Goal: Communication & Community: Answer question/provide support

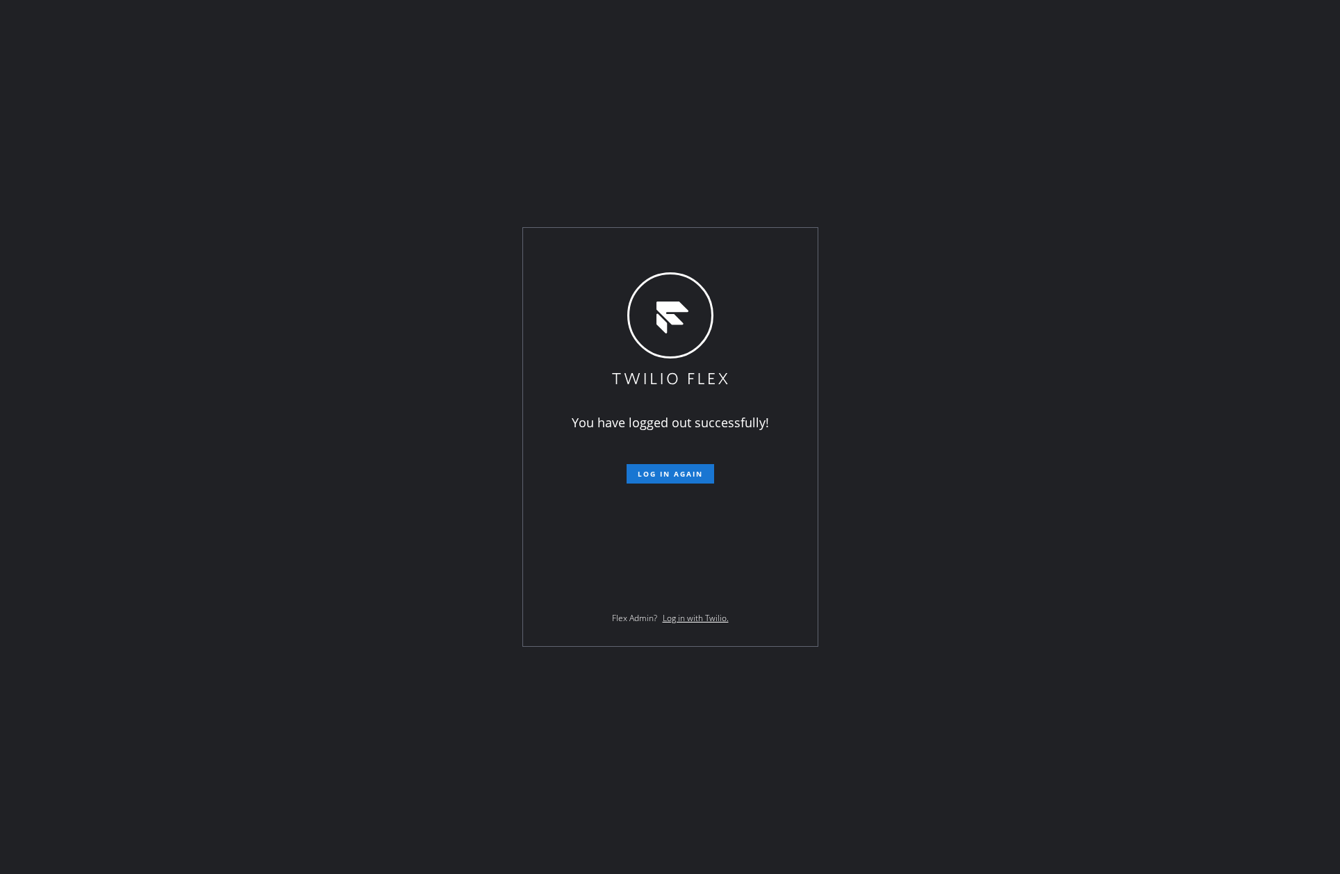
click at [438, 427] on div "You have logged out successfully! Log in again Flex Admin? Log in with Twilio." at bounding box center [670, 437] width 1340 height 874
click at [703, 475] on button "Log in again" at bounding box center [671, 473] width 88 height 19
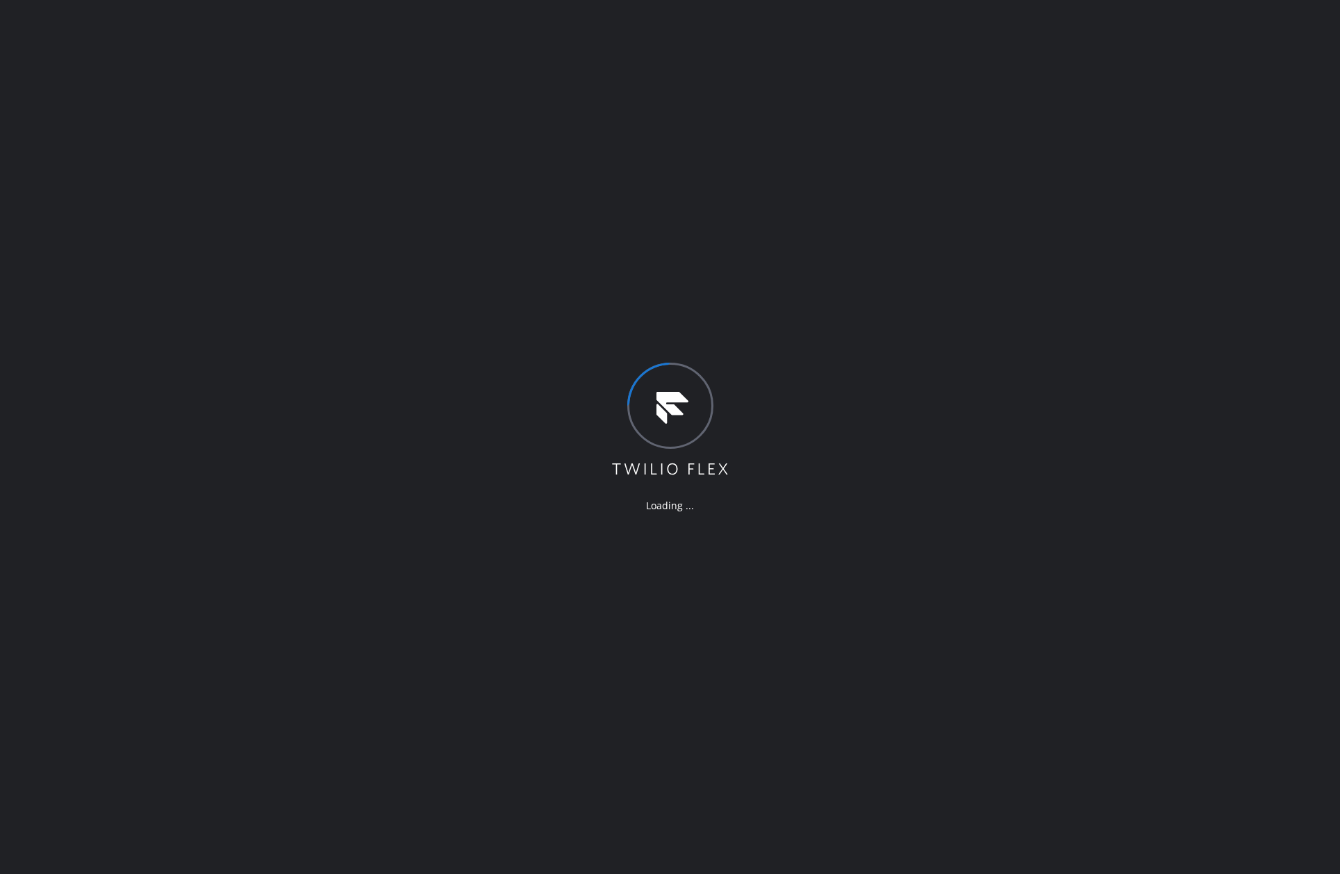
click at [989, 426] on div "Loading ..." at bounding box center [670, 437] width 1340 height 874
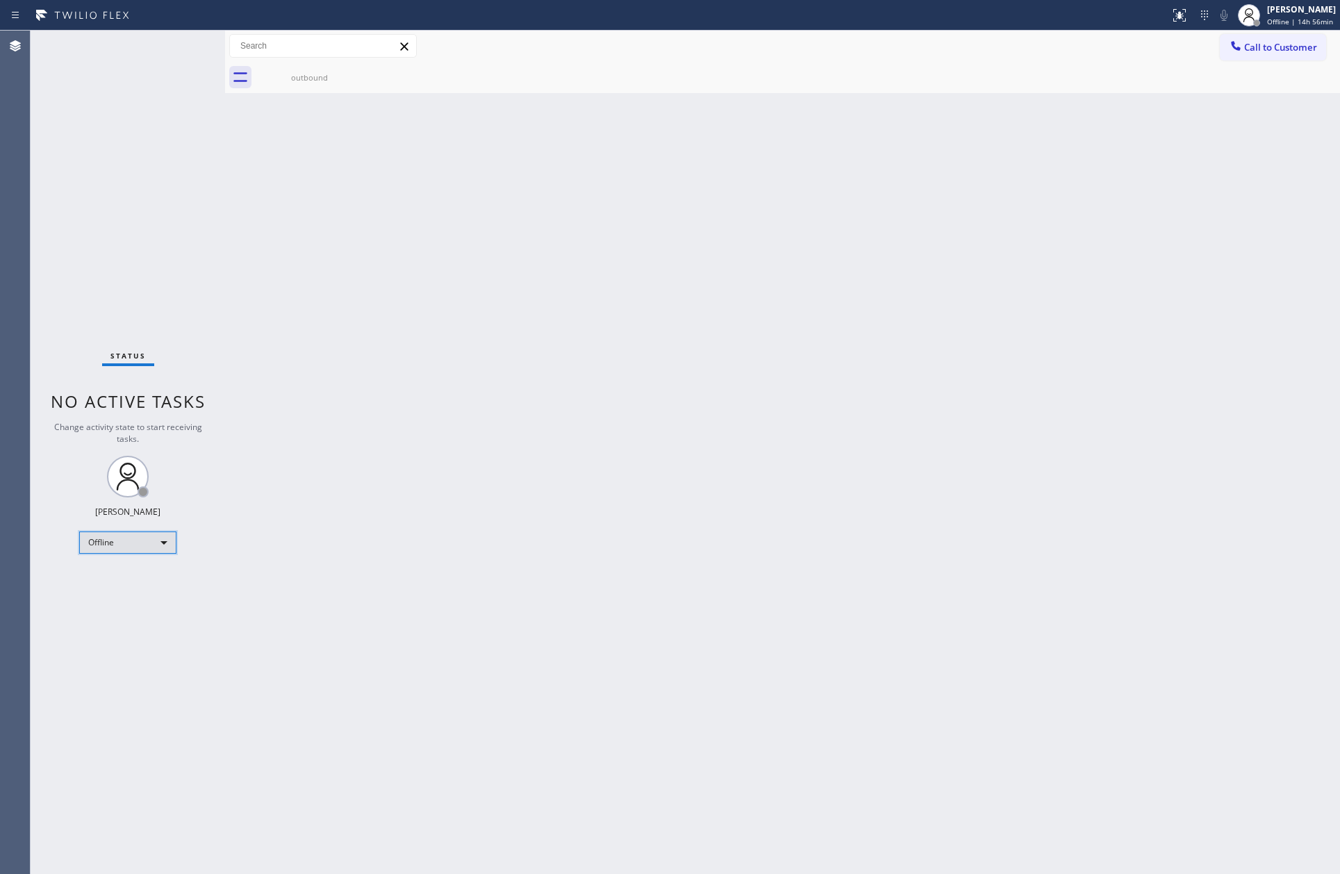
click at [149, 545] on div "Offline" at bounding box center [127, 543] width 97 height 22
drag, startPoint x: 145, startPoint y: 593, endPoint x: 981, endPoint y: 491, distance: 842.2
click at [161, 592] on li "Unavailable" at bounding box center [127, 596] width 94 height 17
drag, startPoint x: 981, startPoint y: 491, endPoint x: 1338, endPoint y: 703, distance: 415.9
click at [1058, 557] on div "Back to Dashboard Change Sender ID Customers Technicians Select a contact Outbo…" at bounding box center [782, 453] width 1115 height 844
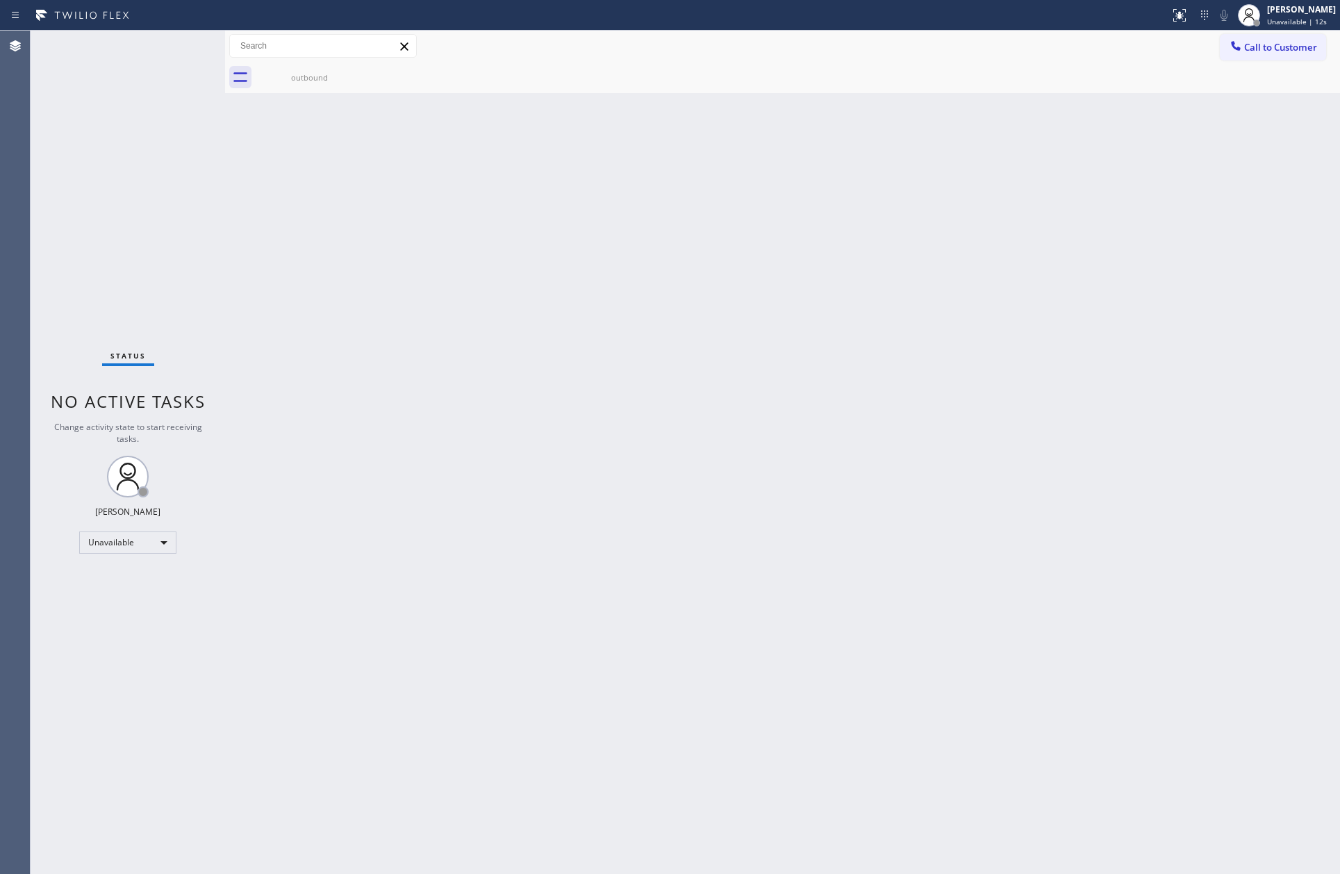
click at [640, 211] on div "Back to Dashboard Change Sender ID Customers Technicians Select a contact Outbo…" at bounding box center [782, 453] width 1115 height 844
click at [637, 551] on div "Back to Dashboard Change Sender ID Customers Technicians Select a contact Outbo…" at bounding box center [782, 453] width 1115 height 844
click at [395, 281] on div "Back to Dashboard Change Sender ID Customers Technicians Select a contact Outbo…" at bounding box center [782, 453] width 1115 height 844
click at [1068, 395] on div "Back to Dashboard Change Sender ID Customers Technicians Select a contact Outbo…" at bounding box center [782, 453] width 1115 height 844
drag, startPoint x: 167, startPoint y: 784, endPoint x: 147, endPoint y: 732, distance: 55.2
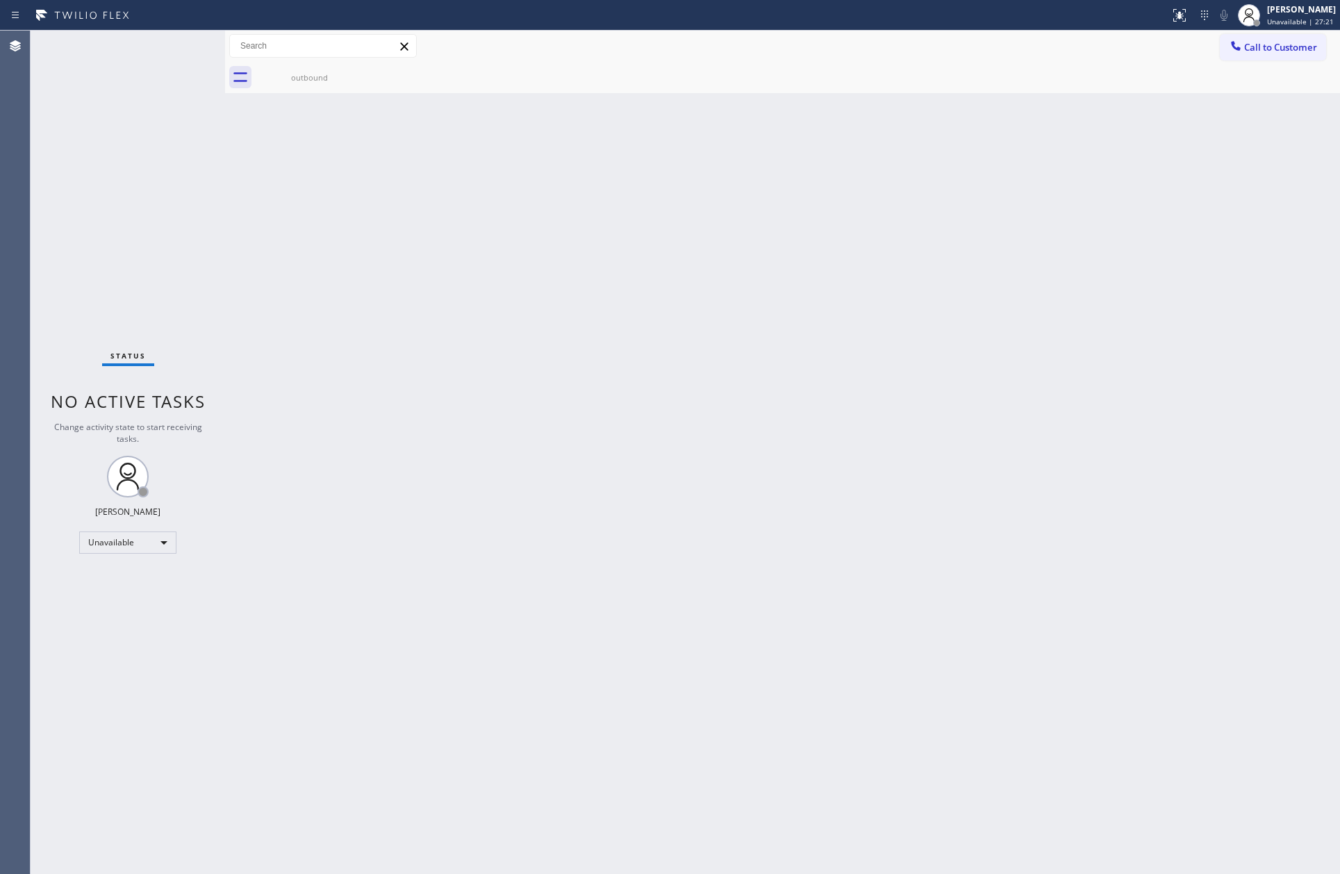
click at [163, 769] on div "Status No active tasks Change activity state to start receiving tasks. Eva Mahi…" at bounding box center [128, 453] width 195 height 844
click at [128, 538] on div "Unavailable" at bounding box center [127, 543] width 97 height 22
click at [138, 559] on li "Offline" at bounding box center [127, 561] width 94 height 17
click at [142, 541] on div "Offline" at bounding box center [127, 543] width 97 height 22
click at [134, 586] on li "Available" at bounding box center [127, 579] width 94 height 17
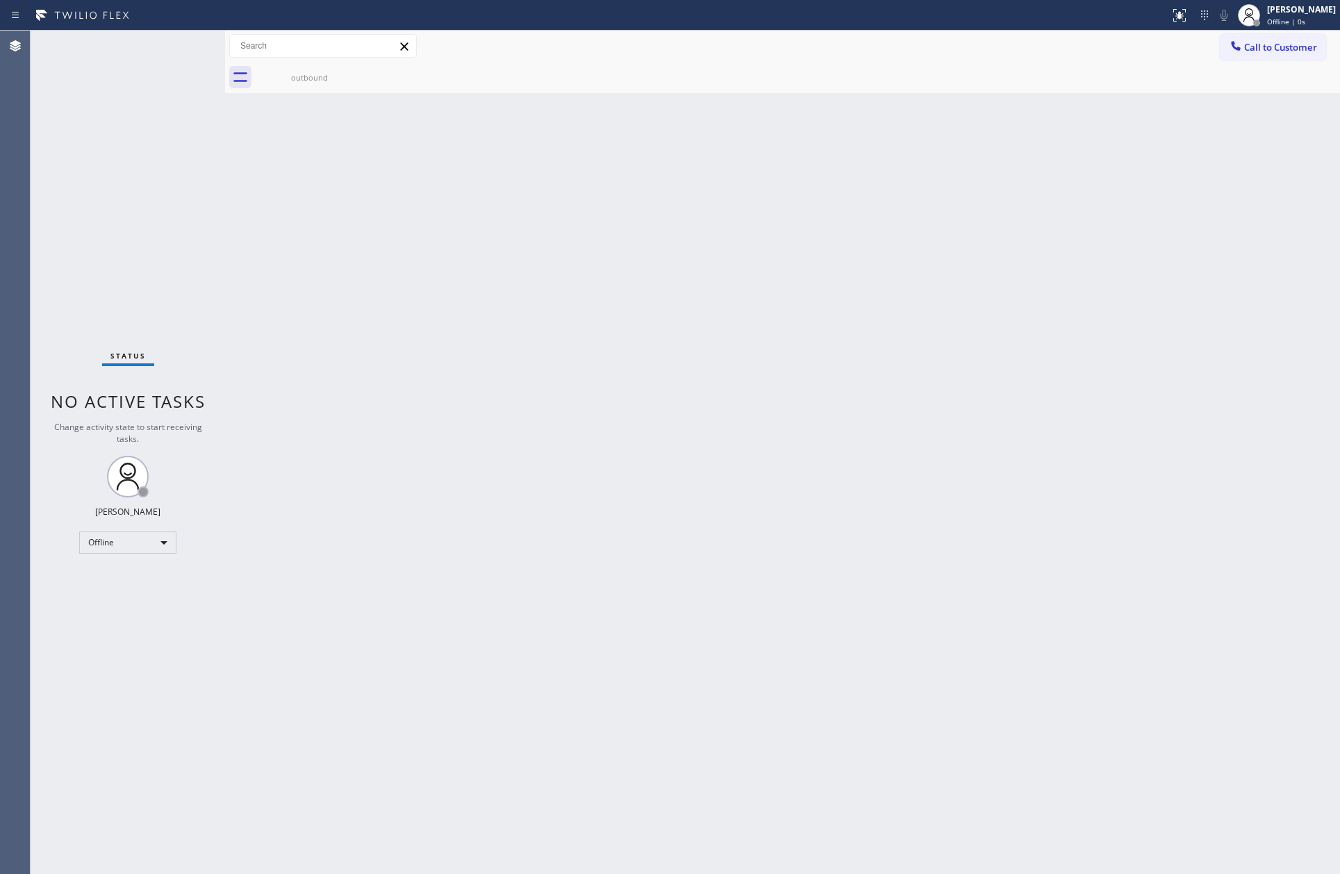
click at [542, 541] on div "Back to Dashboard Change Sender ID Customers Technicians Select a contact Outbo…" at bounding box center [782, 453] width 1115 height 844
click at [612, 395] on div "Back to Dashboard Change Sender ID Customers Technicians Select a contact Outbo…" at bounding box center [782, 453] width 1115 height 844
click at [570, 749] on div "Back to Dashboard Change Sender ID Customers Technicians Select a contact Outbo…" at bounding box center [782, 453] width 1115 height 844
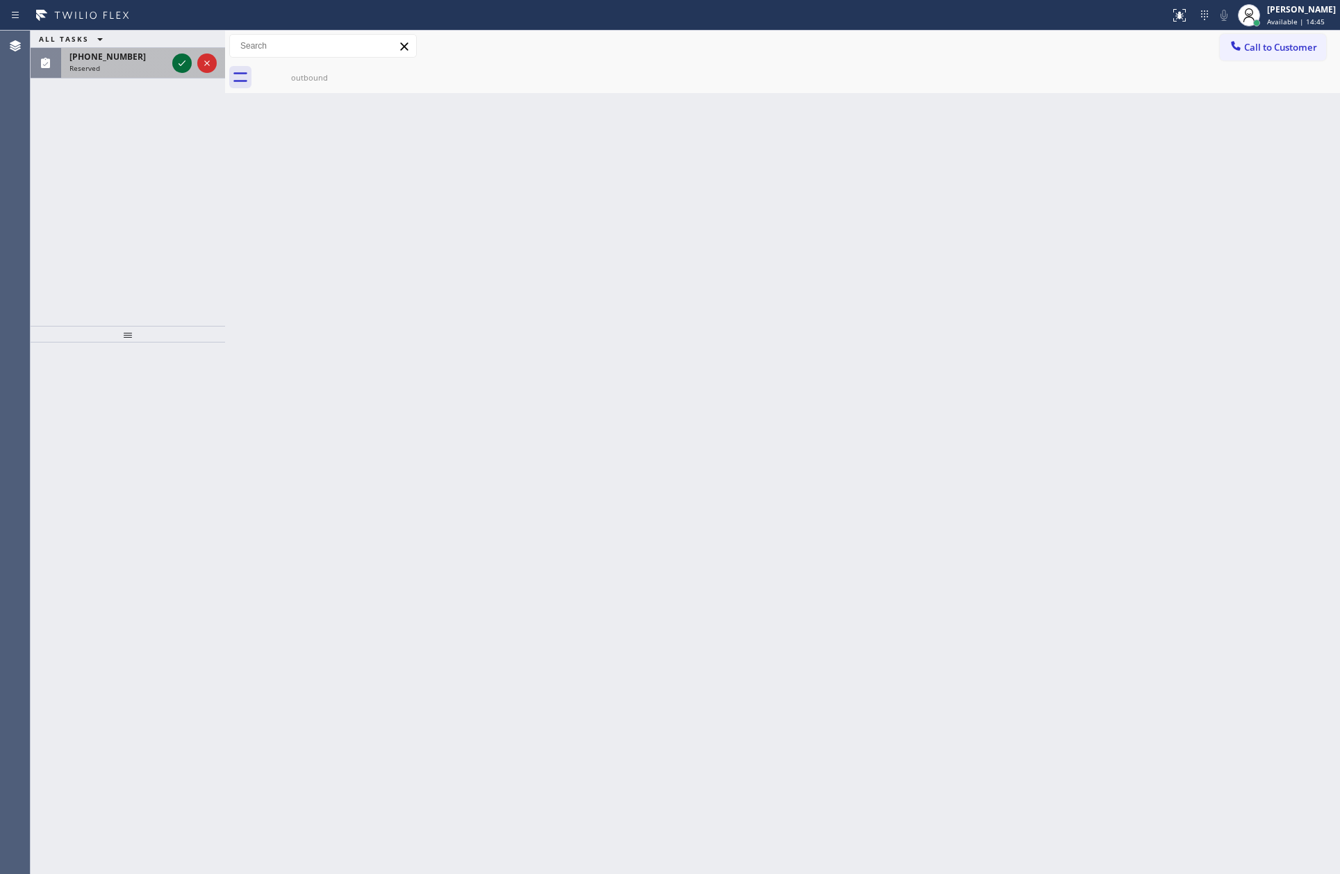
drag, startPoint x: 182, startPoint y: 65, endPoint x: 167, endPoint y: 225, distance: 160.5
click at [182, 67] on icon at bounding box center [182, 63] width 17 height 17
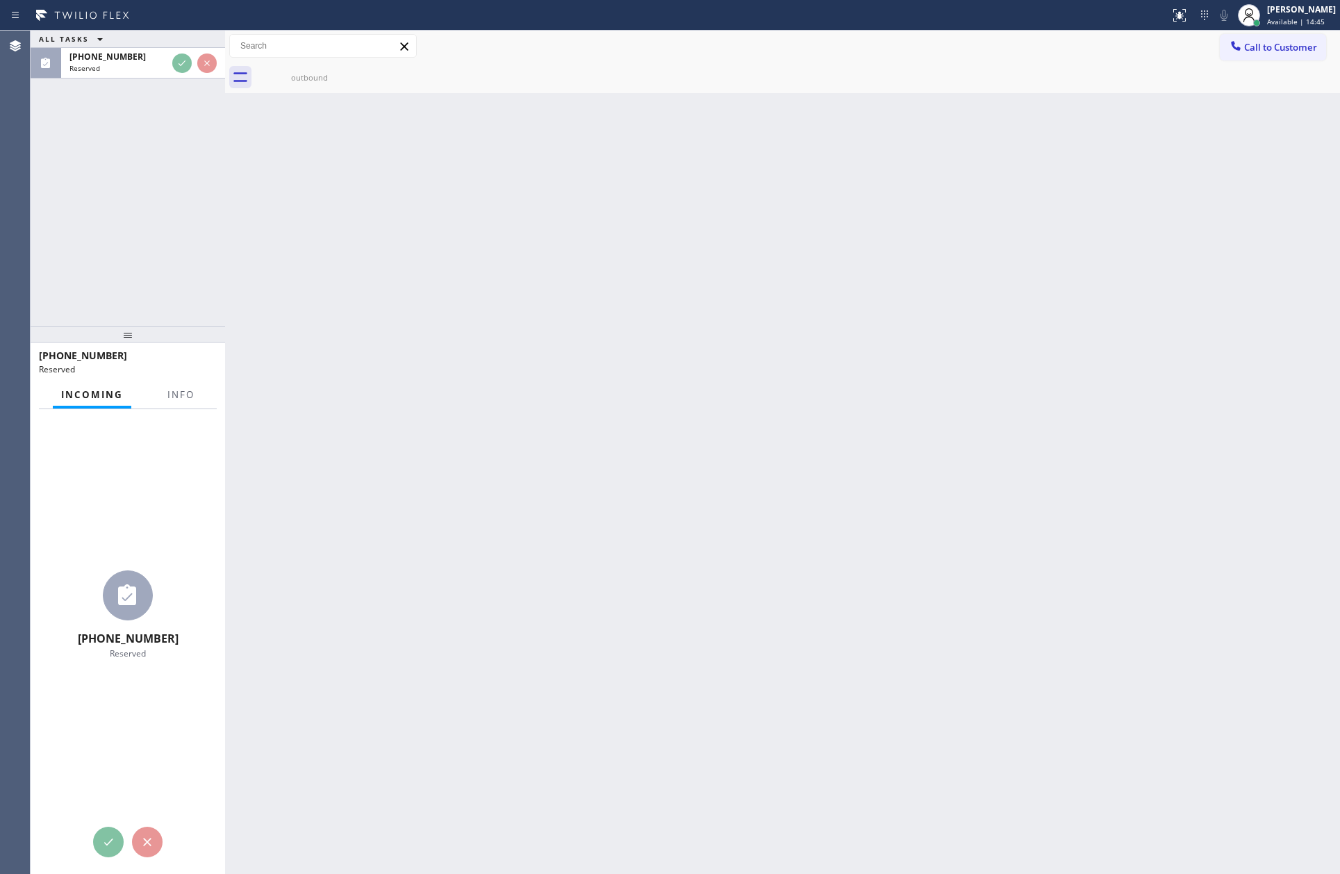
click at [167, 225] on div "ALL TASKS ALL TASKS ACTIVE TASKS TASKS IN WRAP UP (217) 293-5314 Reserved" at bounding box center [128, 178] width 195 height 295
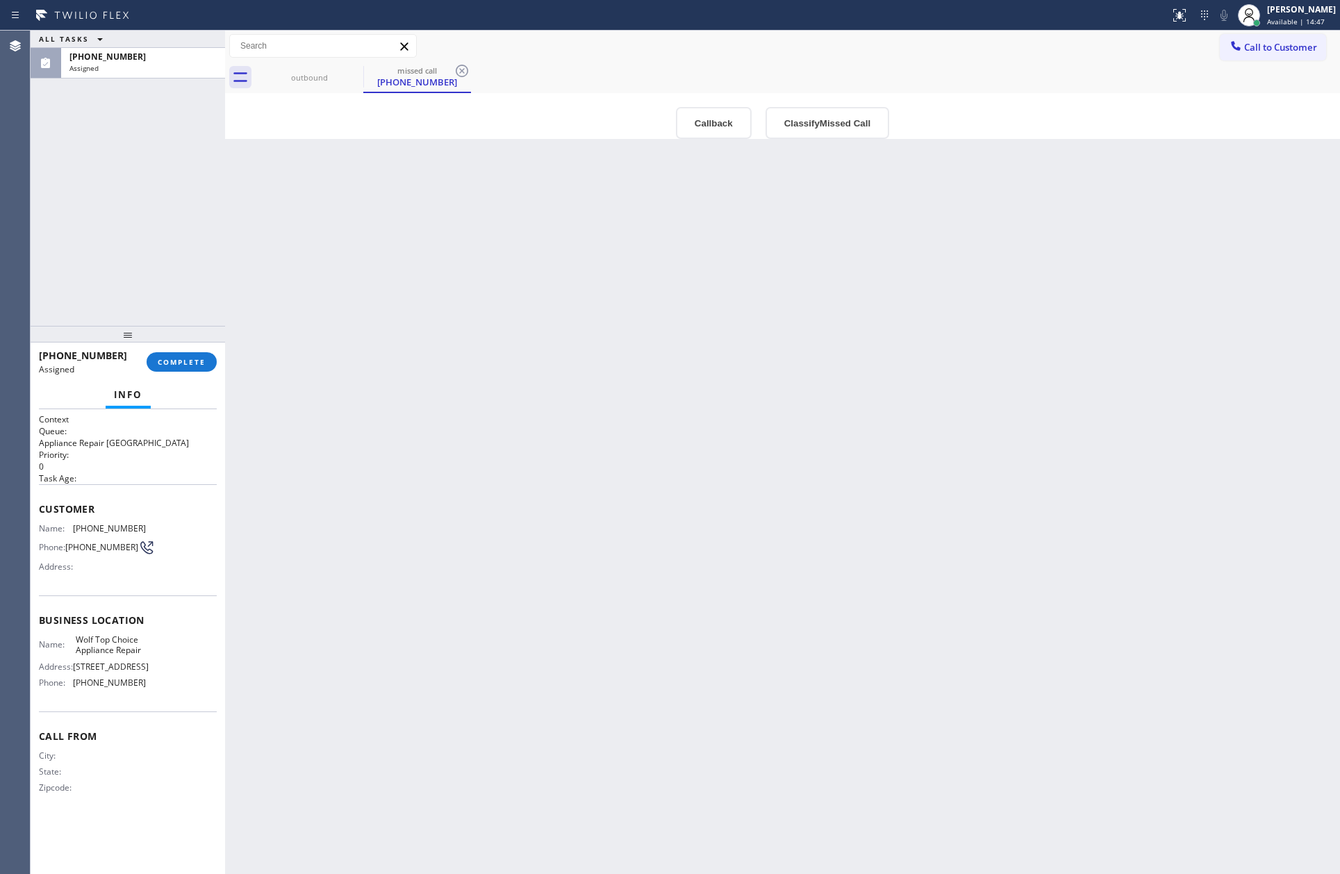
drag, startPoint x: 519, startPoint y: 548, endPoint x: 760, endPoint y: 438, distance: 264.6
click at [525, 546] on div "Back to Dashboard Change Sender ID Customers Technicians Select a contact Outbo…" at bounding box center [782, 453] width 1115 height 844
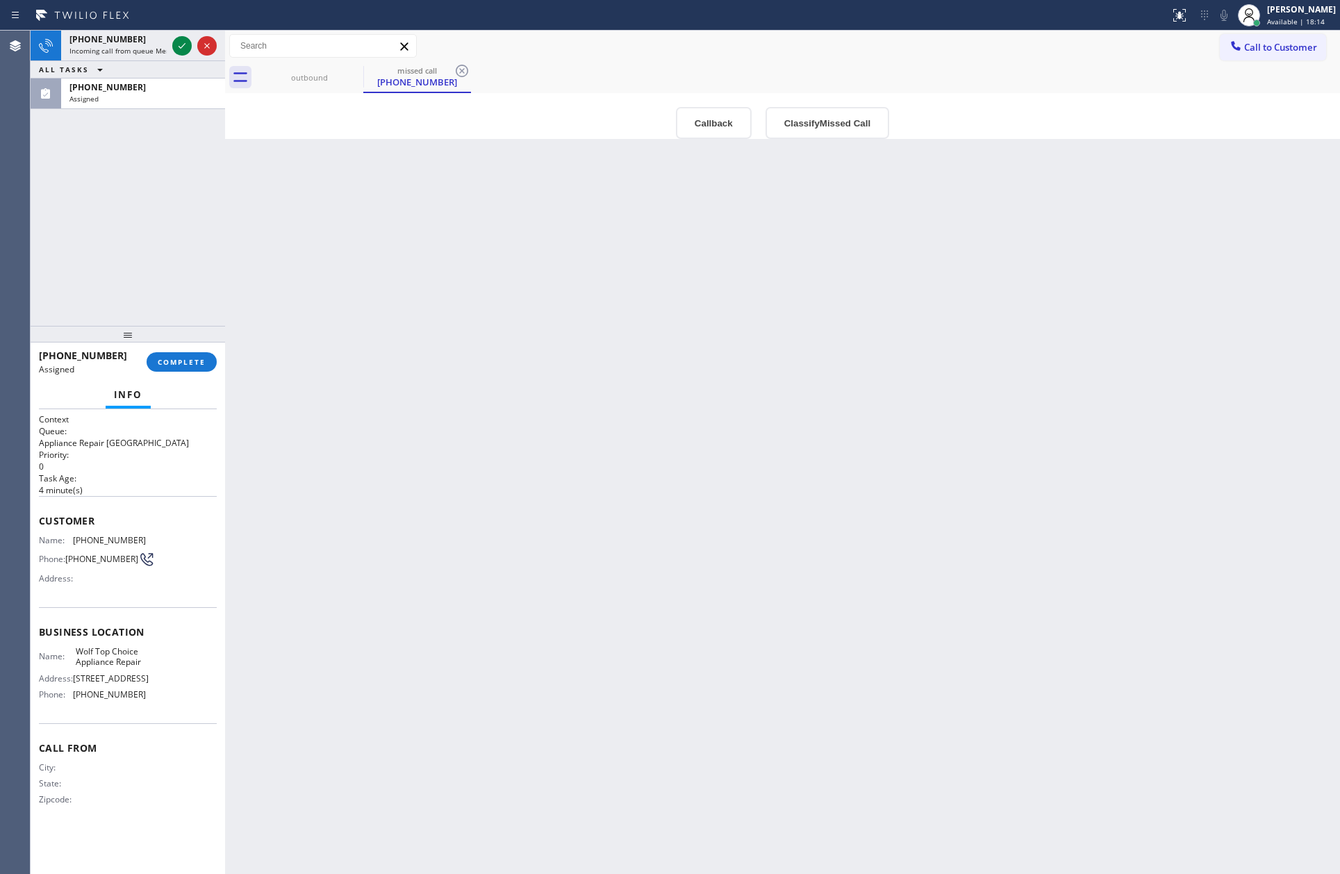
drag, startPoint x: 111, startPoint y: 259, endPoint x: 156, endPoint y: 251, distance: 45.9
click at [115, 259] on div "+18182392119 Incoming call from queue Membership ALL TASKS ALL TASKS ACTIVE TAS…" at bounding box center [128, 178] width 195 height 295
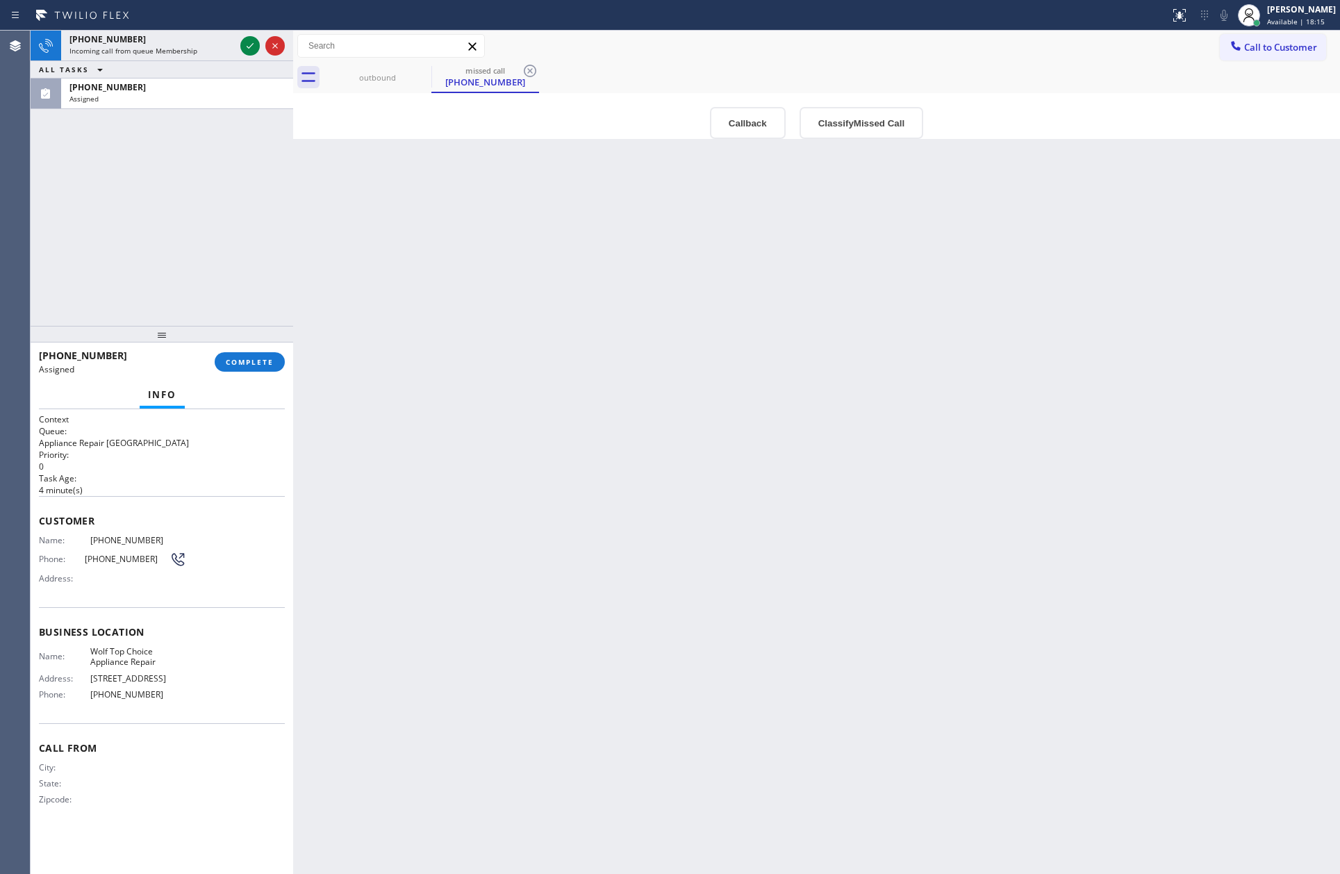
drag, startPoint x: 224, startPoint y: 174, endPoint x: 195, endPoint y: 194, distance: 35.5
click at [293, 182] on div at bounding box center [293, 453] width 0 height 844
drag, startPoint x: 177, startPoint y: 196, endPoint x: 182, endPoint y: 58, distance: 137.7
click at [180, 190] on div "+18182392119 Incoming call from queue Membership ALL TASKS ALL TASKS ACTIVE TAS…" at bounding box center [162, 178] width 263 height 295
click at [184, 42] on div "ALL TASKS ALL TASKS ACTIVE TASKS TASKS IN WRAP UP (217) 293-5314 Assigned" at bounding box center [162, 55] width 263 height 48
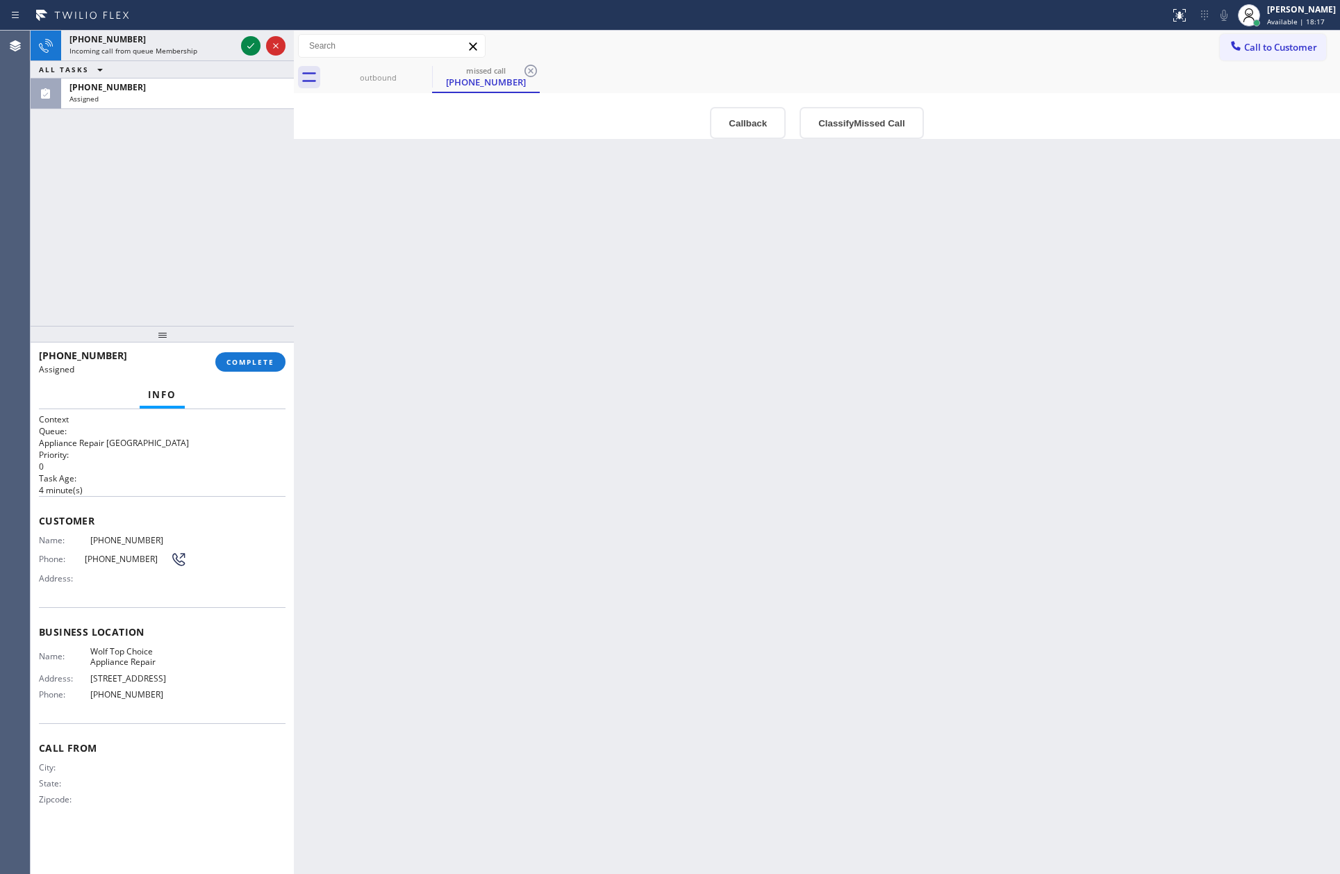
click at [200, 245] on div "+18182392119 Incoming call from queue Membership ALL TASKS ALL TASKS ACTIVE TAS…" at bounding box center [162, 178] width 263 height 295
drag, startPoint x: 281, startPoint y: 366, endPoint x: 732, endPoint y: 340, distance: 451.0
click at [302, 363] on div "ALL TASKS ALL TASKS ACTIVE TASKS TASKS IN WRAP UP (217) 293-5314 Assigned (217)…" at bounding box center [686, 453] width 1310 height 844
drag, startPoint x: 1285, startPoint y: 46, endPoint x: 1263, endPoint y: 58, distance: 24.9
click at [1286, 46] on span "Call to Customer" at bounding box center [1281, 47] width 73 height 13
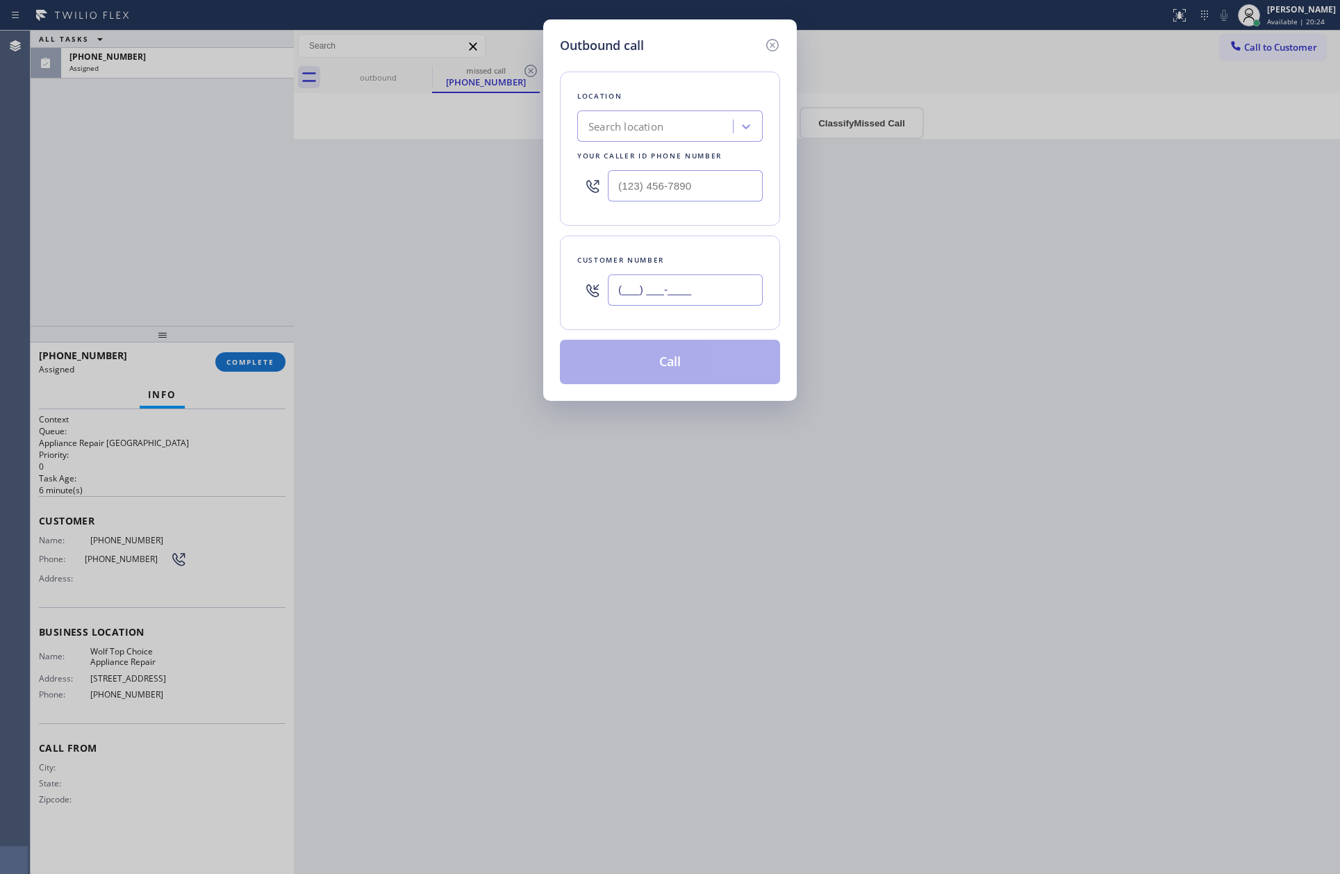
click at [696, 293] on input "(___) ___-____" at bounding box center [685, 289] width 155 height 31
paste input "213) 309-0636"
type input "(213) 309-0636"
click at [663, 188] on input "(___) ___-____" at bounding box center [685, 185] width 155 height 31
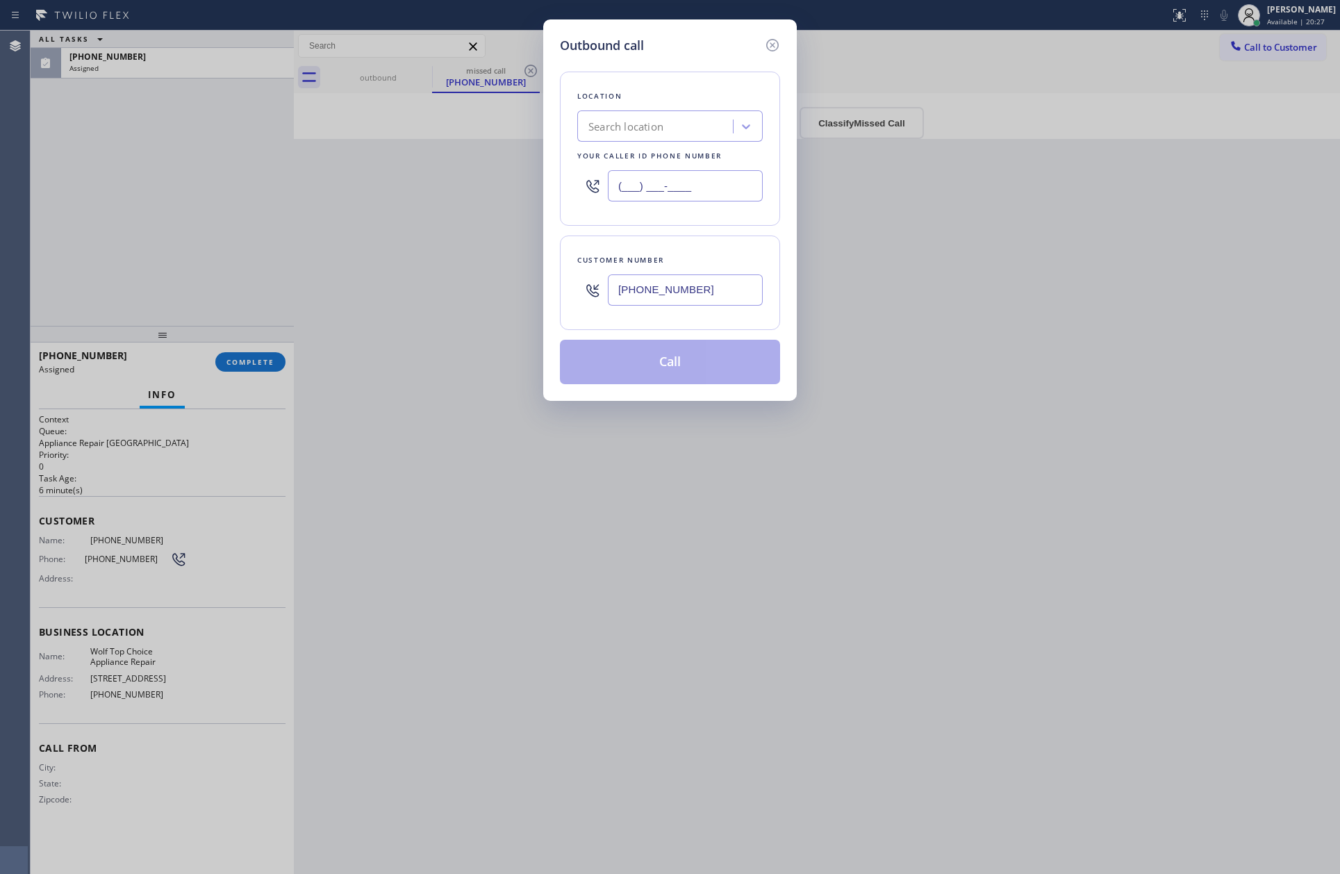
paste input "5623"
click at [663, 188] on input "(___) ___-5623" at bounding box center [685, 185] width 155 height 31
paste input "562) 362-4267"
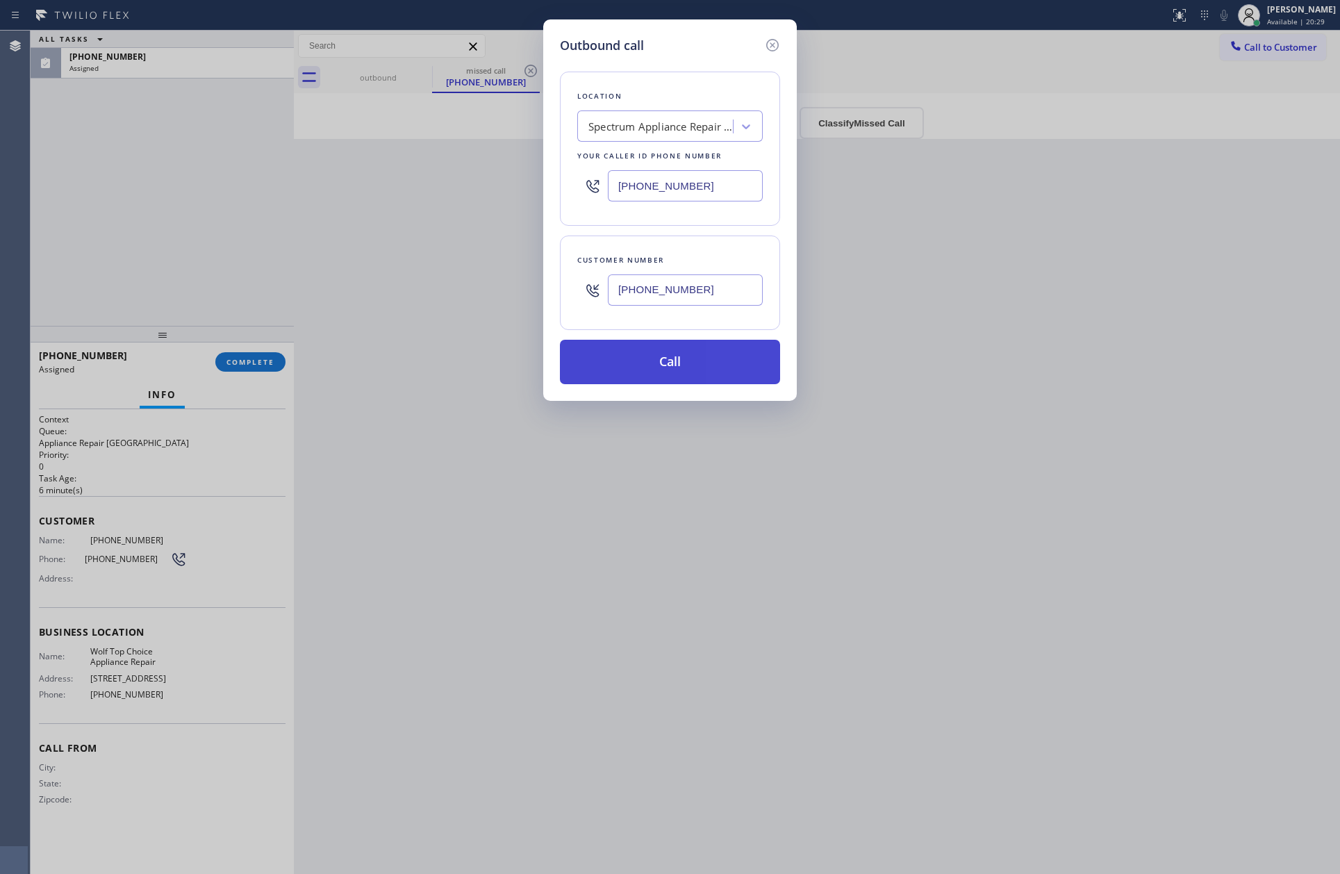
type input "(562) 362-4267"
click at [734, 367] on button "Call" at bounding box center [670, 362] width 220 height 44
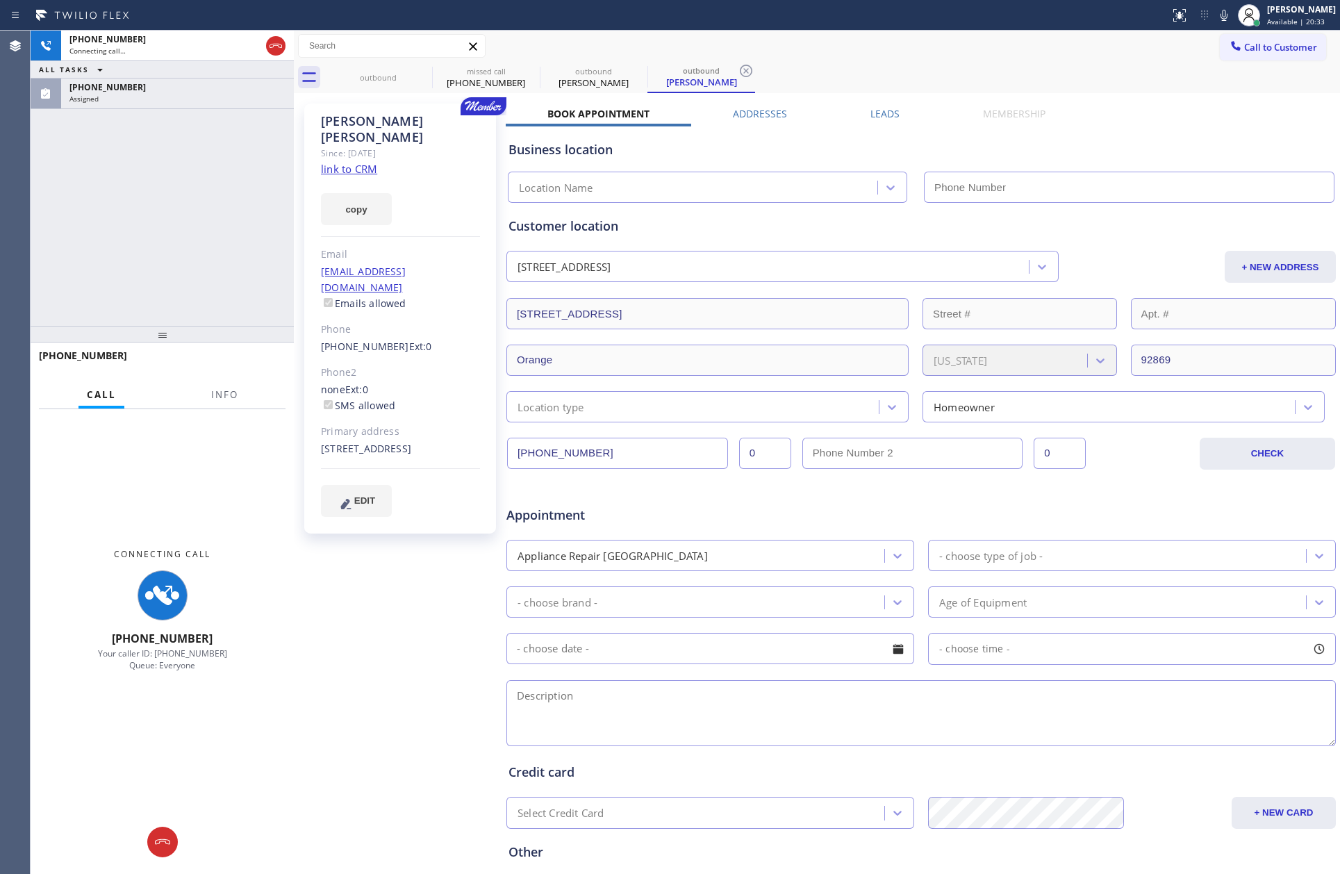
type input "(562) 362-4267"
click at [344, 162] on link "link to CRM" at bounding box center [349, 169] width 56 height 14
click at [348, 162] on link "link to CRM" at bounding box center [349, 169] width 56 height 14
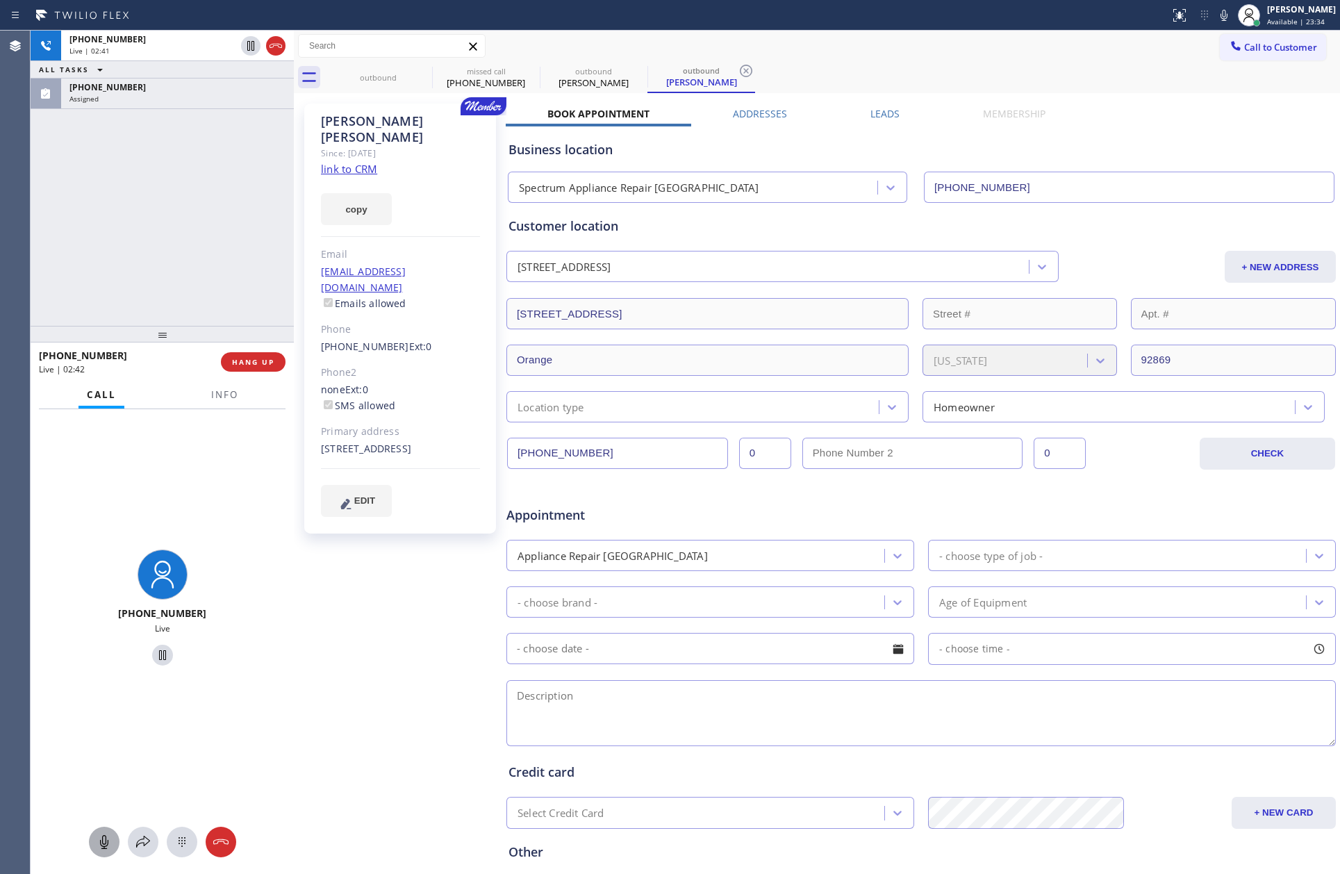
click at [104, 840] on icon at bounding box center [104, 842] width 17 height 17
drag, startPoint x: 106, startPoint y: 842, endPoint x: 99, endPoint y: 388, distance: 453.8
click at [106, 842] on icon at bounding box center [104, 842] width 17 height 17
click at [104, 280] on div "+12133090636 Live | 03:46 ALL TASKS ALL TASKS ACTIVE TASKS TASKS IN WRAP UP (21…" at bounding box center [162, 178] width 263 height 295
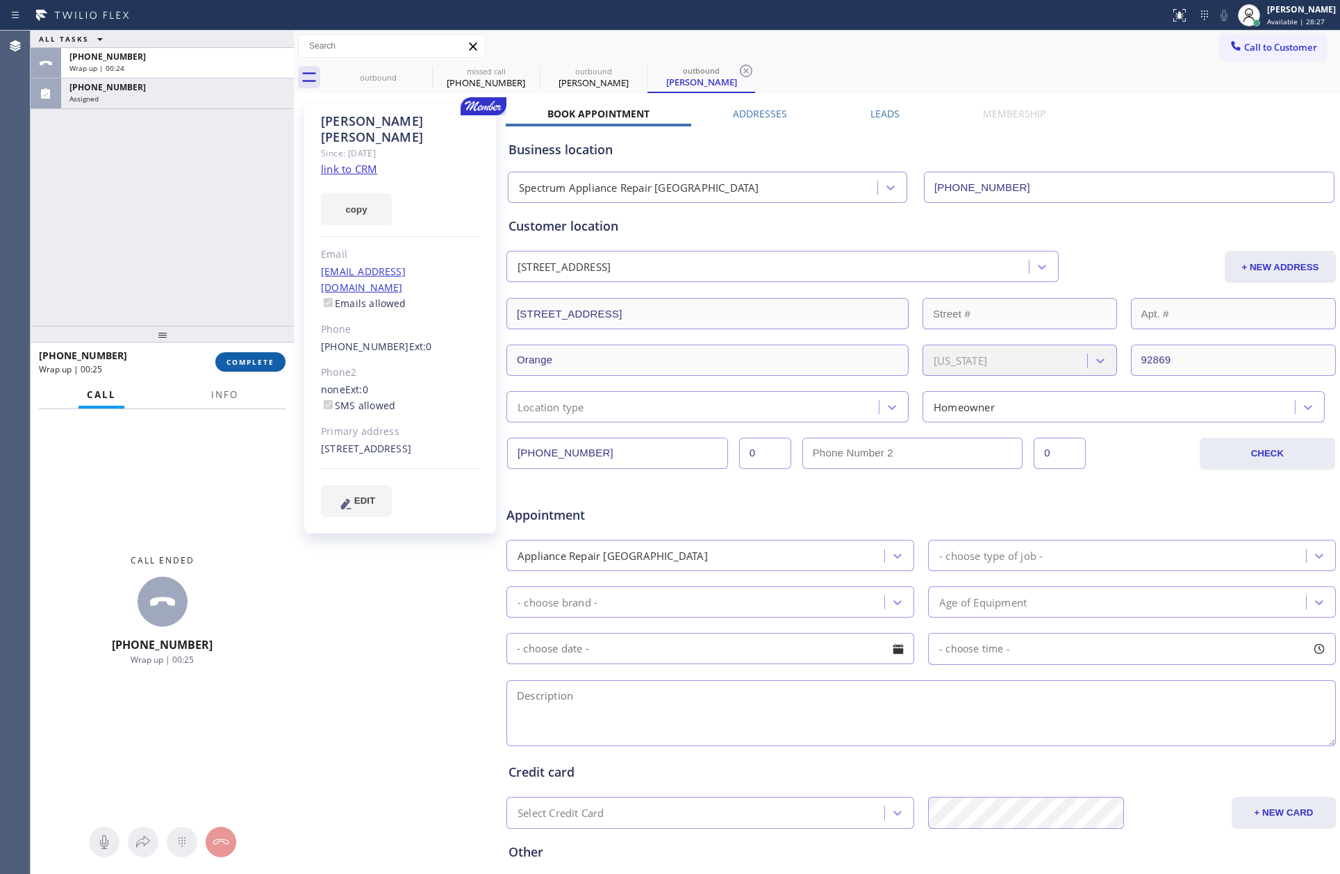
click at [246, 359] on span "COMPLETE" at bounding box center [251, 362] width 48 height 10
click at [244, 211] on div "ALL TASKS ALL TASKS ACTIVE TASKS TASKS IN WRAP UP +12133090636 Wrap up | 00:25 …" at bounding box center [162, 178] width 263 height 295
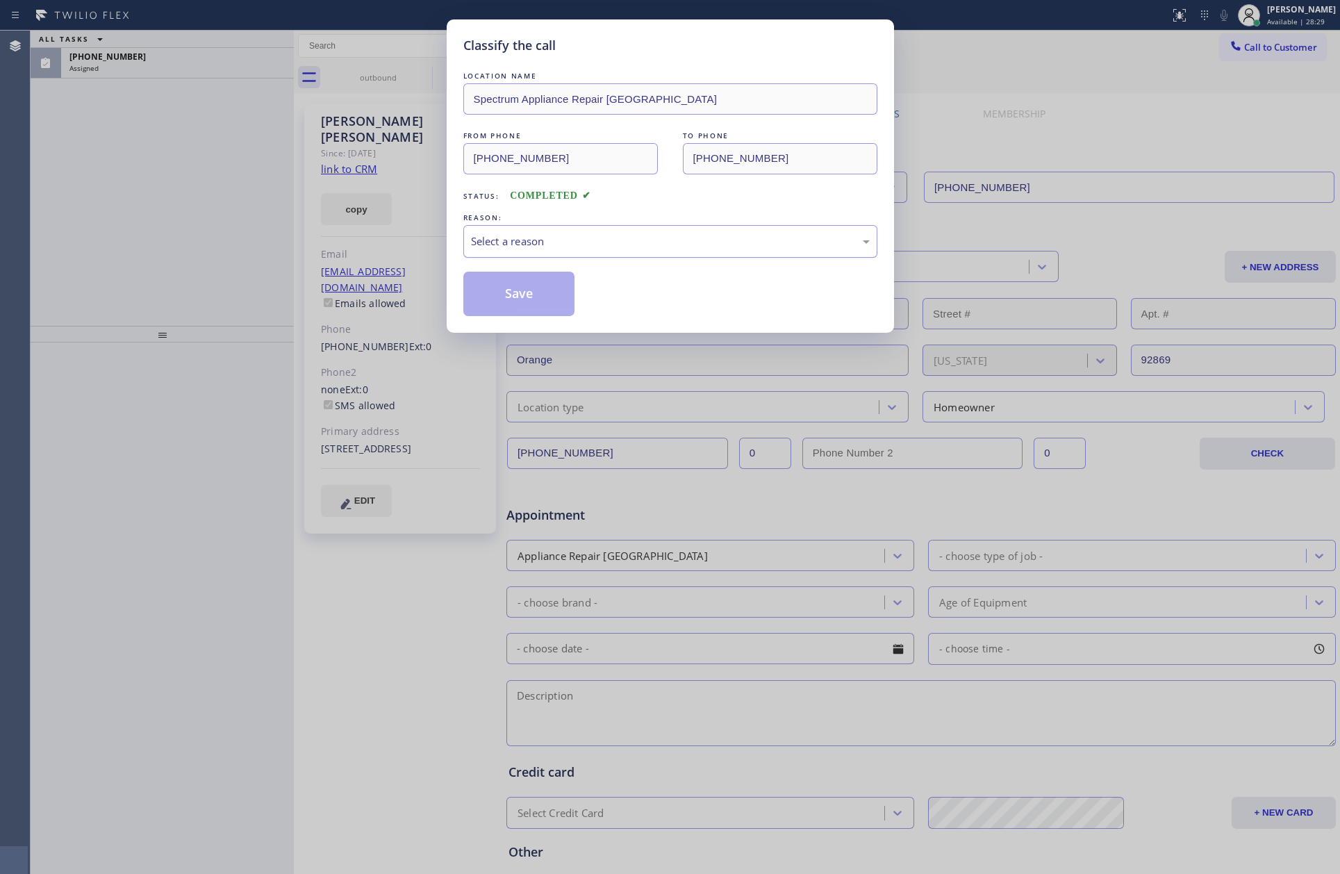
click at [526, 229] on div "Select a reason" at bounding box center [671, 241] width 414 height 33
click at [526, 293] on button "Save" at bounding box center [520, 294] width 112 height 44
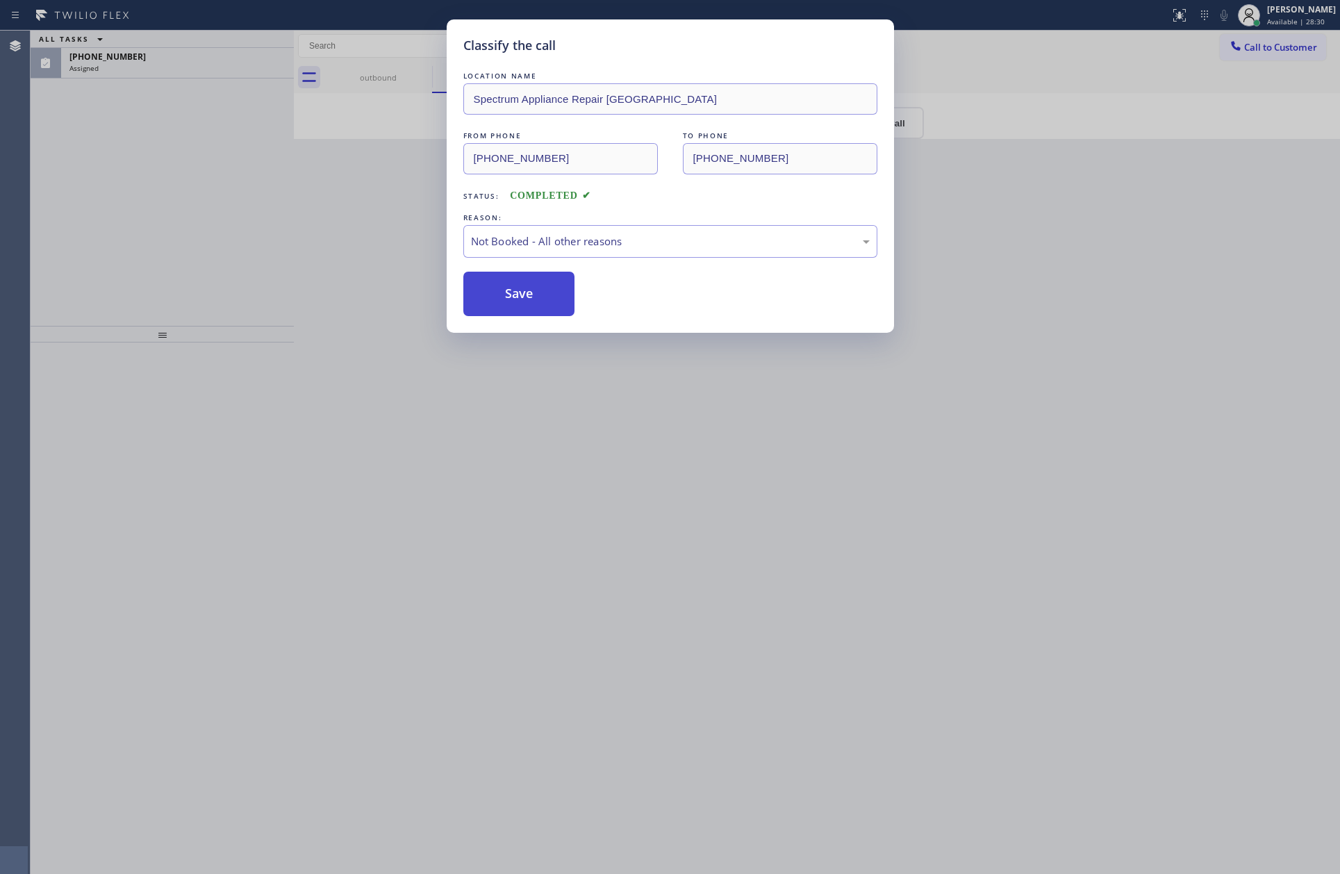
click at [526, 293] on button "Save" at bounding box center [520, 294] width 112 height 44
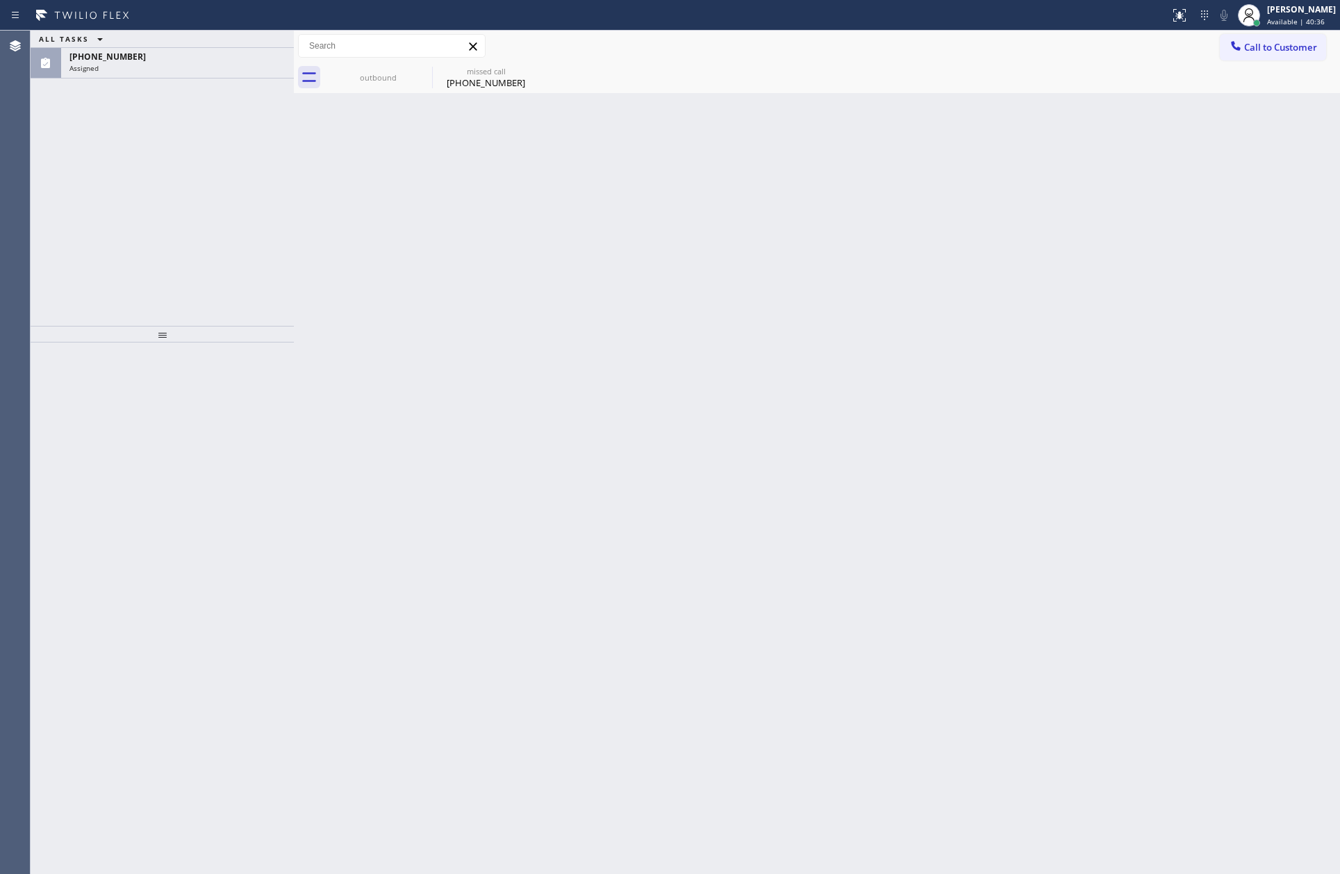
click at [1263, 53] on button "Call to Customer" at bounding box center [1273, 47] width 106 height 26
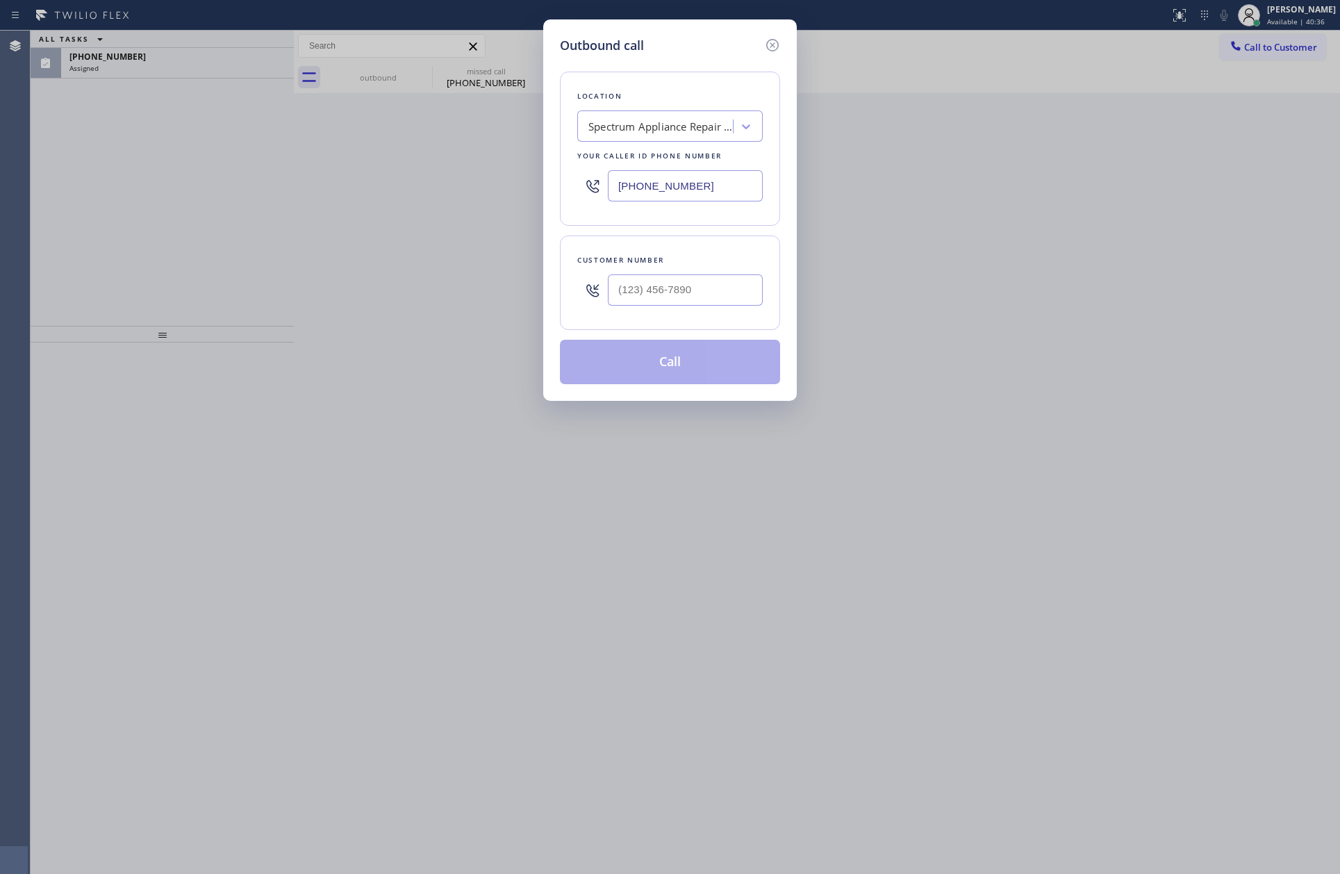
drag, startPoint x: 725, startPoint y: 175, endPoint x: 538, endPoint y: 176, distance: 187.6
click at [538, 176] on div "Outbound call Location Spectrum Appliance Repair Orange County Your caller id p…" at bounding box center [670, 437] width 1340 height 874
paste input "855) 731-4952"
type input "(855) 731-4952"
click at [628, 297] on input "(___) ___-____" at bounding box center [685, 289] width 155 height 31
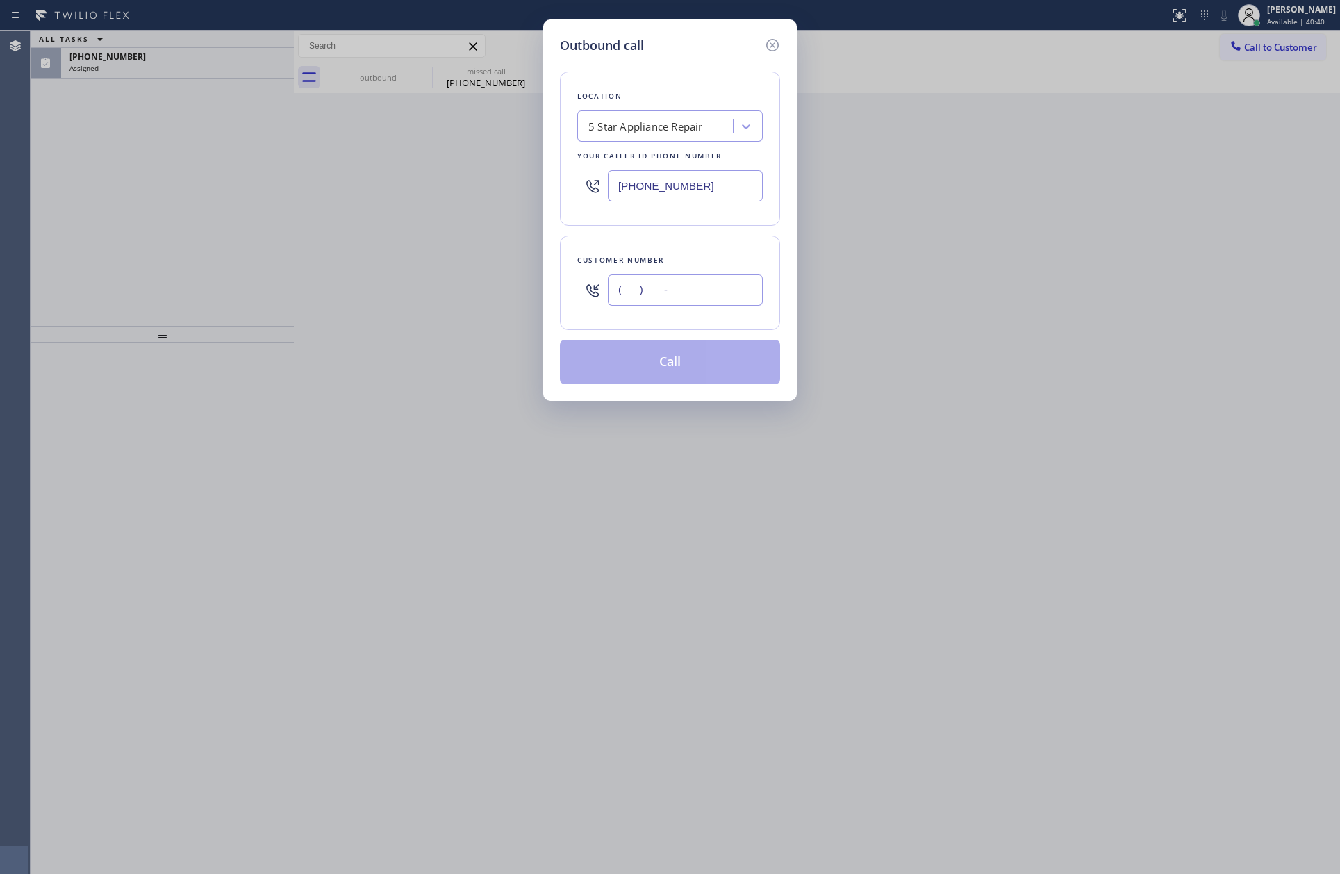
paste input "818) 239-2119"
type input "(818) 239-2119"
click at [666, 372] on button "Call" at bounding box center [670, 362] width 220 height 44
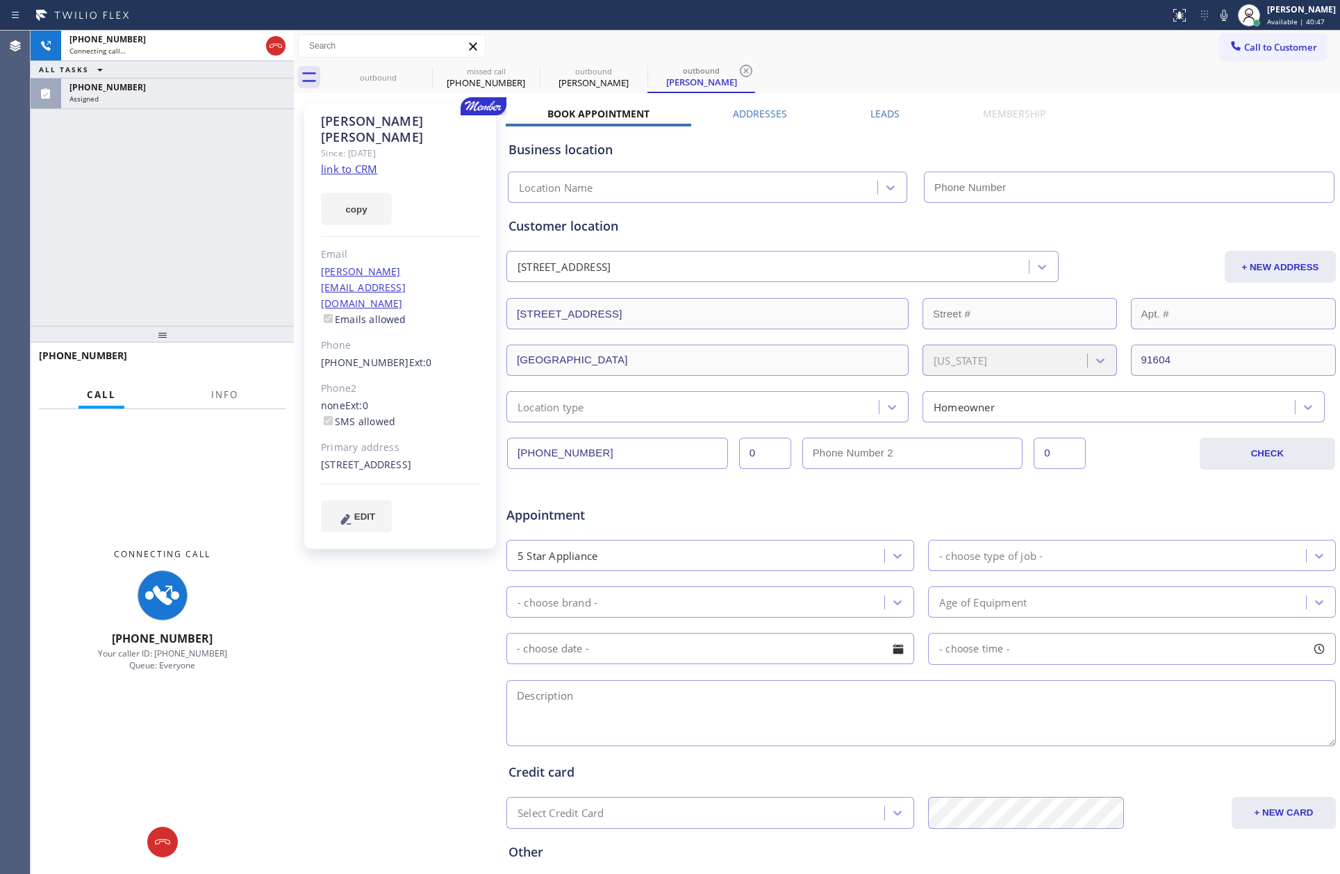
type input "(855) 731-4952"
click at [215, 103] on div "(217) 293-5314 Assigned" at bounding box center [174, 94] width 227 height 31
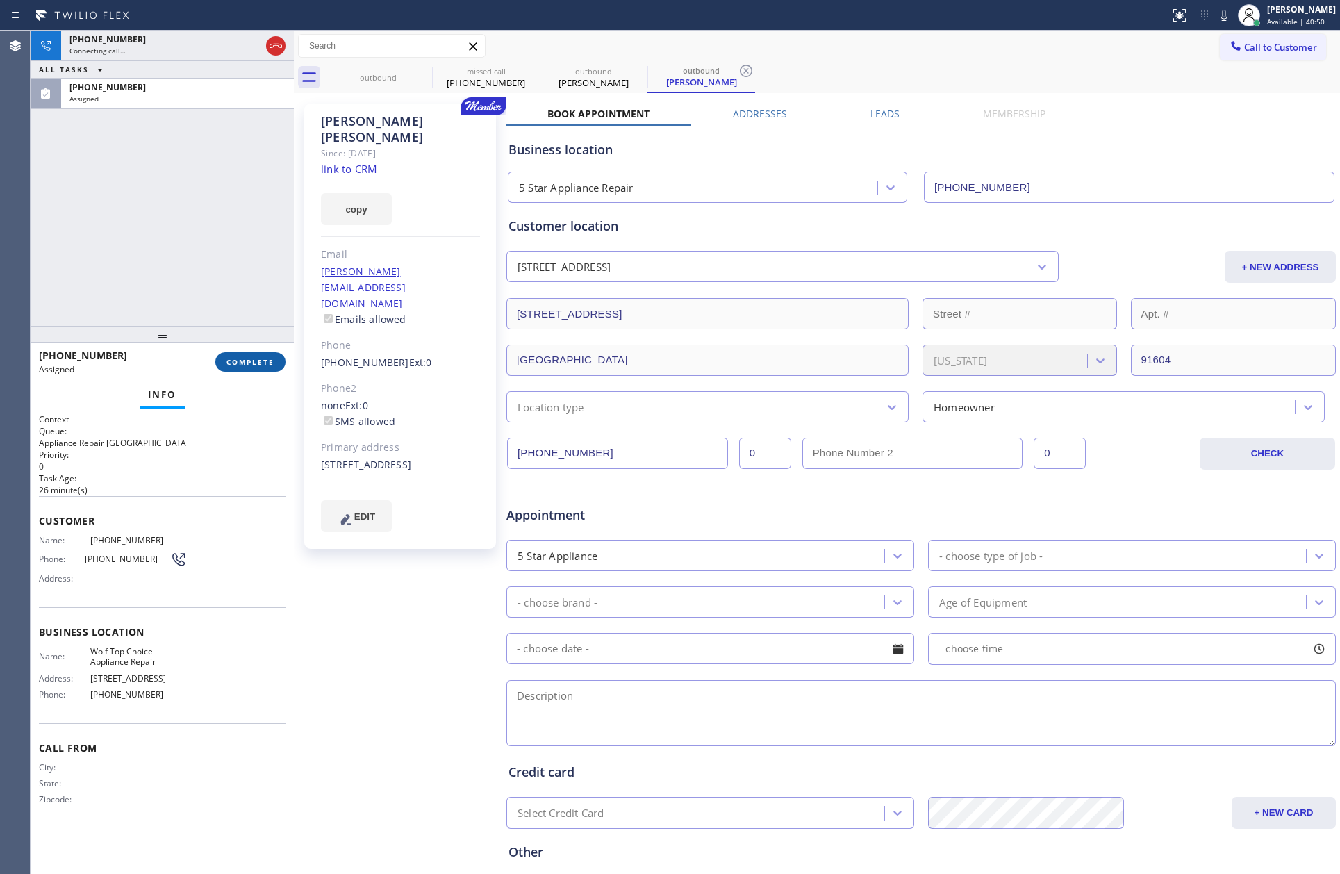
click at [243, 353] on button "COMPLETE" at bounding box center [250, 361] width 70 height 19
click at [183, 150] on div "+18182392119 Connecting call… ALL TASKS ALL TASKS ACTIVE TASKS TASKS IN WRAP UP…" at bounding box center [162, 178] width 263 height 295
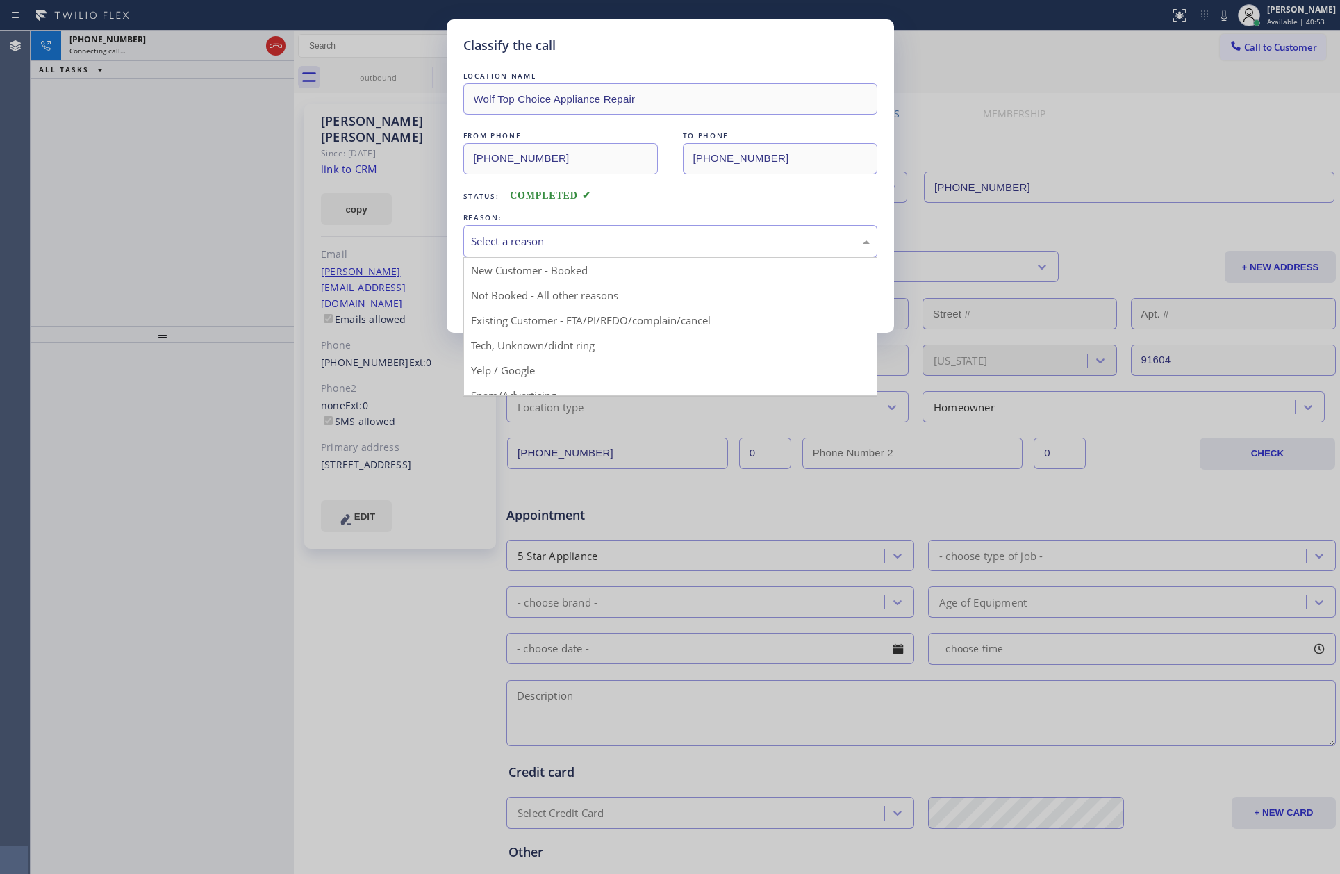
click at [488, 242] on div "Select a reason" at bounding box center [670, 241] width 399 height 16
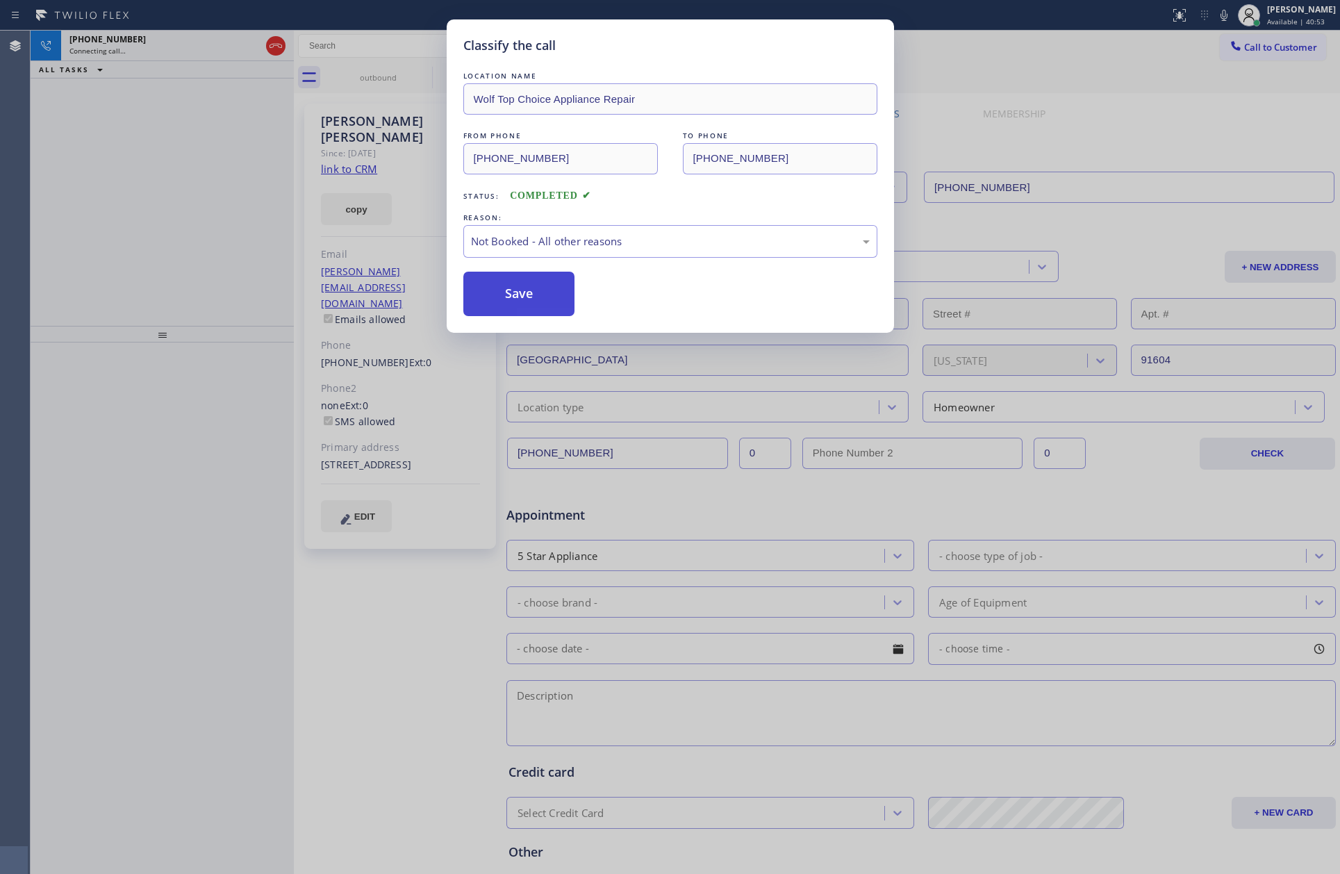
click at [486, 294] on button "Save" at bounding box center [520, 294] width 112 height 44
click at [188, 192] on div "Classify the call LOCATION NAME Wolf Top Choice Appliance Repair FROM PHONE (21…" at bounding box center [670, 437] width 1340 height 874
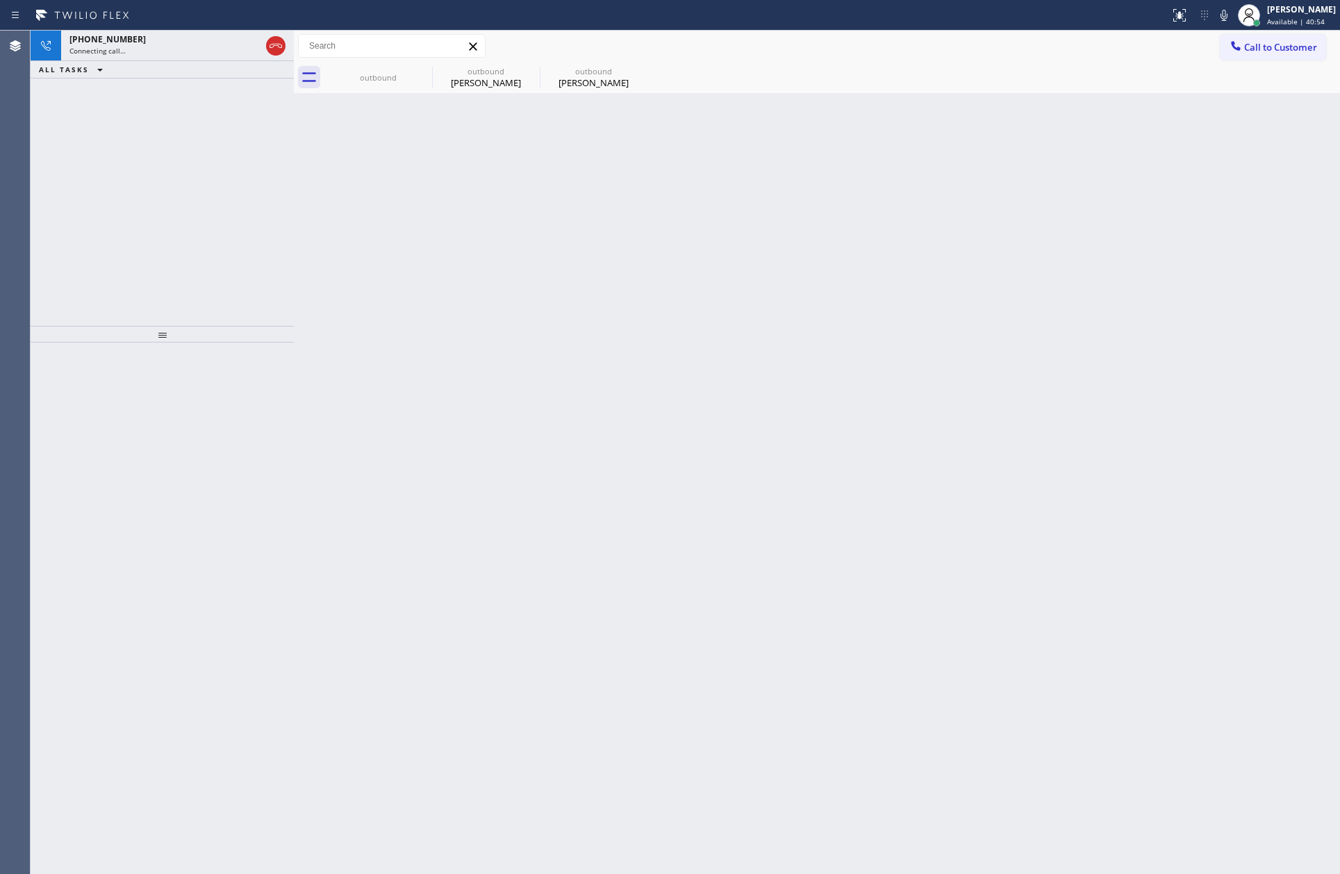
click at [188, 192] on div "+18182392119 Connecting call… ALL TASKS ALL TASKS ACTIVE TASKS TASKS IN WRAP UP" at bounding box center [162, 178] width 263 height 295
click at [453, 60] on div "Call to Customer Outbound call Location 5 Star Appliance Repair Your caller id …" at bounding box center [817, 46] width 1047 height 31
click at [494, 75] on div "outbound" at bounding box center [486, 71] width 105 height 10
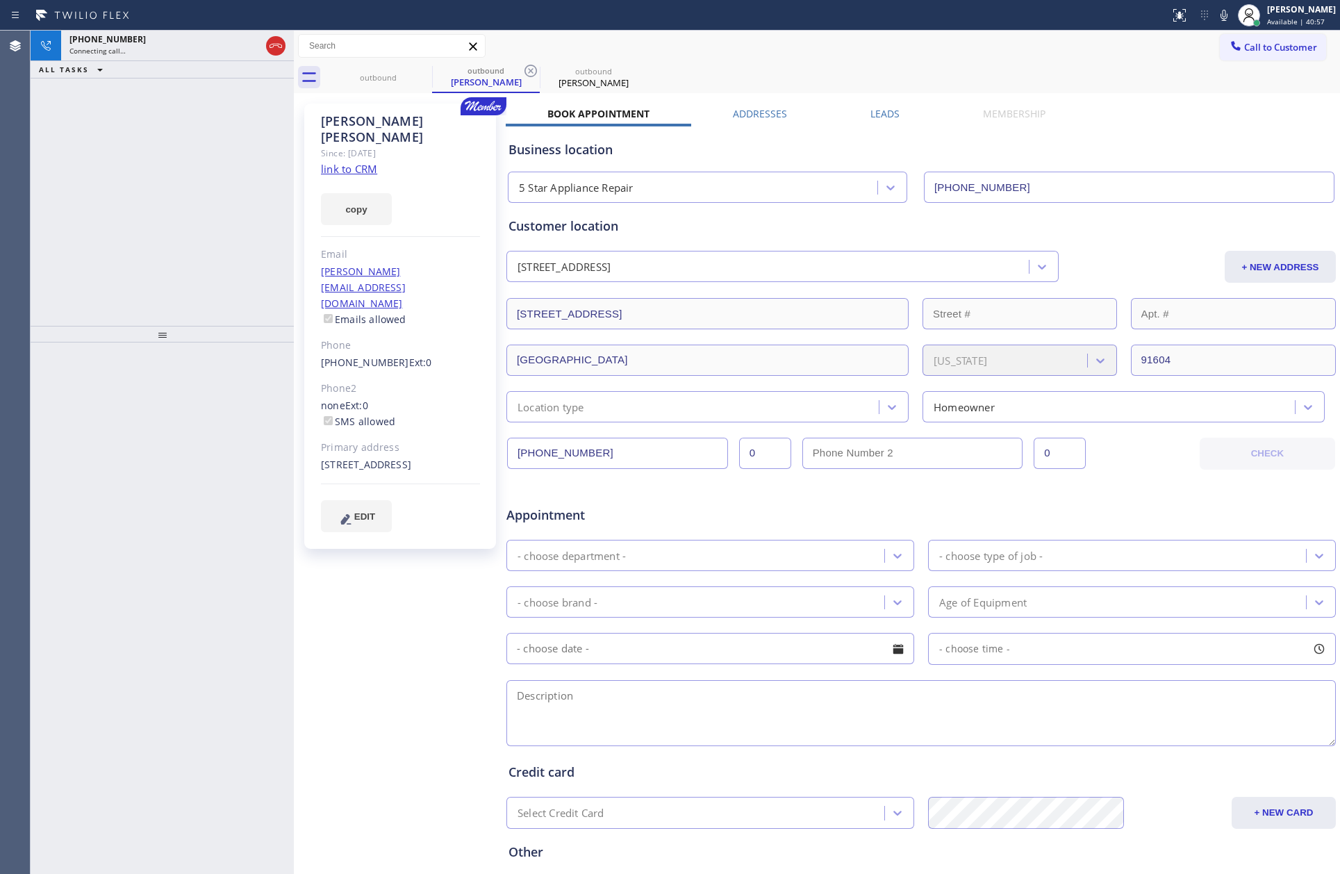
click at [356, 162] on link "link to CRM" at bounding box center [349, 169] width 56 height 14
click at [273, 42] on icon at bounding box center [276, 46] width 17 height 17
click at [273, 205] on div "+18182392119 Connecting call… ALL TASKS ALL TASKS ACTIVE TASKS TASKS IN WRAP UP" at bounding box center [162, 178] width 263 height 295
click at [267, 204] on div "ALL TASKS ALL TASKS ACTIVE TASKS TASKS IN WRAP UP (619) 851-6445 Reserved" at bounding box center [162, 178] width 263 height 295
click at [249, 67] on icon at bounding box center [251, 63] width 17 height 17
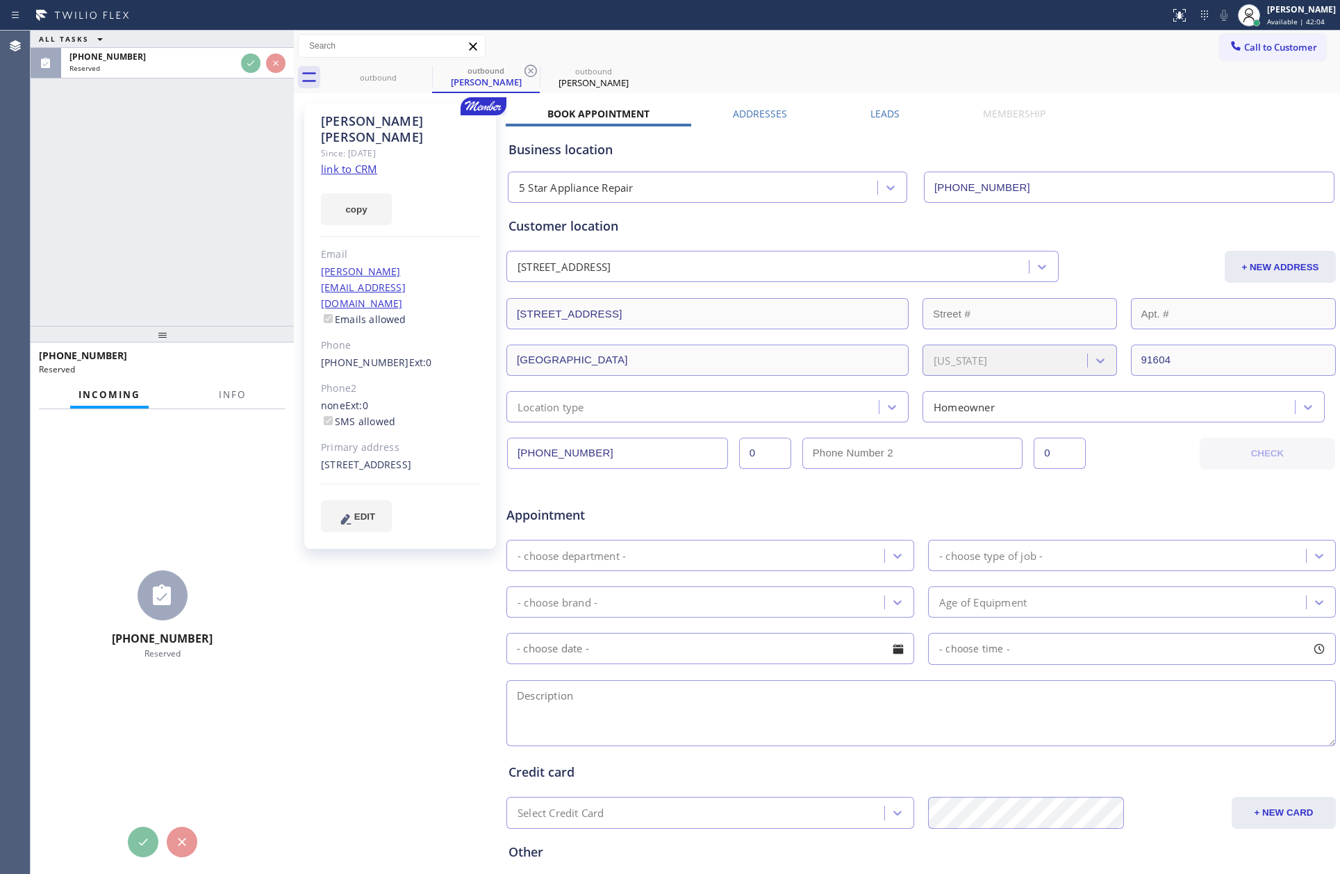
click at [207, 195] on div "ALL TASKS ALL TASKS ACTIVE TASKS TASKS IN WRAP UP (619) 851-6445 Reserved" at bounding box center [162, 178] width 263 height 295
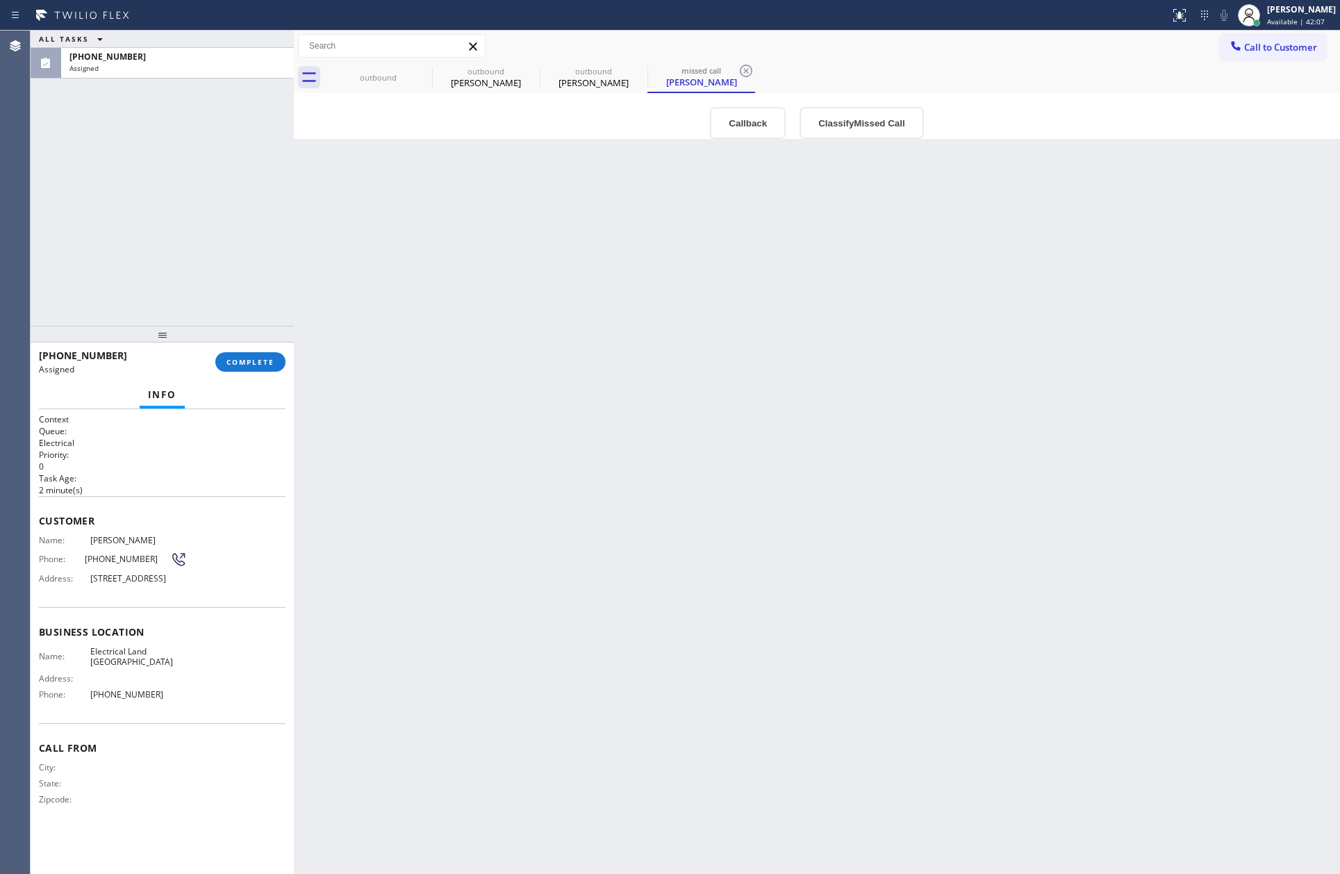
click at [215, 182] on div "ALL TASKS ALL TASKS ACTIVE TASKS TASKS IN WRAP UP (619) 851-6445 Assigned" at bounding box center [162, 178] width 263 height 295
click at [639, 334] on div "Back to Dashboard Change Sender ID Customers Technicians Select a contact Outbo…" at bounding box center [817, 453] width 1047 height 844
click at [841, 123] on button "Classify Missed Call" at bounding box center [862, 123] width 124 height 32
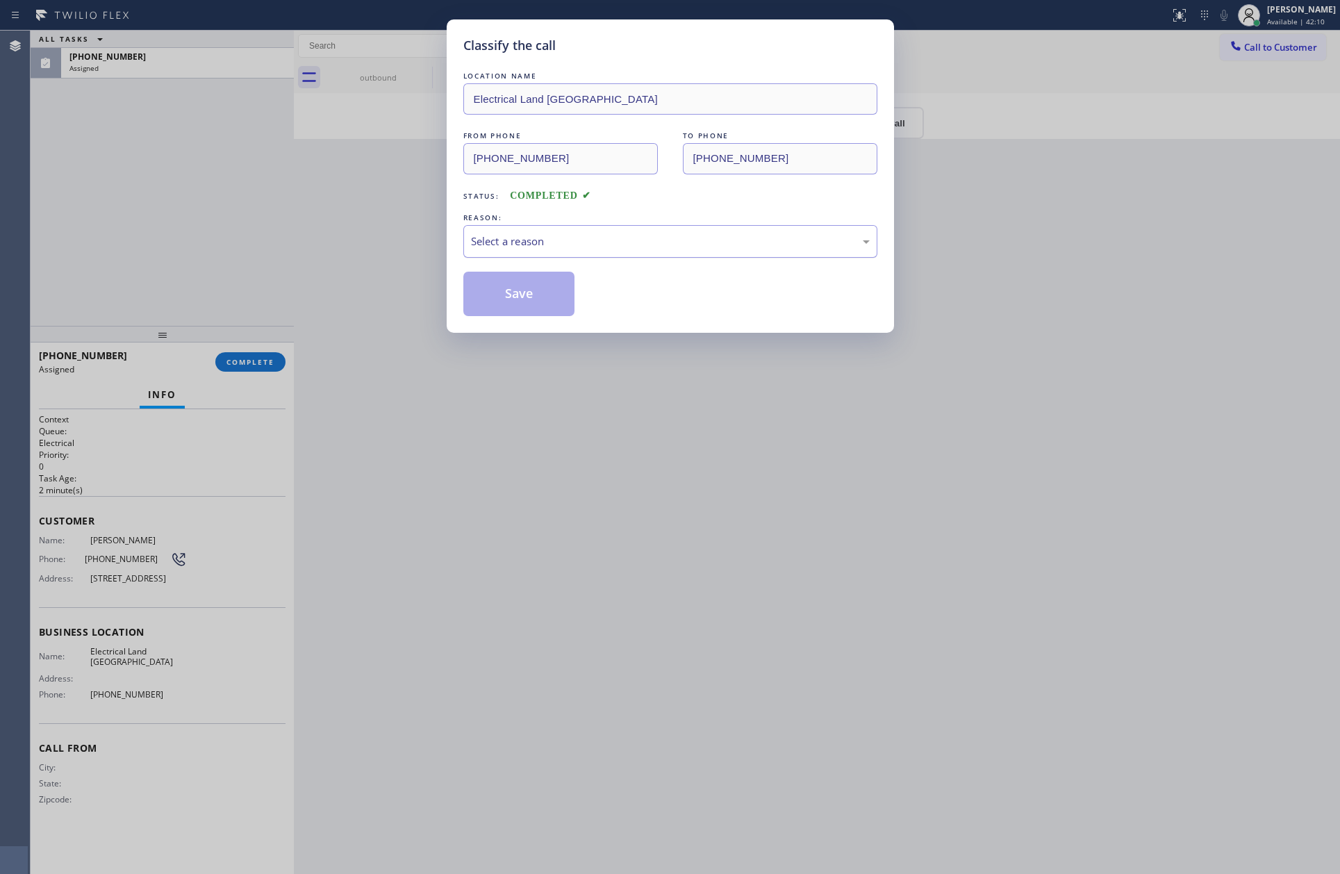
click at [643, 253] on div "Select a reason" at bounding box center [671, 241] width 414 height 33
click at [543, 294] on button "Save" at bounding box center [520, 294] width 112 height 44
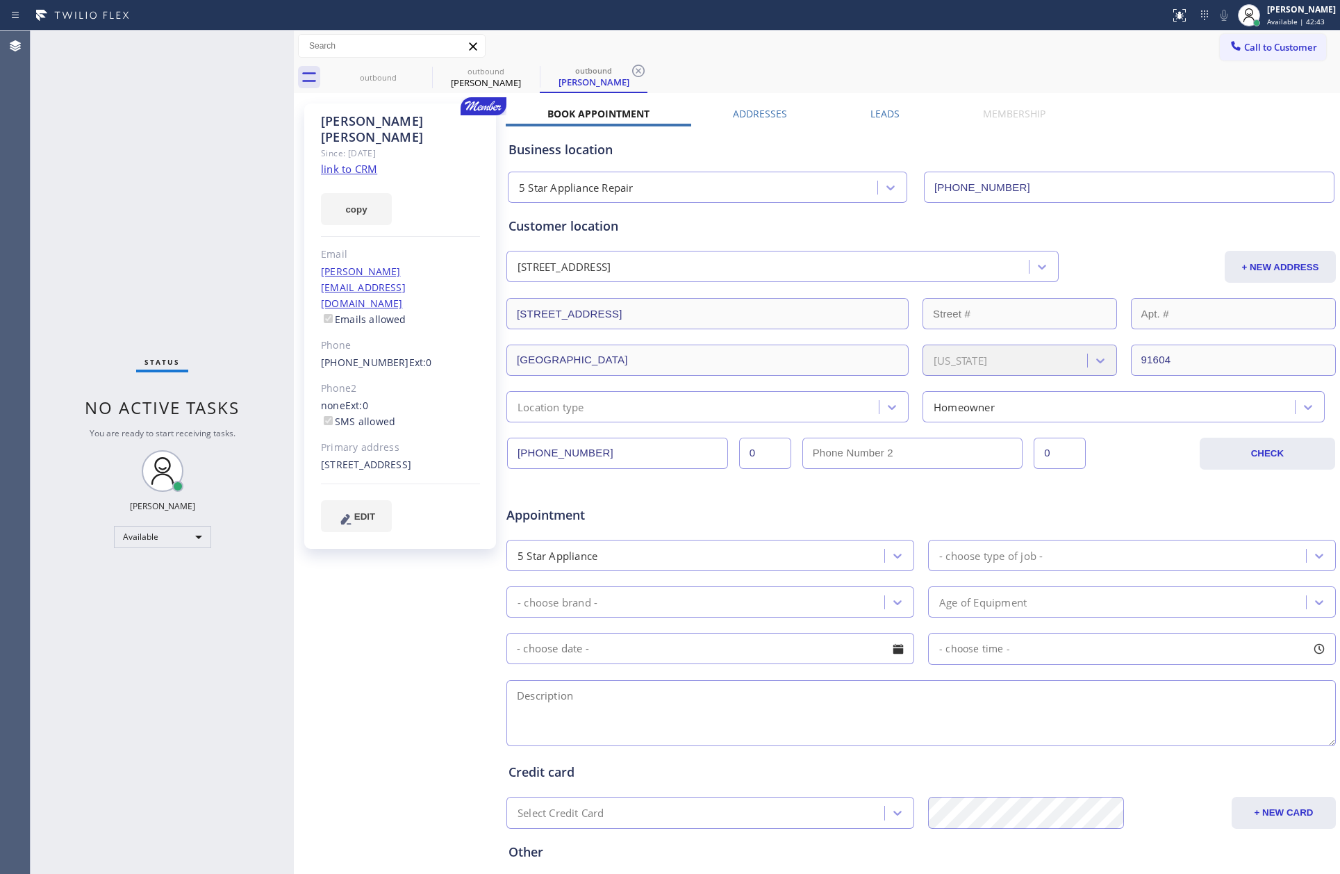
click at [181, 184] on div "Status No active tasks You are ready to start receiving tasks. [PERSON_NAME] Av…" at bounding box center [162, 453] width 263 height 844
click at [911, 67] on div "outbound outbound William Seymour outbound William Seymour" at bounding box center [833, 77] width 1016 height 31
click at [494, 69] on div "outbound" at bounding box center [486, 71] width 105 height 10
click at [527, 71] on icon at bounding box center [531, 71] width 17 height 17
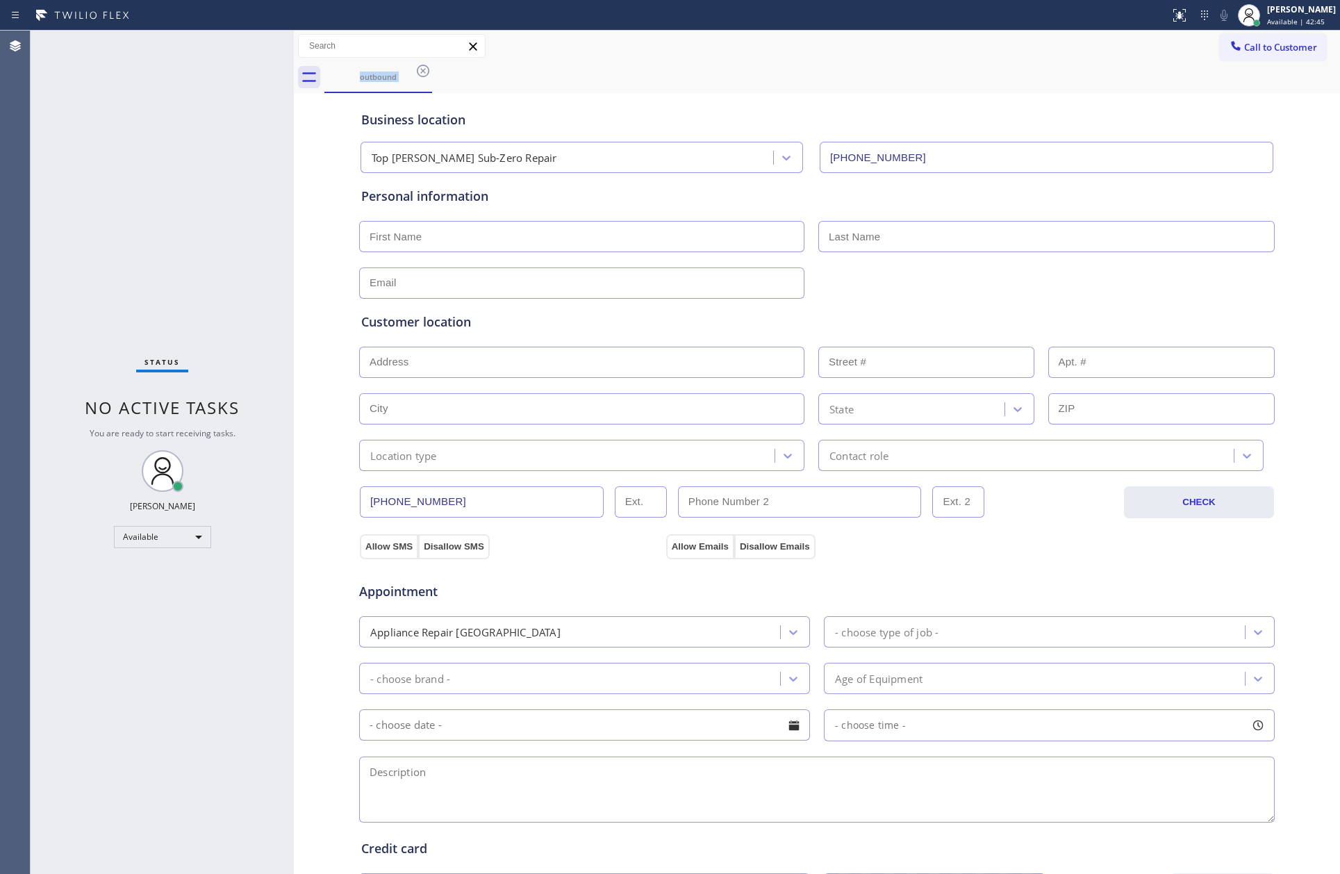
click at [527, 71] on div "outbound" at bounding box center [833, 77] width 1016 height 31
click at [420, 67] on icon at bounding box center [423, 71] width 17 height 17
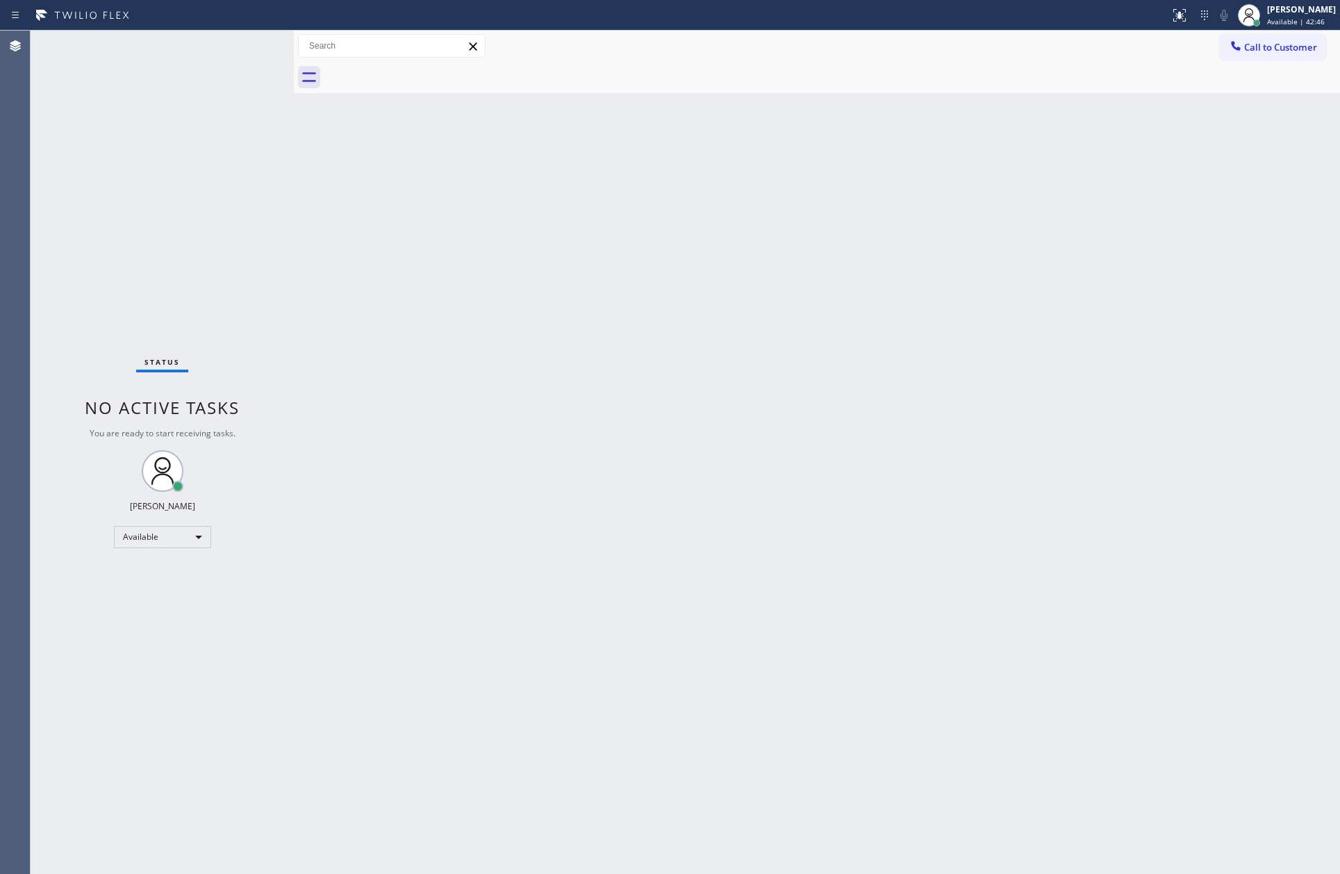
click at [755, 101] on div "Back to Dashboard Change Sender ID Customers Technicians Select a contact Outbo…" at bounding box center [817, 453] width 1047 height 844
click at [770, 527] on div "Back to Dashboard Change Sender ID Customers Technicians Select a contact Outbo…" at bounding box center [817, 453] width 1047 height 844
click at [228, 247] on div "Status No active tasks You are ready to start receiving tasks. [PERSON_NAME] Av…" at bounding box center [162, 453] width 263 height 844
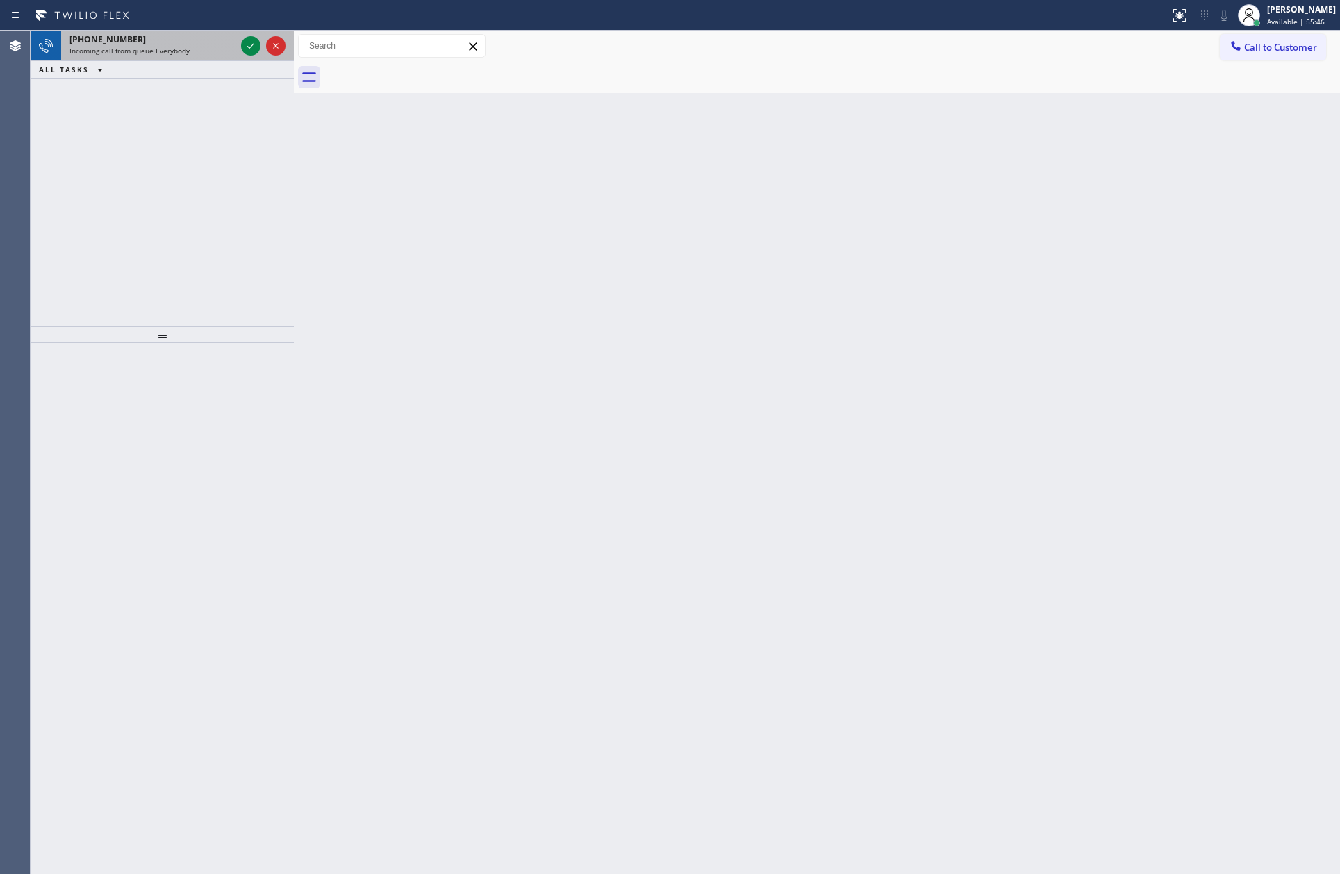
click at [208, 49] on div "Incoming call from queue Everybody" at bounding box center [152, 51] width 166 height 10
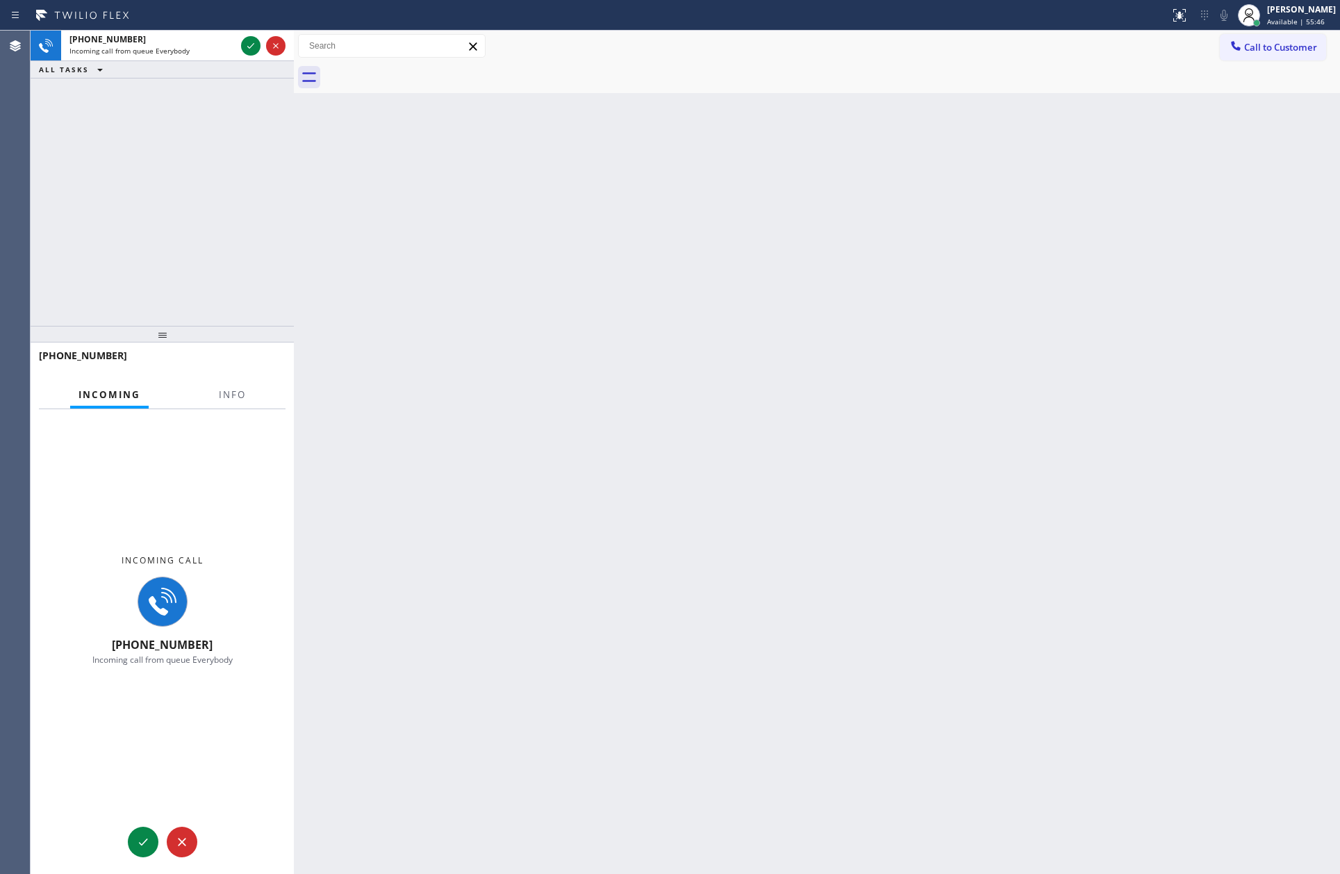
click at [184, 177] on div "+19174466242 Incoming call from queue Everybody ALL TASKS ALL TASKS ACTIVE TASK…" at bounding box center [162, 178] width 263 height 295
click at [233, 391] on span "Info" at bounding box center [232, 394] width 27 height 13
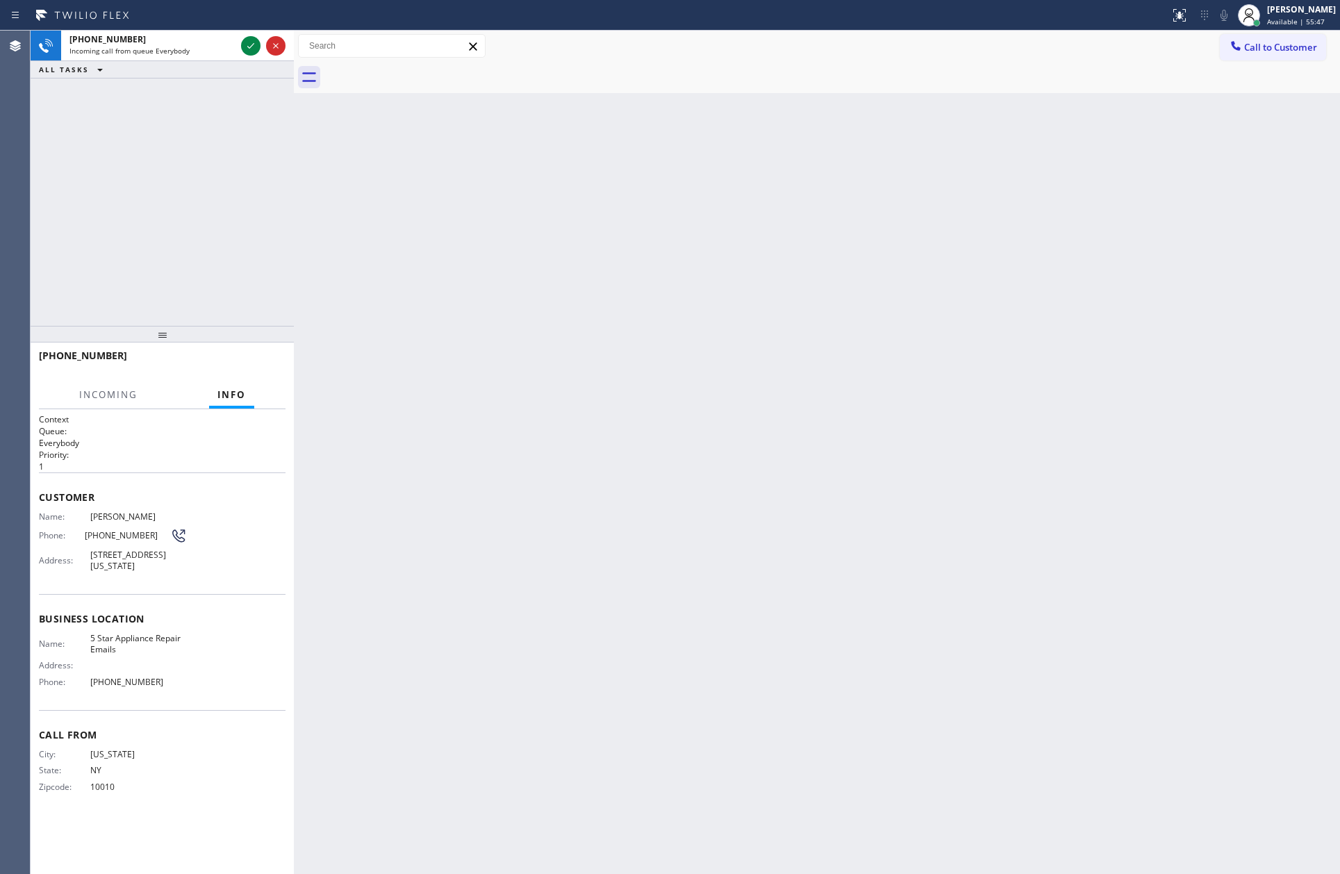
click at [176, 178] on div "+19174466242 Incoming call from queue Everybody ALL TASKS ALL TASKS ACTIVE TASK…" at bounding box center [162, 178] width 263 height 295
click at [279, 44] on icon at bounding box center [276, 46] width 17 height 17
click at [277, 179] on div "+19174466242 Incoming call from queue Everybody ALL TASKS ALL TASKS ACTIVE TASK…" at bounding box center [162, 178] width 263 height 295
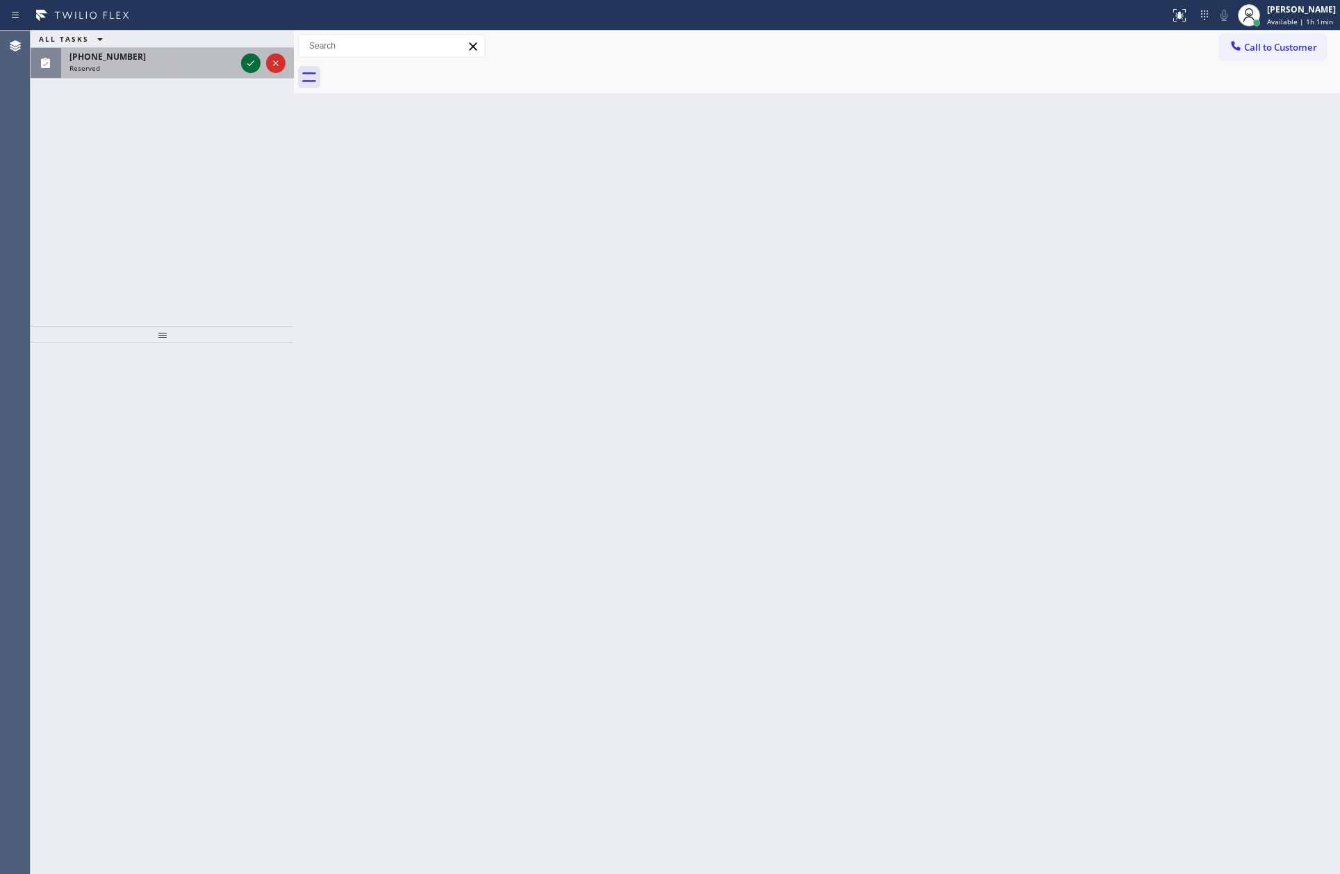
click at [245, 65] on icon at bounding box center [251, 63] width 17 height 17
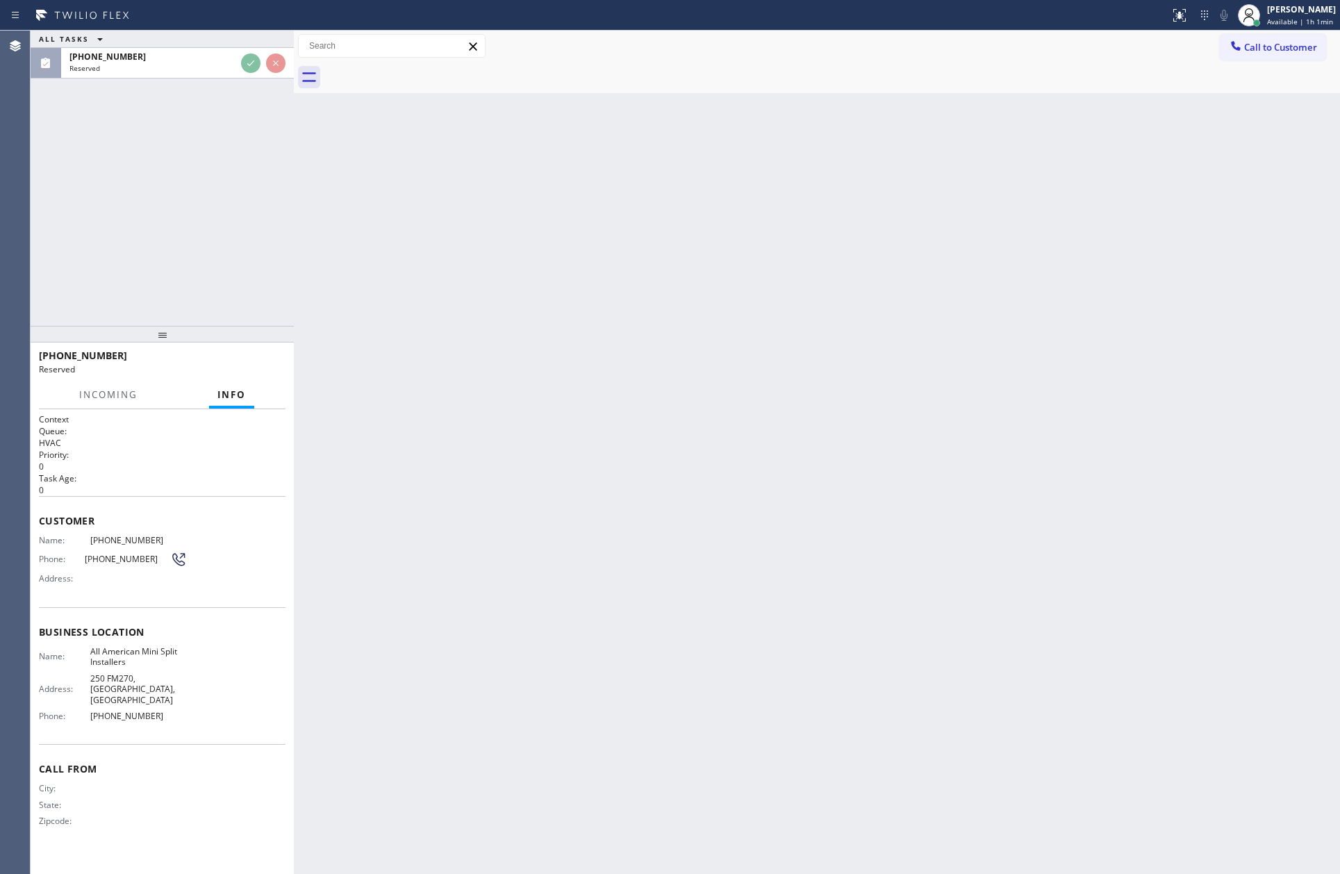
click at [265, 243] on div "ALL TASKS ALL TASKS ACTIVE TASKS TASKS IN WRAP UP (210) 225-4864 Reserved" at bounding box center [162, 178] width 263 height 295
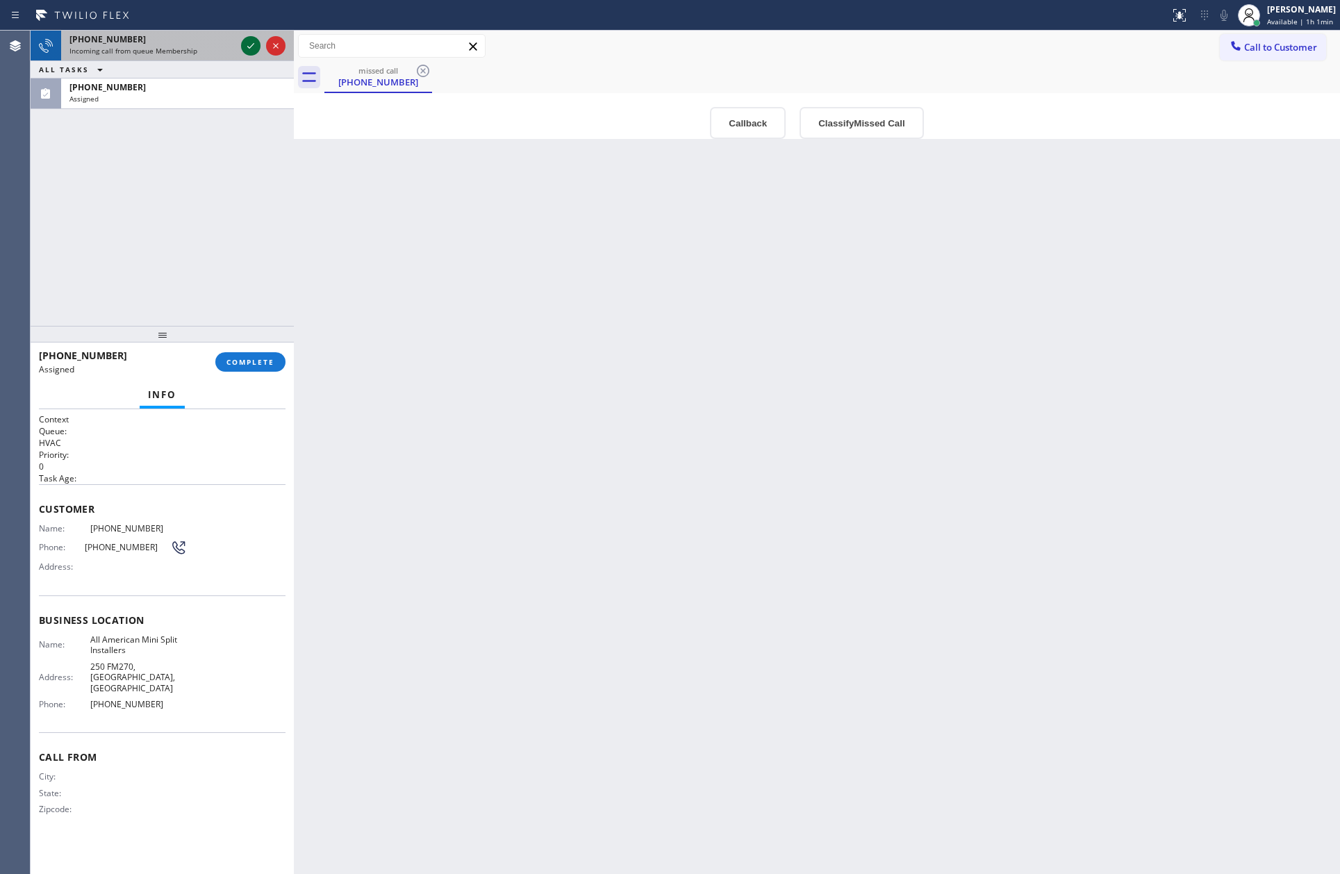
click at [251, 44] on icon at bounding box center [251, 46] width 17 height 17
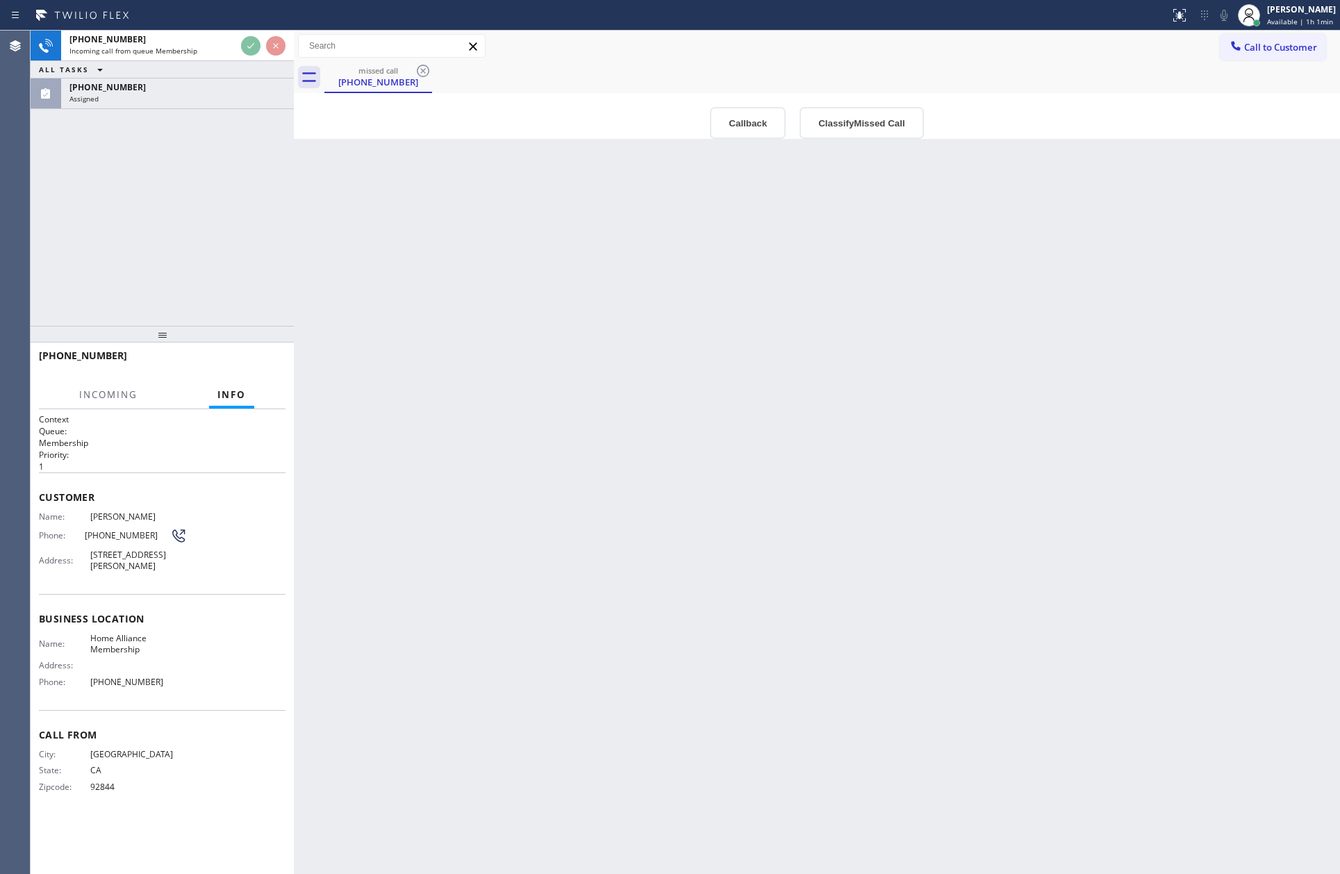
click at [294, 255] on div at bounding box center [294, 453] width 0 height 844
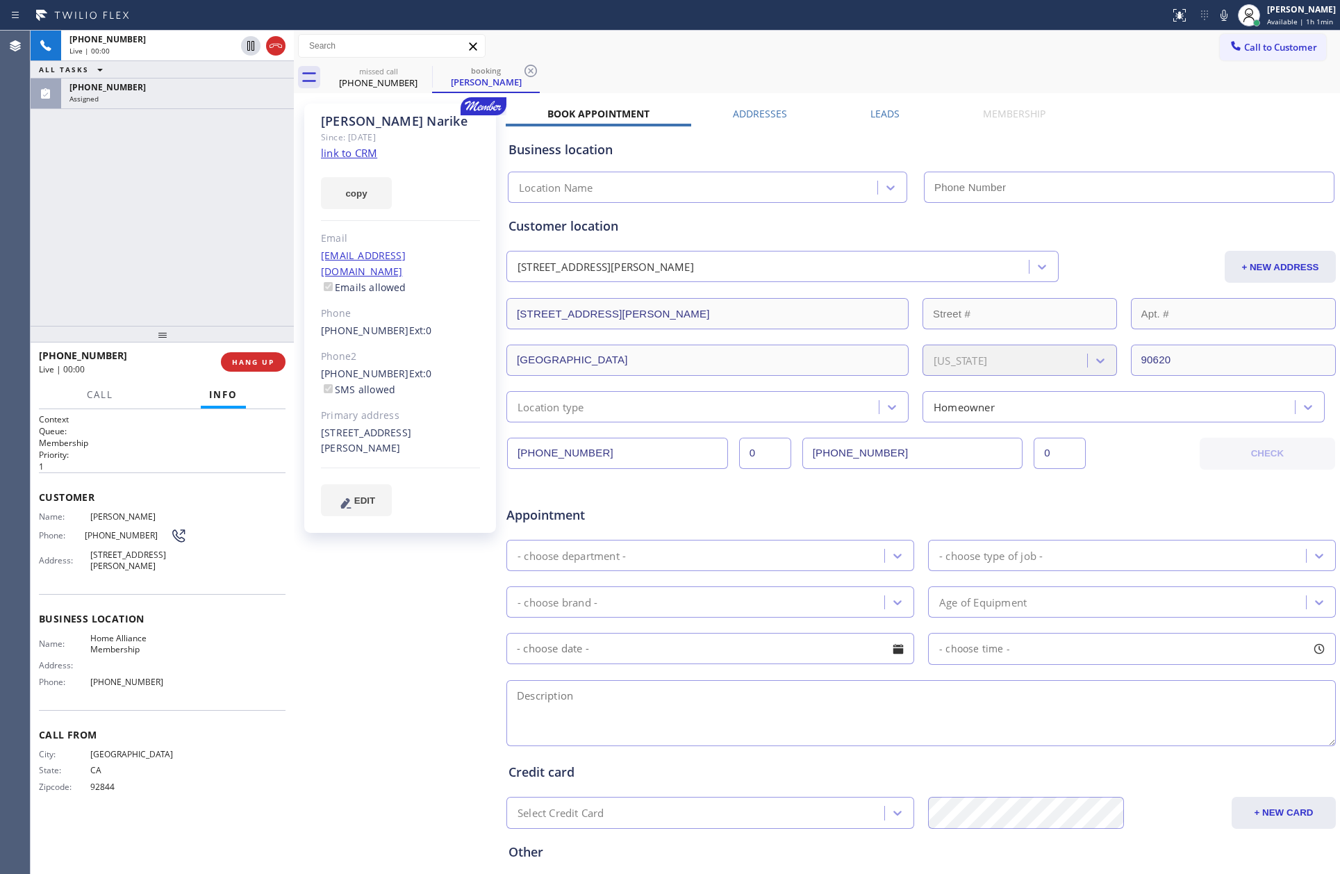
type input "[PHONE_NUMBER]"
drag, startPoint x: 119, startPoint y: 234, endPoint x: 286, endPoint y: 156, distance: 184.0
click at [161, 221] on div "+17142963385 Live | 00:14 ALL TASKS ALL TASKS ACTIVE TASKS TASKS IN WRAP UP (21…" at bounding box center [162, 178] width 263 height 295
click at [323, 146] on link "link to CRM" at bounding box center [349, 153] width 56 height 14
click at [190, 217] on div "+17142963385 Live | 00:16 ALL TASKS ALL TASKS ACTIVE TASKS TASKS IN WRAP UP (21…" at bounding box center [162, 178] width 263 height 295
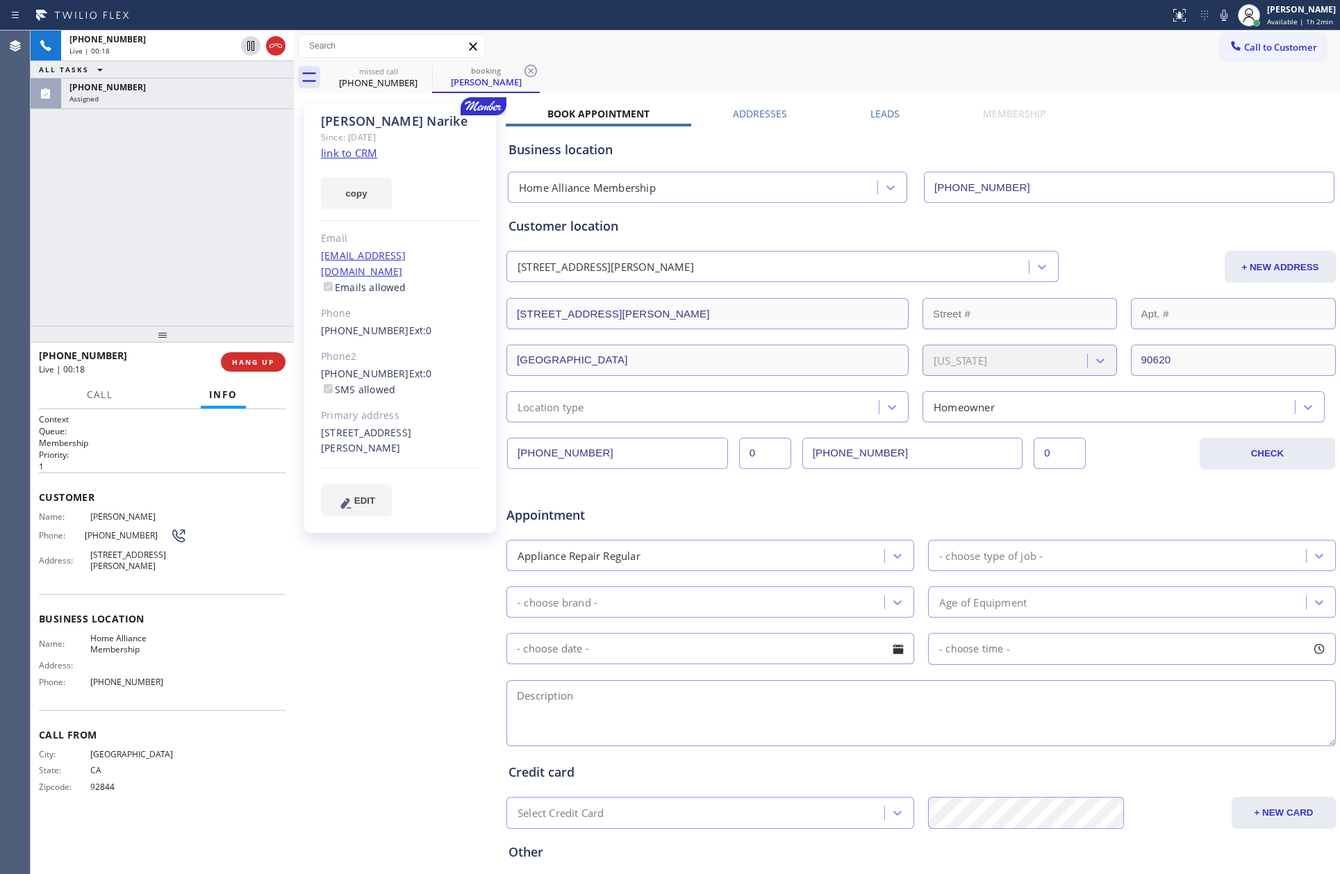
click at [453, 259] on div "drealapena24@yahoo.com Emails allowed" at bounding box center [400, 272] width 159 height 48
copy link "[EMAIL_ADDRESS][DOMAIN_NAME]"
click at [95, 178] on div "+17142963385 Live | 01:18 ALL TASKS ALL TASKS ACTIVE TASKS TASKS IN WRAP UP (21…" at bounding box center [162, 178] width 263 height 295
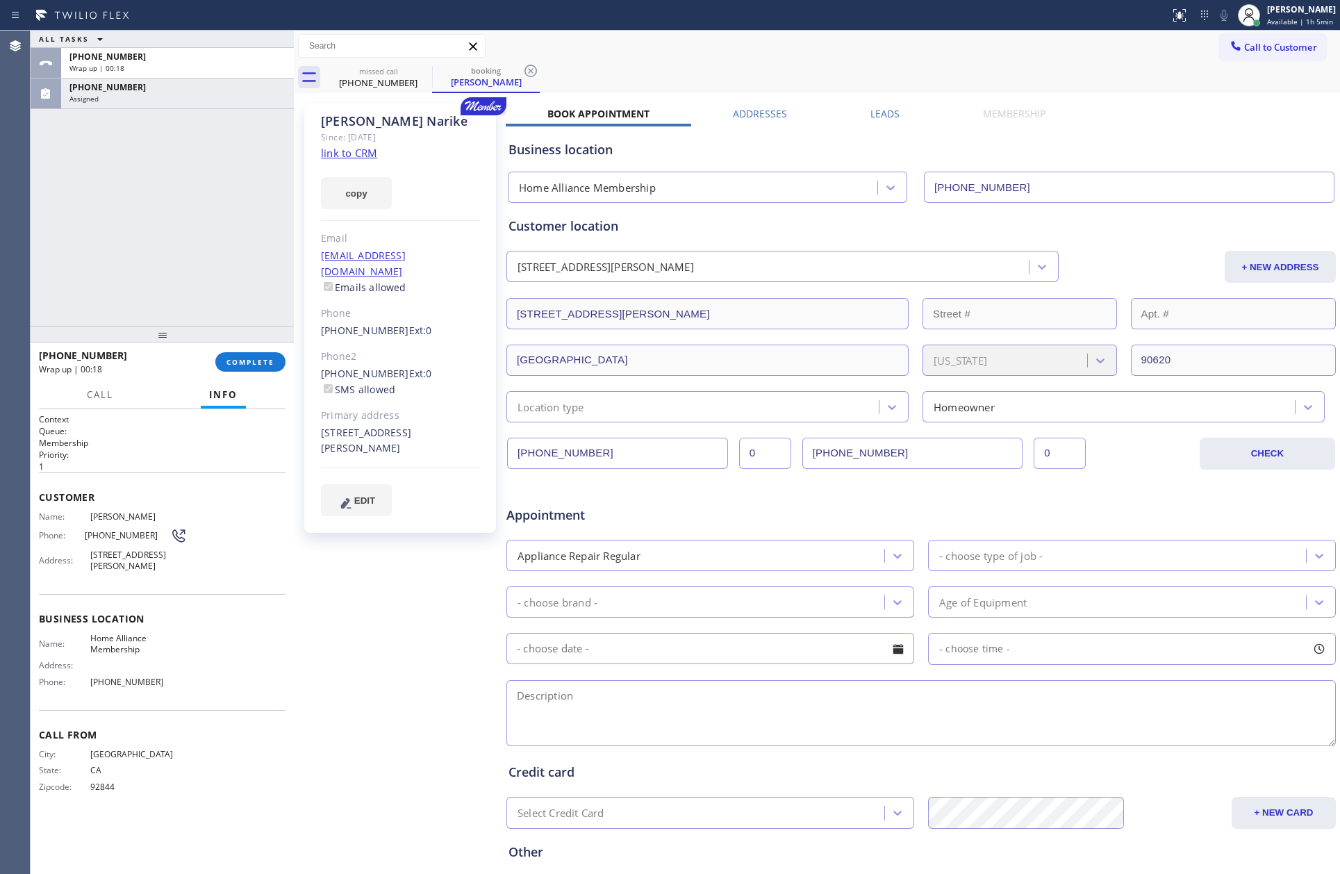
drag, startPoint x: 215, startPoint y: 244, endPoint x: 304, endPoint y: 403, distance: 182.6
click at [236, 271] on div "ALL TASKS ALL TASKS ACTIVE TASKS TASKS IN WRAP UP +17142963385 Wrap up | 00:18 …" at bounding box center [162, 178] width 263 height 295
click at [275, 361] on button "COMPLETE" at bounding box center [250, 361] width 70 height 19
click at [218, 167] on div "ALL TASKS ALL TASKS ACTIVE TASKS TASKS IN WRAP UP +17142963385 Wrap up | 00:19 …" at bounding box center [162, 178] width 263 height 295
click at [229, 240] on div "ALL TASKS ALL TASKS ACTIVE TASKS TASKS IN WRAP UP +17142963385 Wrap up | 00:21 …" at bounding box center [162, 178] width 263 height 295
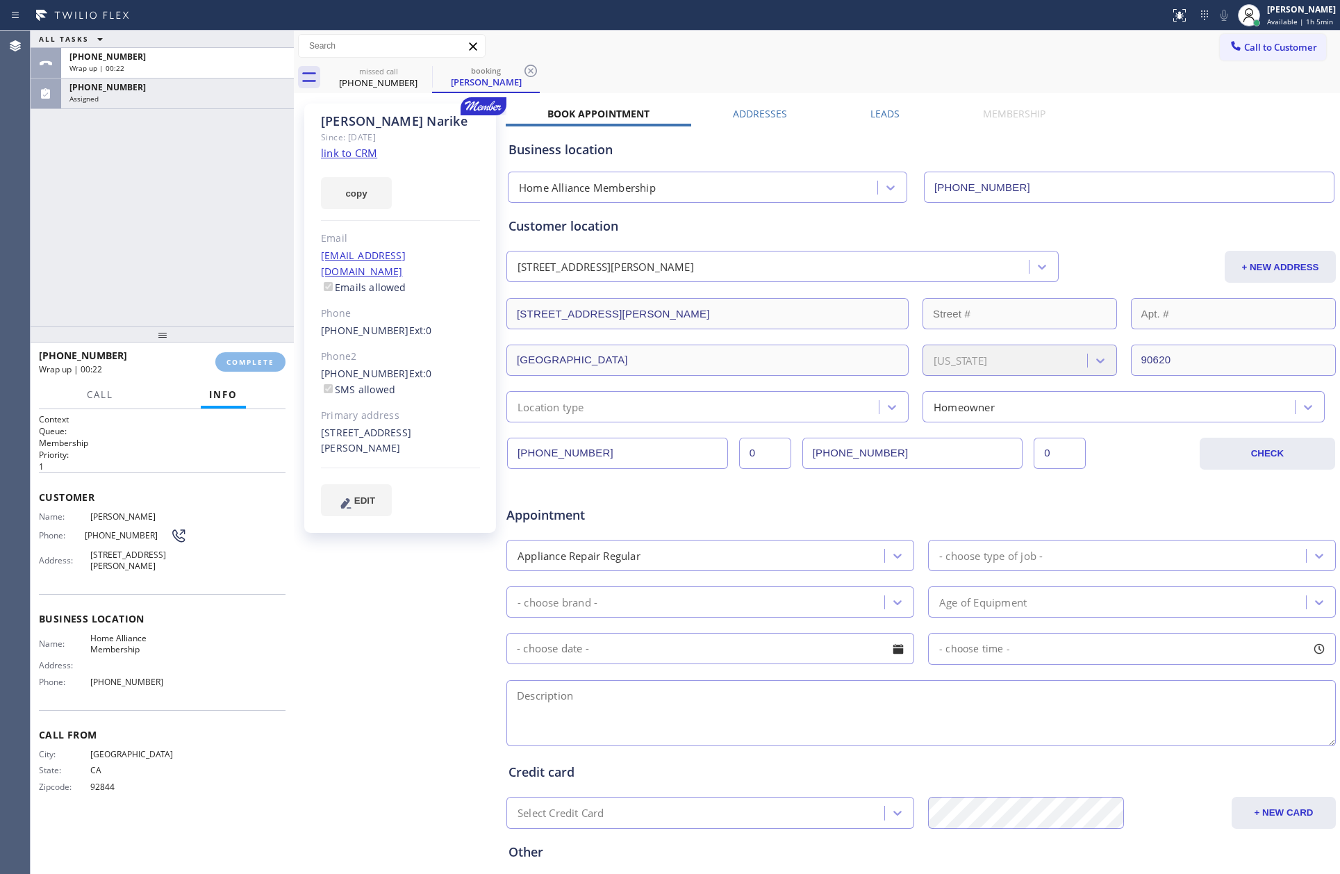
click at [245, 222] on div "ALL TASKS ALL TASKS ACTIVE TASKS TASKS IN WRAP UP +17142963385 Wrap up | 00:22 …" at bounding box center [162, 178] width 263 height 295
click at [245, 222] on div "ALL TASKS ALL TASKS ACTIVE TASKS TASKS IN WRAP UP +17142963385 Wrap up | 00:23 …" at bounding box center [162, 178] width 263 height 295
click at [238, 65] on div "Wrap up | 00:24" at bounding box center [177, 68] width 216 height 10
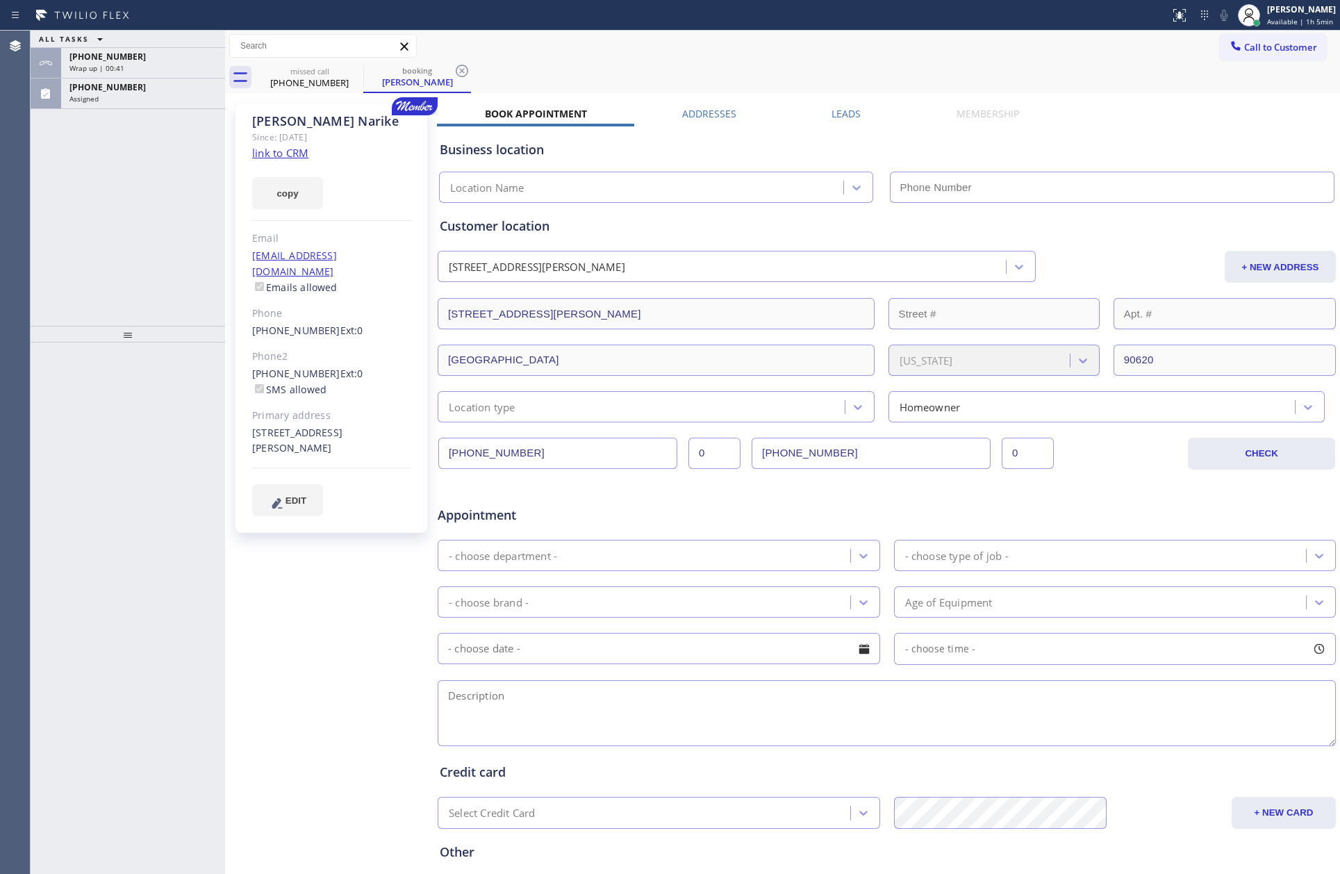
type input "[PHONE_NUMBER]"
click at [201, 77] on div "[PHONE_NUMBER] Wrap up | 01:08" at bounding box center [140, 63] width 158 height 31
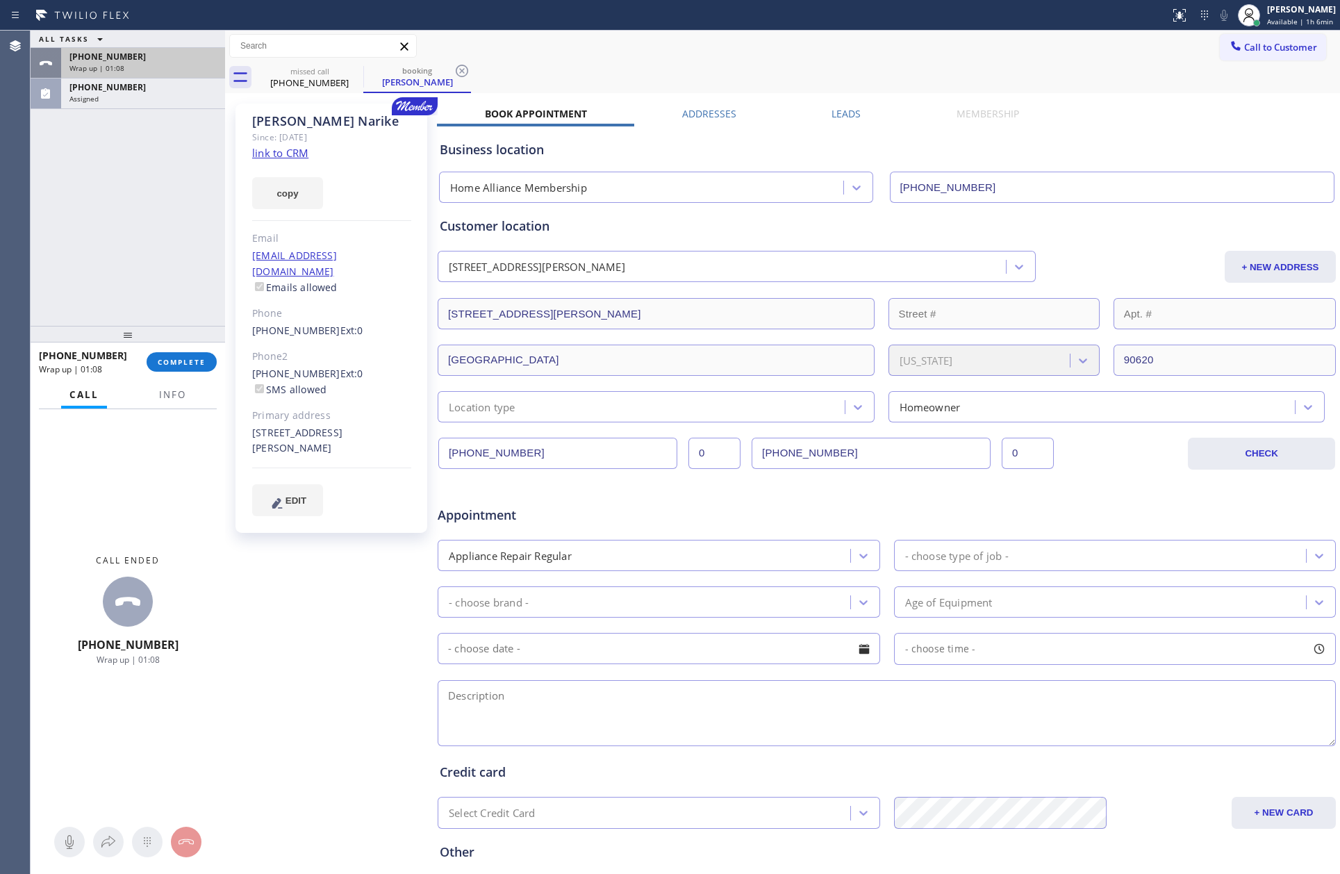
click at [201, 73] on div "[PHONE_NUMBER] Wrap up | 01:08" at bounding box center [140, 63] width 158 height 31
click at [161, 363] on span "COMPLETE" at bounding box center [182, 362] width 48 height 10
click at [161, 244] on div "ALL TASKS ALL TASKS ACTIVE TASKS TASKS IN WRAP UP [PHONE_NUMBER] Wrap up | 01:[…" at bounding box center [128, 178] width 195 height 295
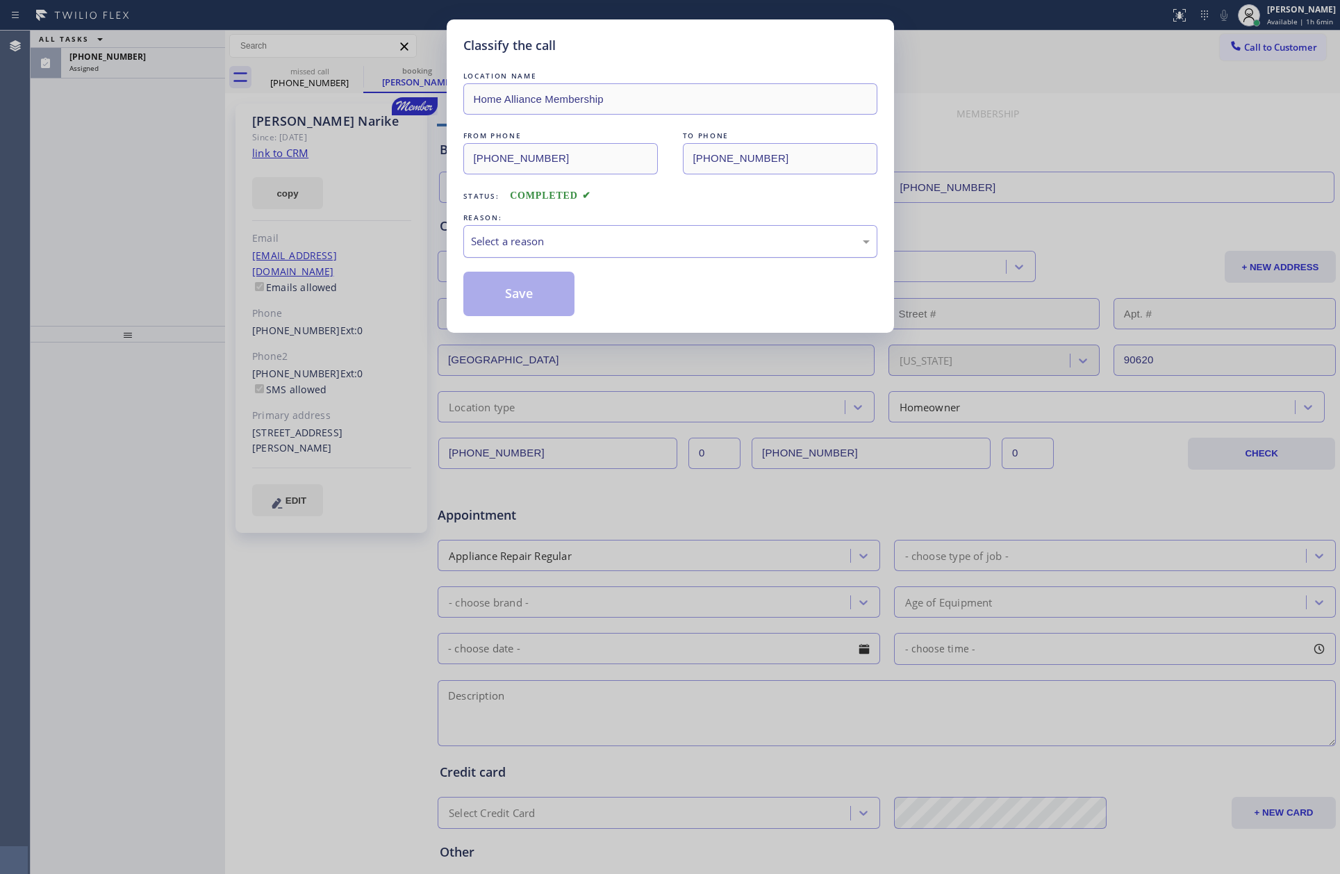
click at [601, 233] on div "Select a reason" at bounding box center [671, 241] width 414 height 33
click at [486, 290] on button "Save" at bounding box center [520, 294] width 112 height 44
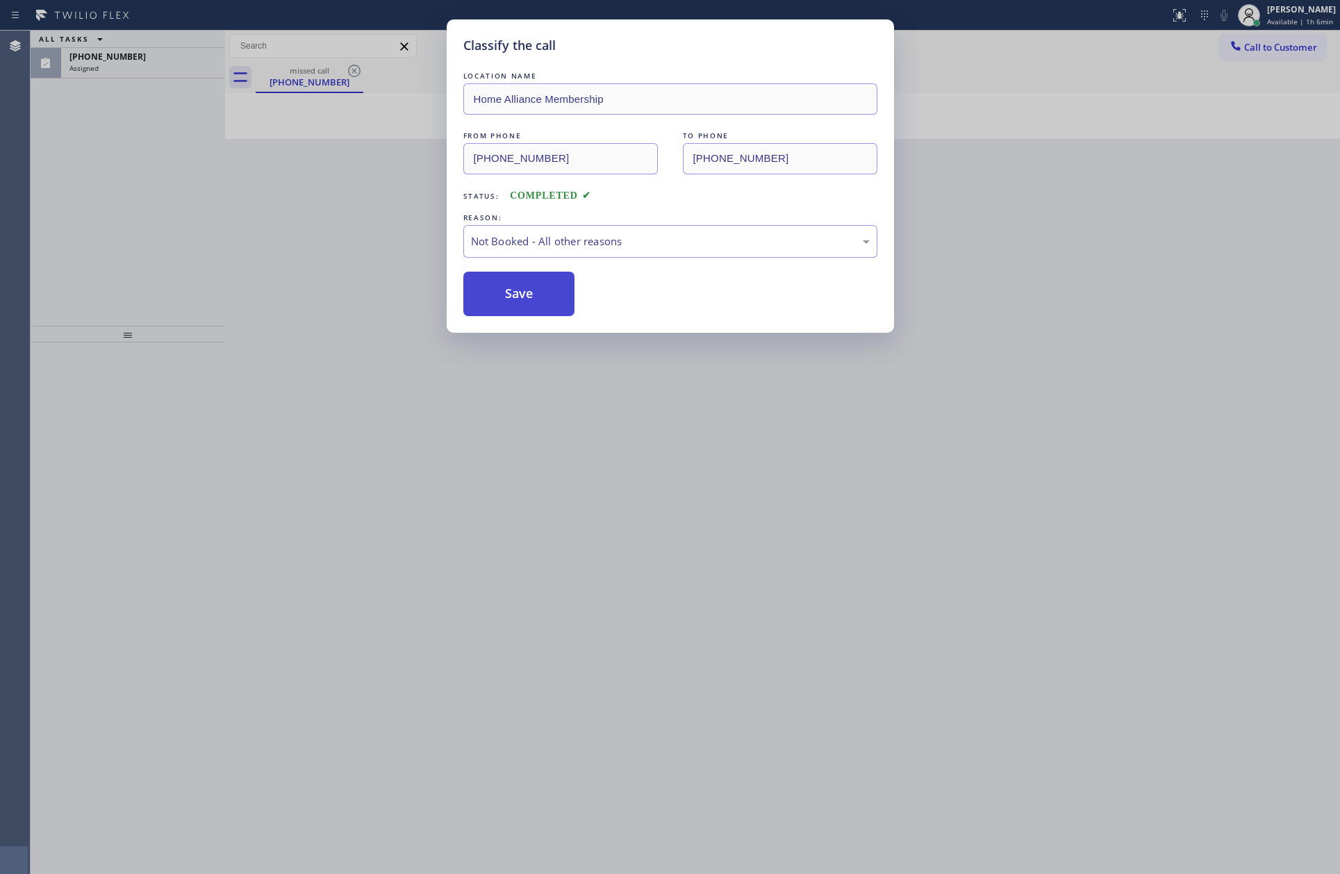
click at [486, 290] on button "Save" at bounding box center [520, 294] width 112 height 44
click at [84, 133] on div "Classify the call LOCATION NAME Home Alliance Membership FROM PHONE [PHONE_NUMB…" at bounding box center [670, 437] width 1340 height 874
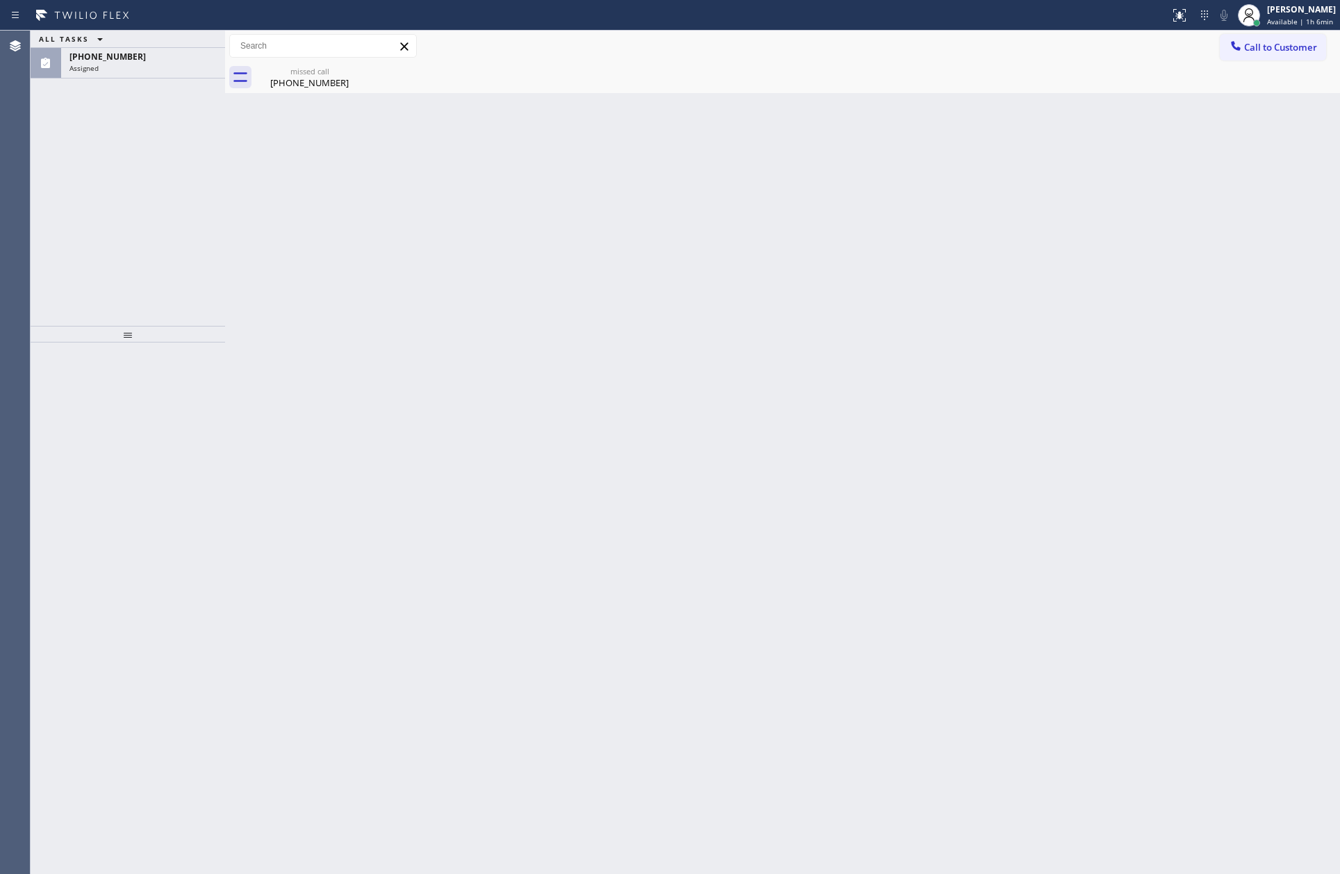
click at [103, 58] on span "[PHONE_NUMBER]" at bounding box center [107, 57] width 76 height 12
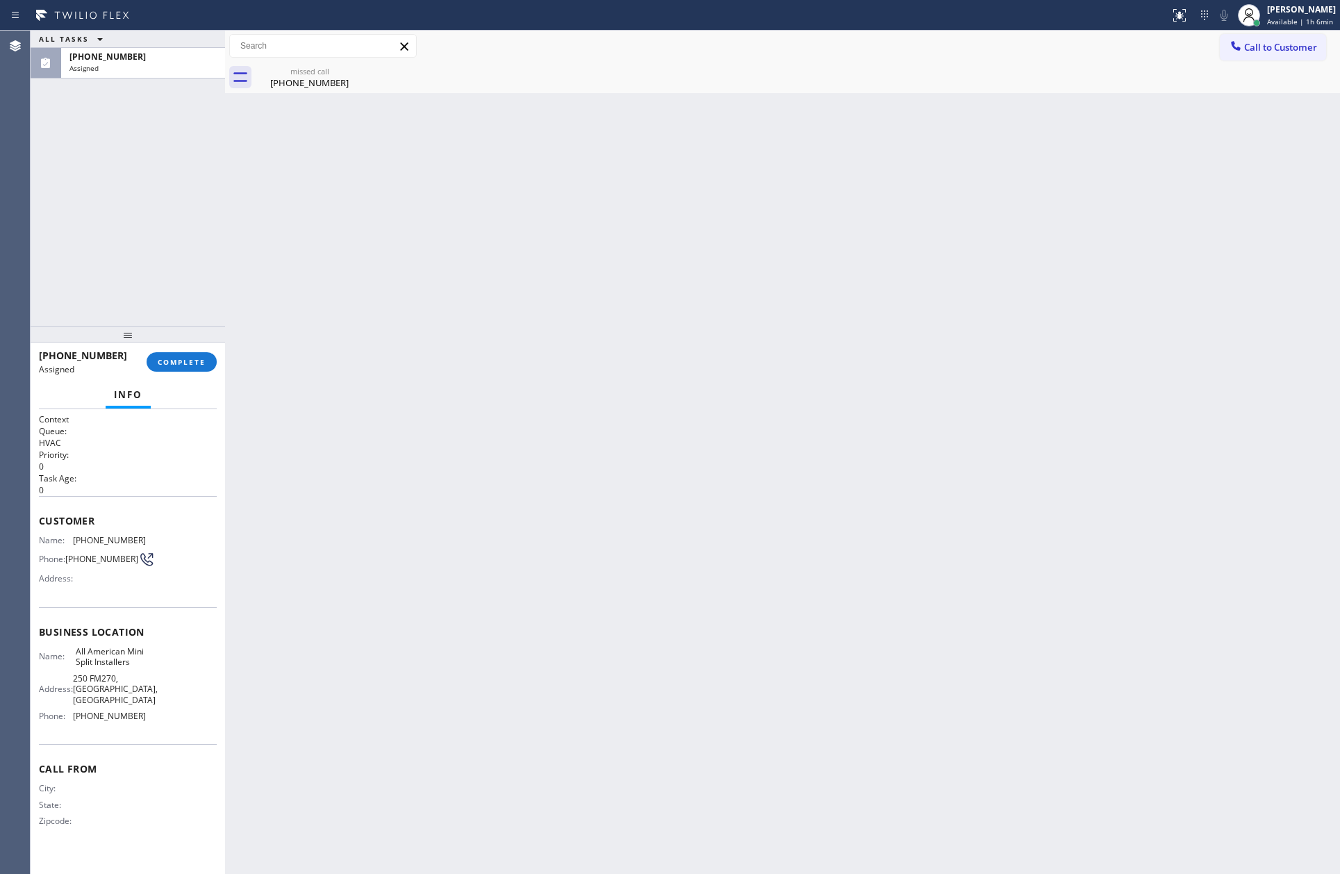
click at [188, 357] on span "COMPLETE" at bounding box center [182, 362] width 48 height 10
click at [182, 229] on div "ALL TASKS ALL TASKS ACTIVE TASKS TASKS IN WRAP UP [PHONE_NUMBER] Assigned" at bounding box center [128, 178] width 195 height 295
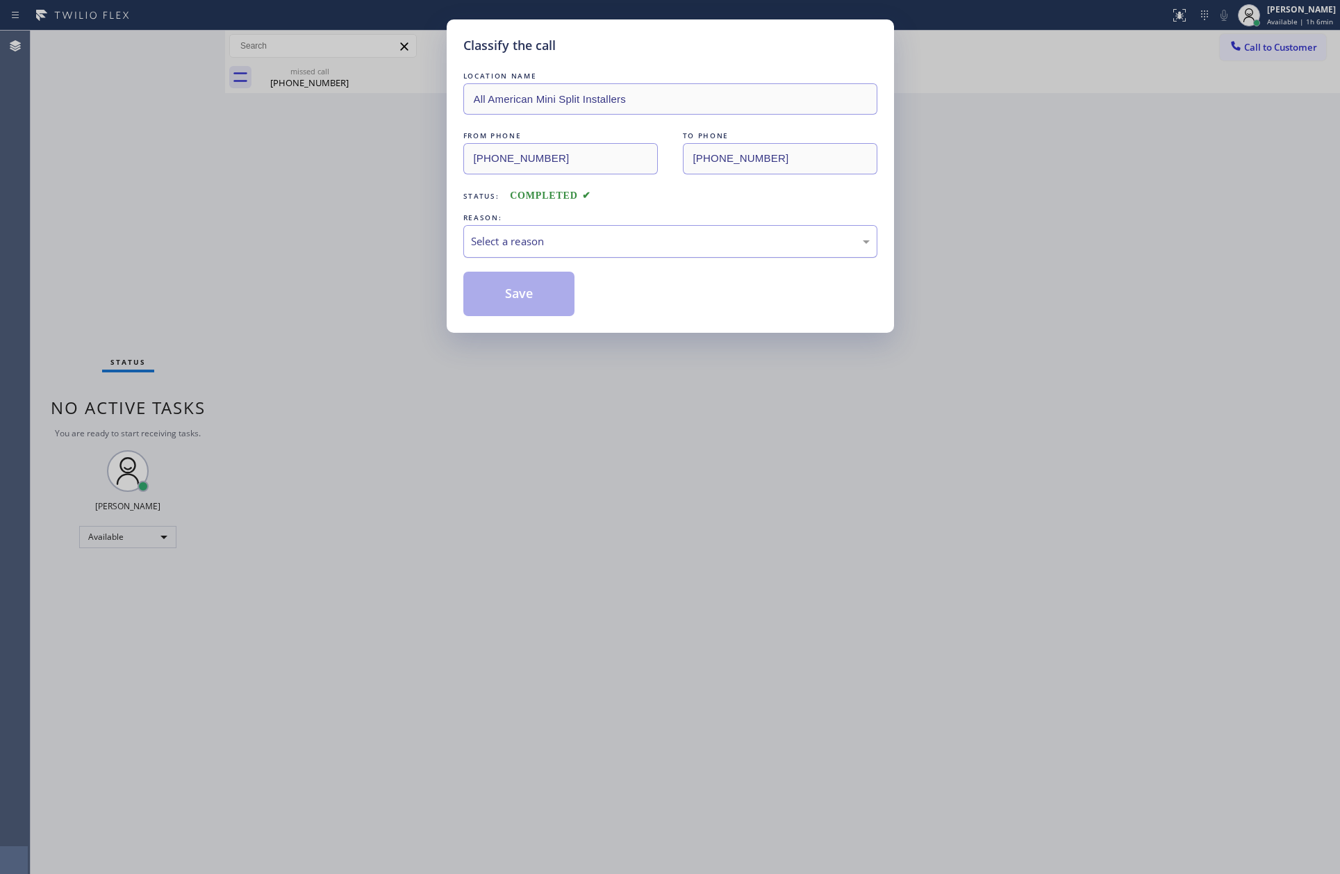
click at [511, 238] on div "Select a reason" at bounding box center [670, 241] width 399 height 16
click at [496, 297] on button "Save" at bounding box center [520, 294] width 112 height 44
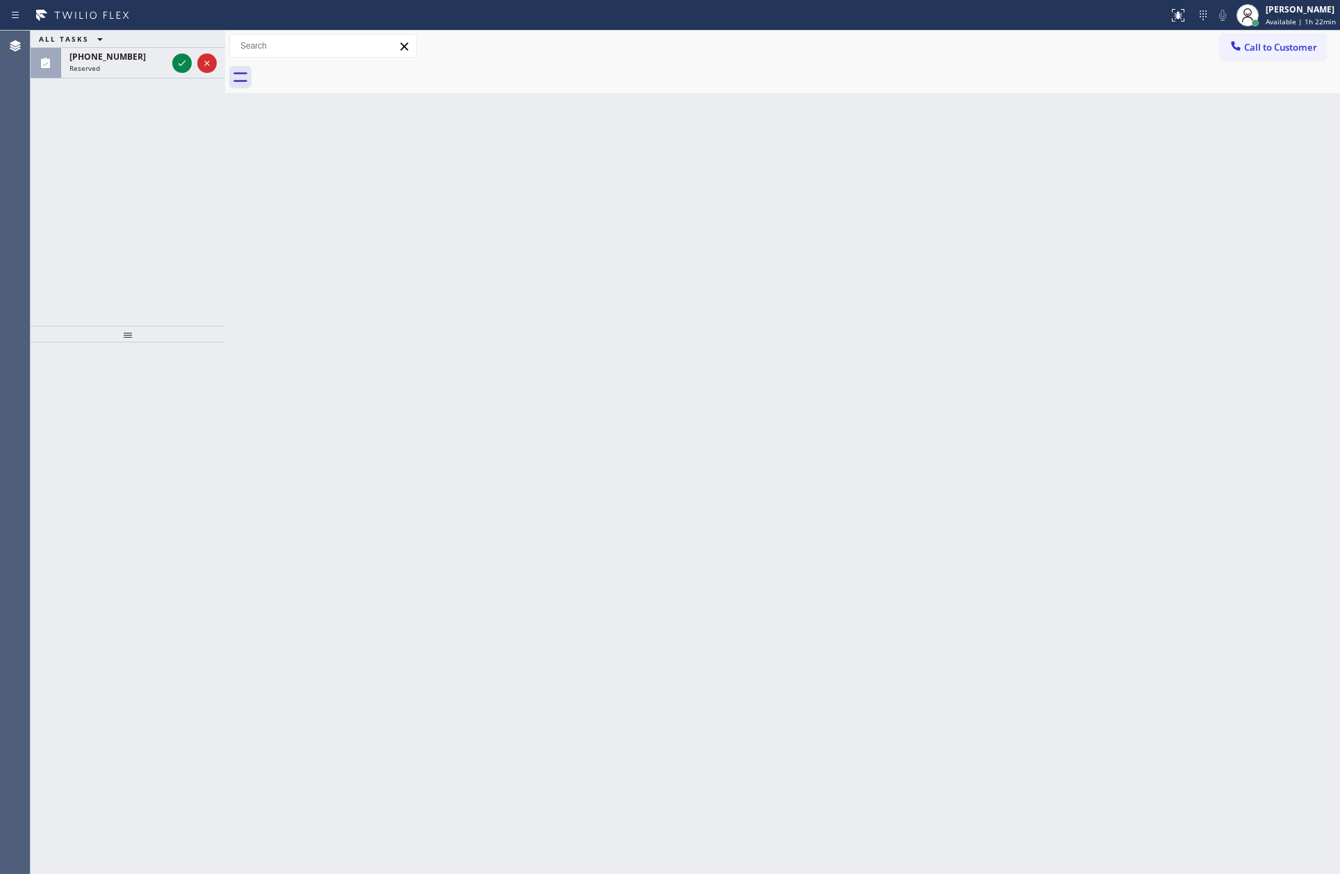
click at [477, 311] on div "Back to Dashboard Change Sender ID Customers Technicians Select a contact Outbo…" at bounding box center [782, 453] width 1115 height 844
click at [186, 65] on icon at bounding box center [182, 63] width 17 height 17
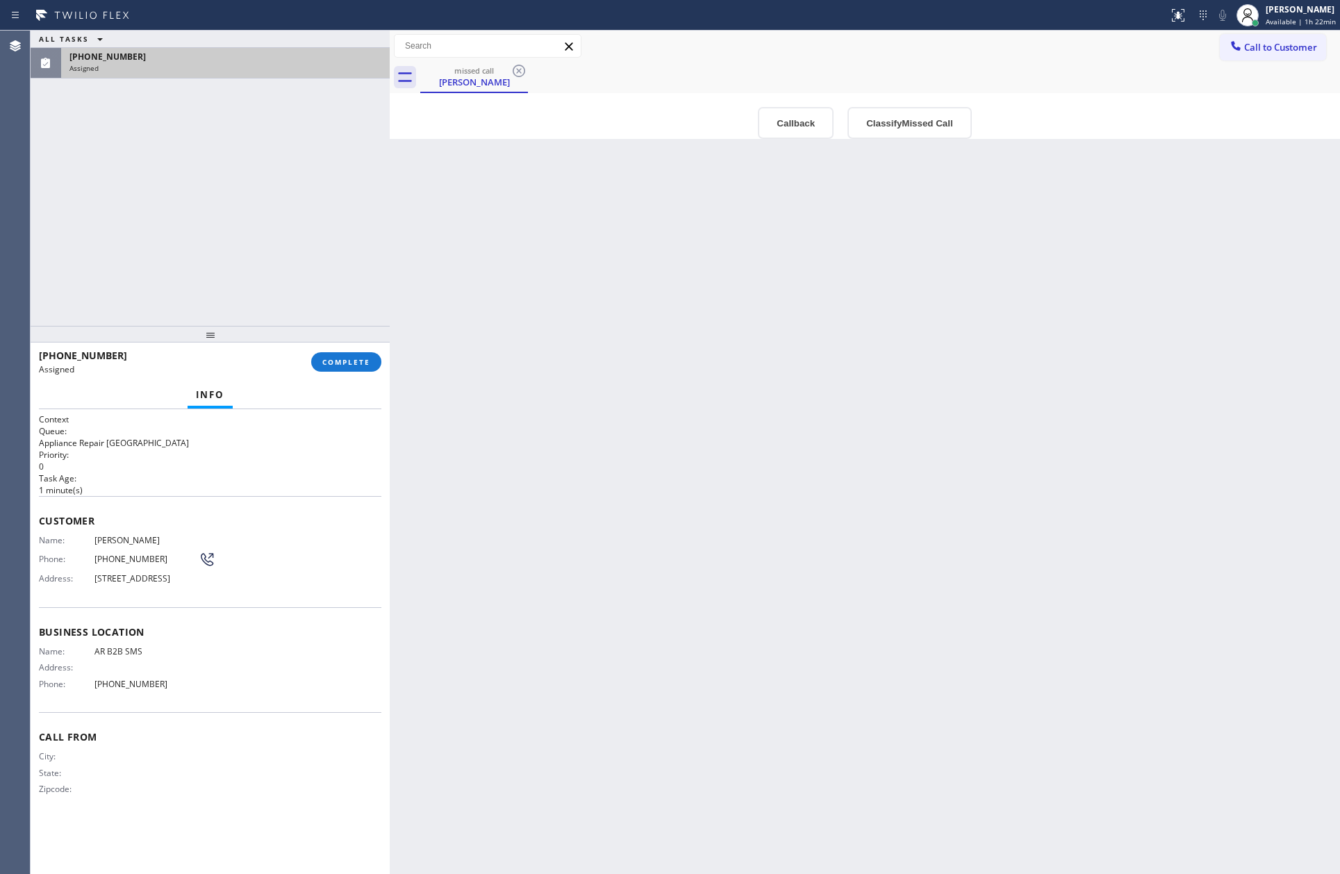
drag, startPoint x: 228, startPoint y: 181, endPoint x: 393, endPoint y: 182, distance: 164.7
click at [390, 182] on div at bounding box center [390, 453] width 0 height 844
drag, startPoint x: 811, startPoint y: 622, endPoint x: 847, endPoint y: 548, distance: 82.0
click at [847, 548] on div "Back to Dashboard Change Sender ID Customers Technicians Select a contact Outbo…" at bounding box center [865, 453] width 951 height 844
click at [878, 130] on button "Classify Missed Call" at bounding box center [910, 123] width 124 height 32
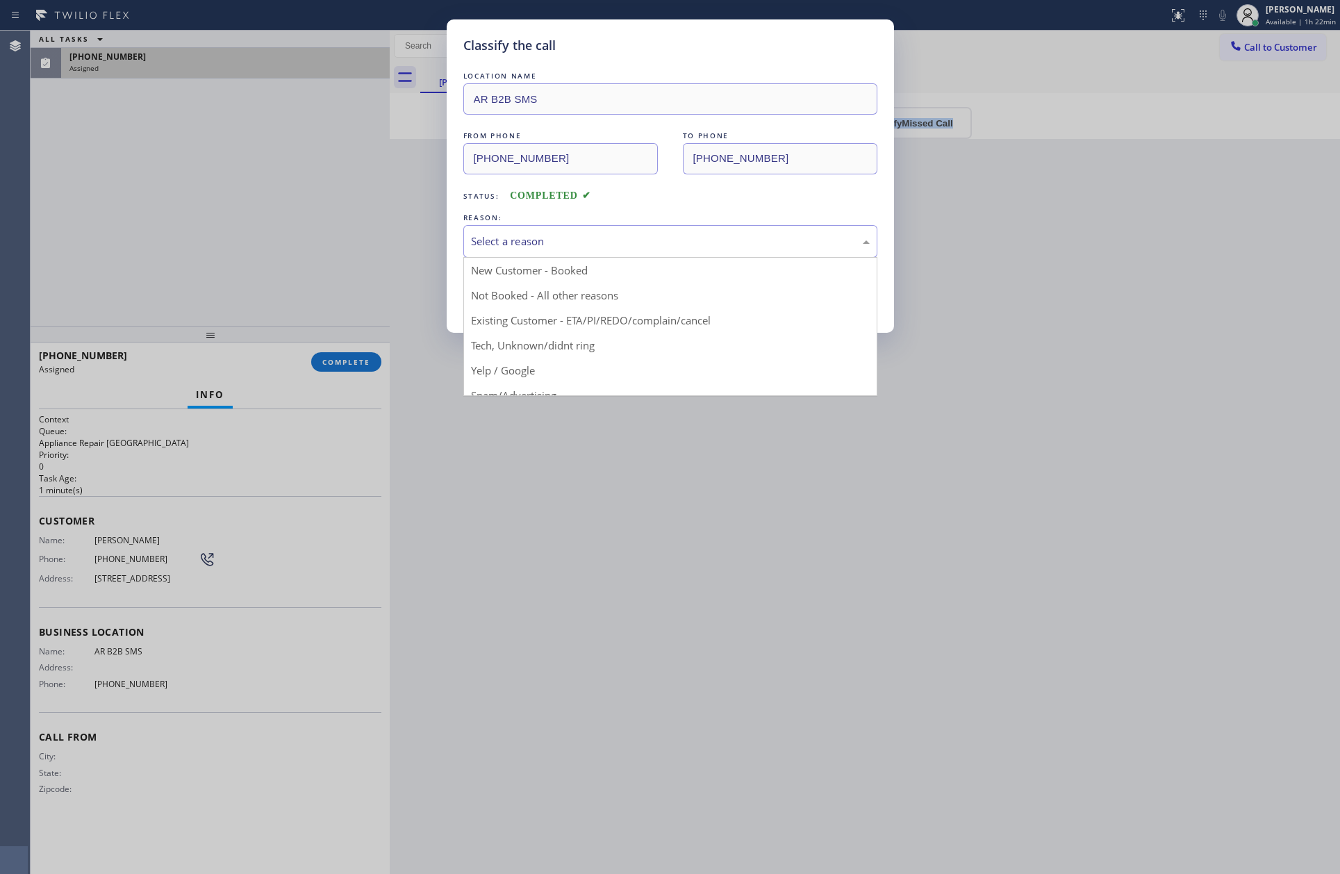
click at [602, 225] on div "Select a reason" at bounding box center [671, 241] width 414 height 33
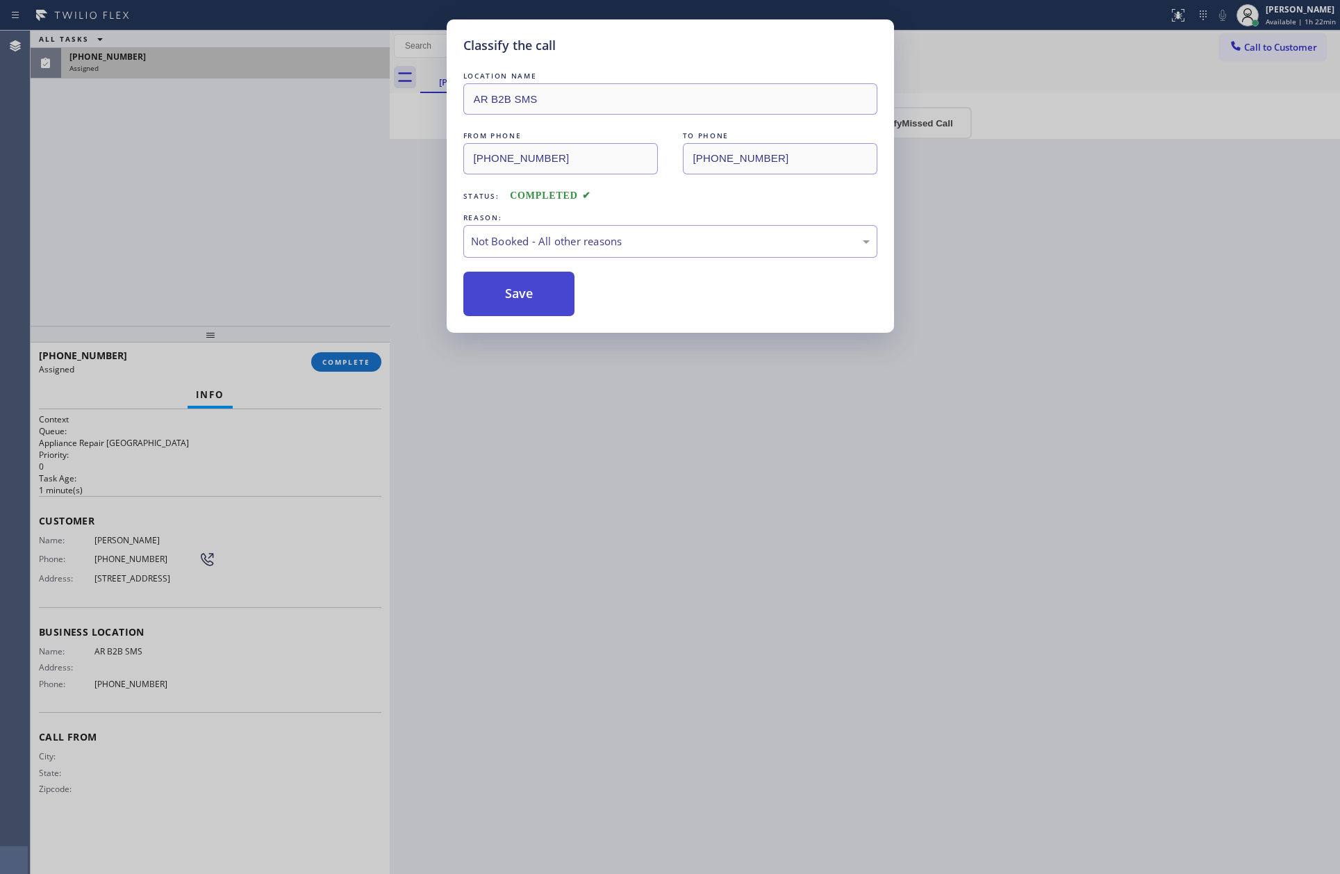
click at [534, 300] on button "Save" at bounding box center [520, 294] width 112 height 44
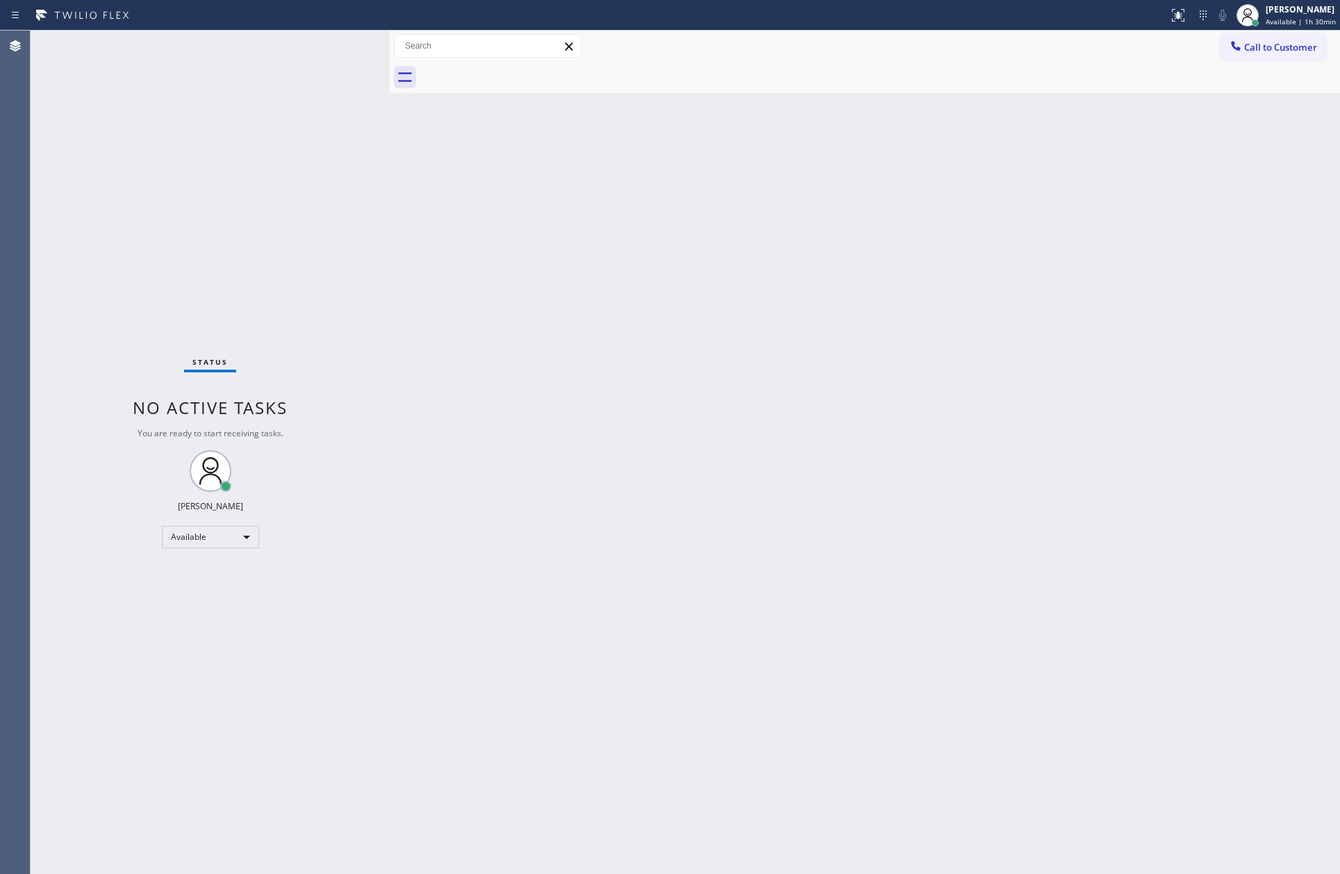
click at [288, 219] on div "Status No active tasks You are ready to start receiving tasks. [PERSON_NAME] Av…" at bounding box center [210, 453] width 359 height 844
drag, startPoint x: 321, startPoint y: 183, endPoint x: 368, endPoint y: 86, distance: 107.9
click at [338, 156] on div "ALL TASKS ALL TASKS ACTIVE TASKS TASKS IN WRAP UP [PHONE_NUMBER] Reserved" at bounding box center [210, 178] width 359 height 295
click at [343, 63] on icon at bounding box center [346, 63] width 17 height 17
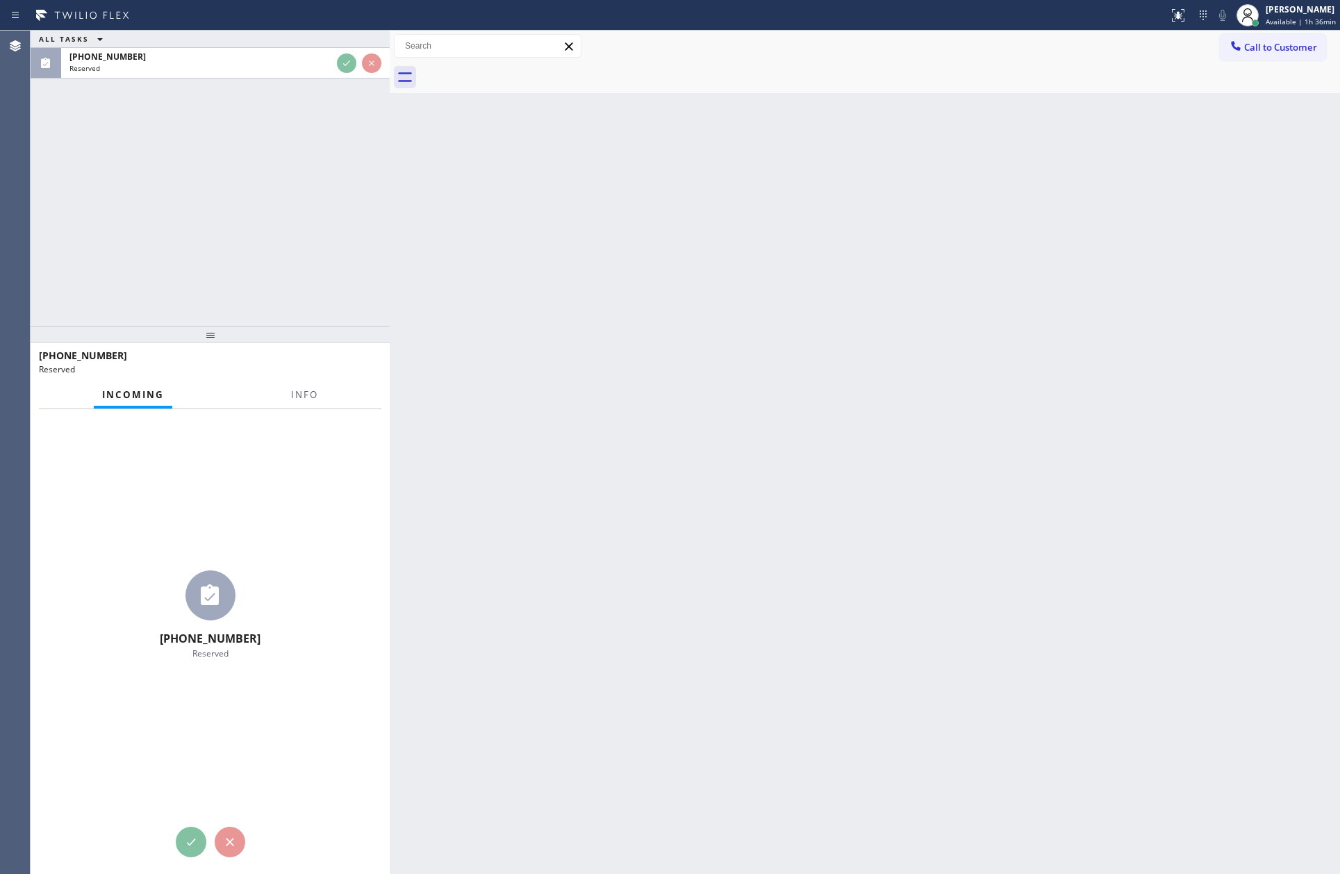
click at [327, 224] on div "ALL TASKS ALL TASKS ACTIVE TASKS TASKS IN WRAP UP [PHONE_NUMBER] Reserved" at bounding box center [210, 178] width 359 height 295
click at [329, 221] on div "ALL TASKS ALL TASKS ACTIVE TASKS TASKS IN WRAP UP [PHONE_NUMBER] Reserved" at bounding box center [210, 178] width 359 height 295
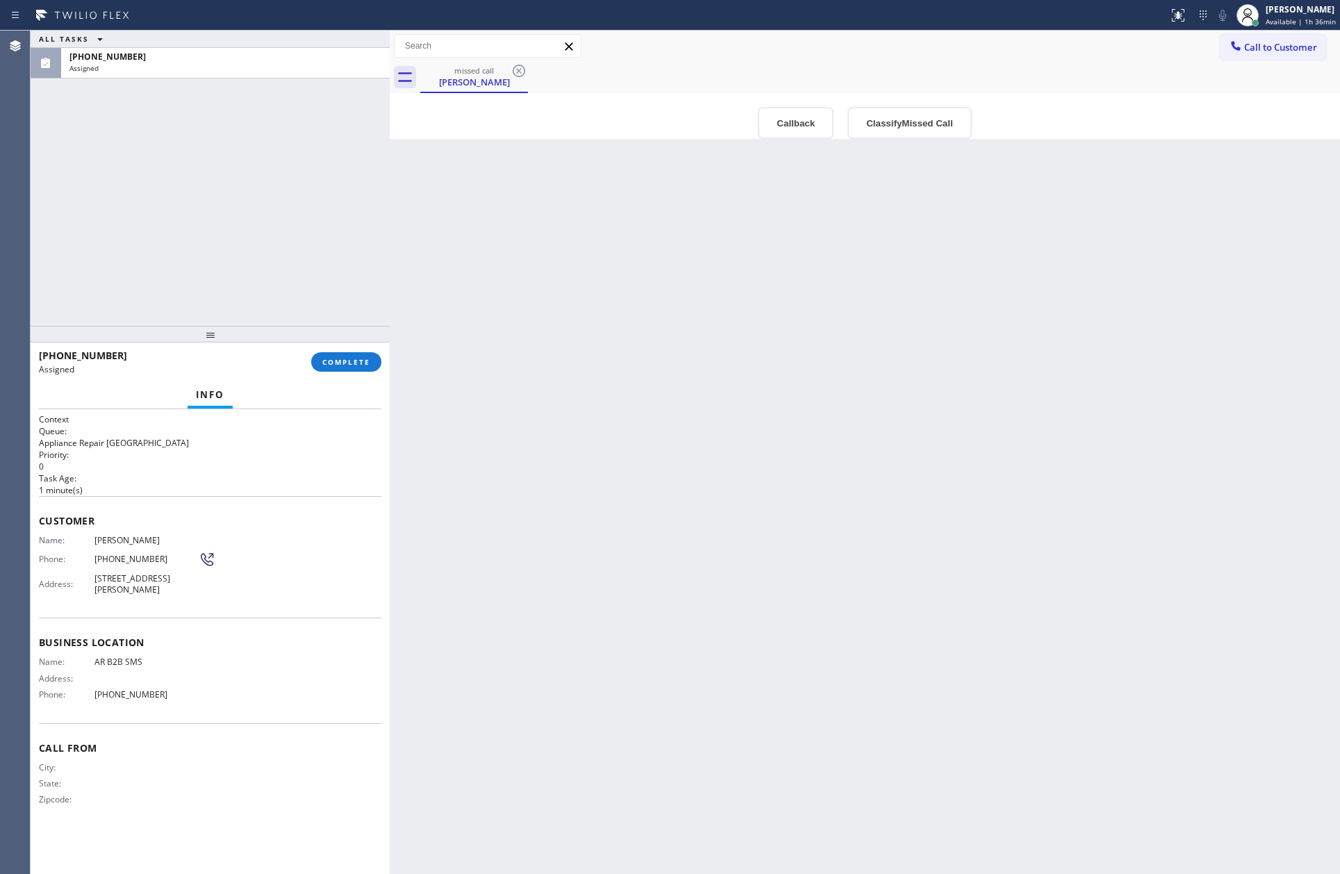
click at [675, 497] on div "Back to Dashboard Change Sender ID Customers Technicians Select a contact Outbo…" at bounding box center [865, 453] width 951 height 844
click at [903, 133] on button "Classify Missed Call" at bounding box center [910, 123] width 124 height 32
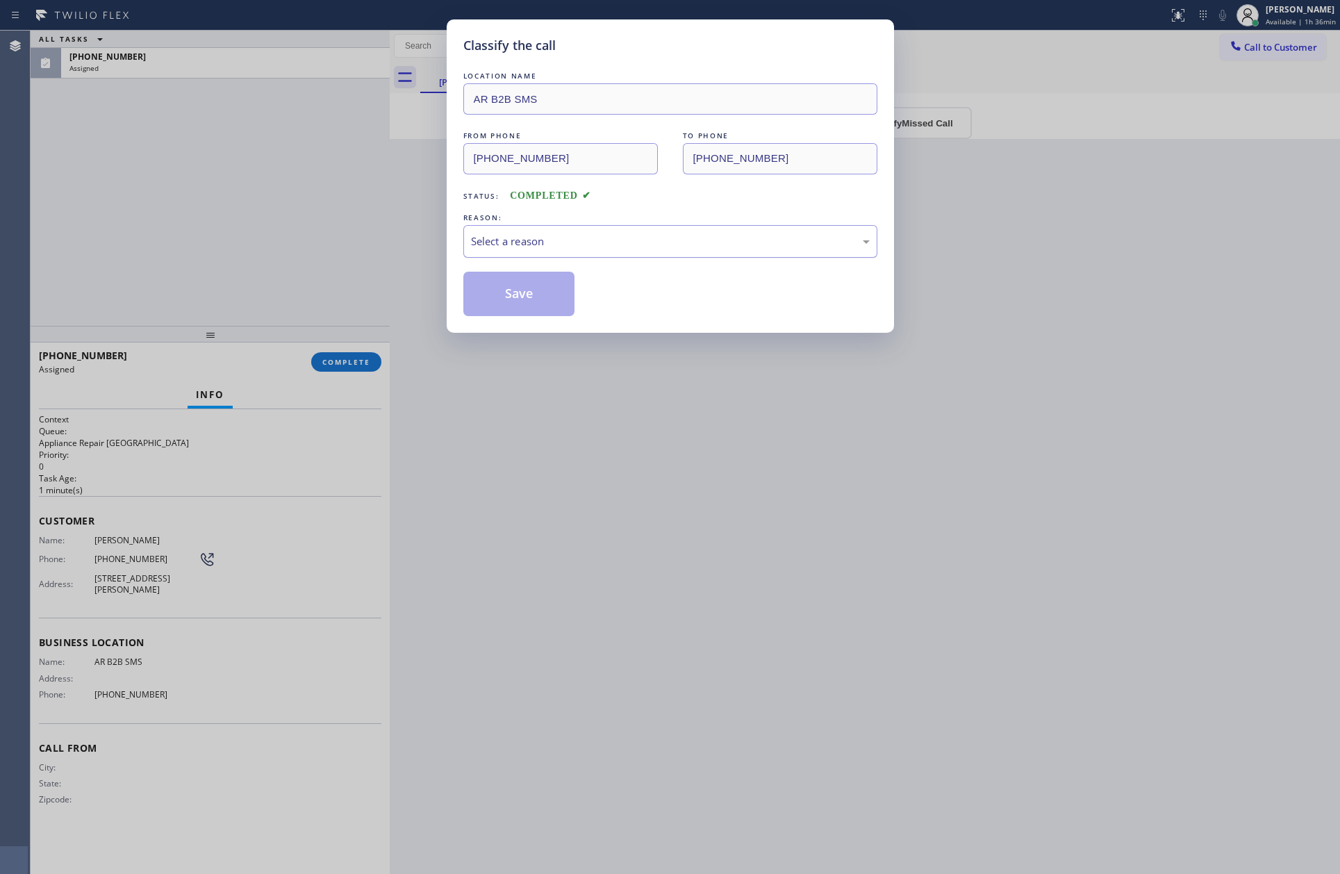
click at [722, 249] on div "Select a reason" at bounding box center [670, 241] width 399 height 16
click at [543, 299] on button "Save" at bounding box center [520, 294] width 112 height 44
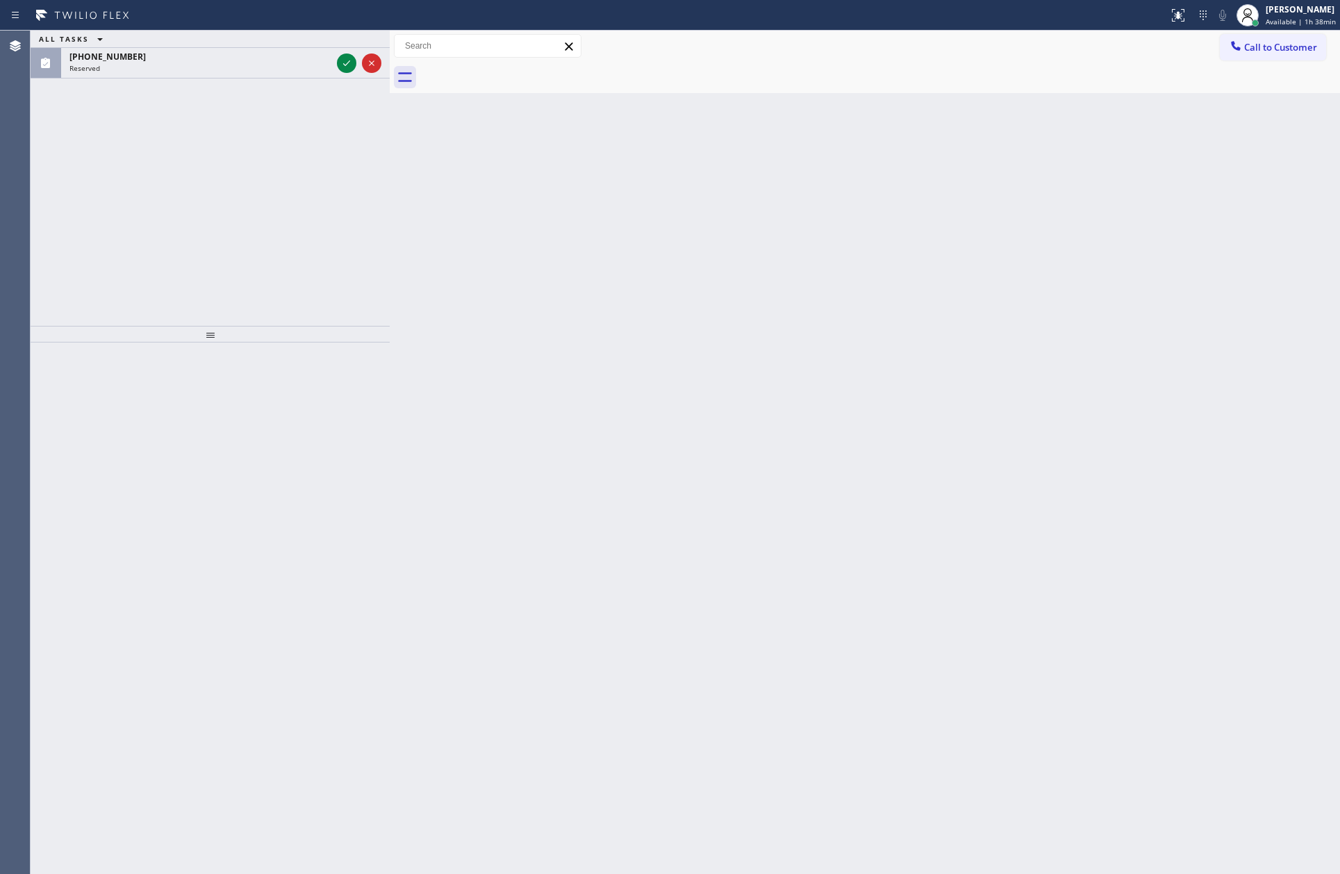
click at [342, 65] on icon at bounding box center [346, 63] width 17 height 17
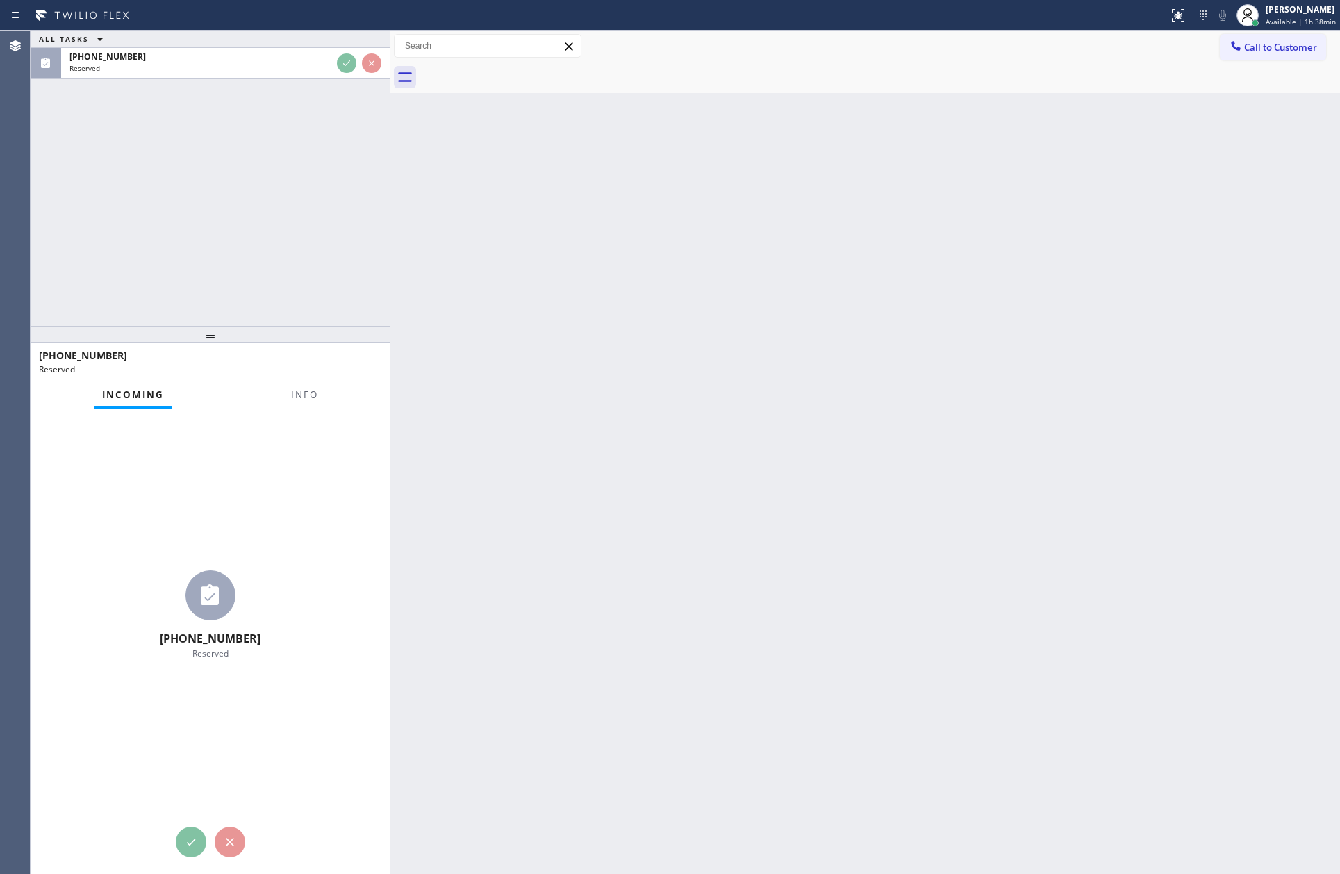
click at [331, 173] on div "ALL TASKS ALL TASKS ACTIVE TASKS TASKS IN WRAP UP [PHONE_NUMBER] Reserved" at bounding box center [210, 178] width 359 height 295
click at [325, 173] on div "ALL TASKS ALL TASKS ACTIVE TASKS TASKS IN WRAP UP [PHONE_NUMBER] Reserved" at bounding box center [210, 178] width 359 height 295
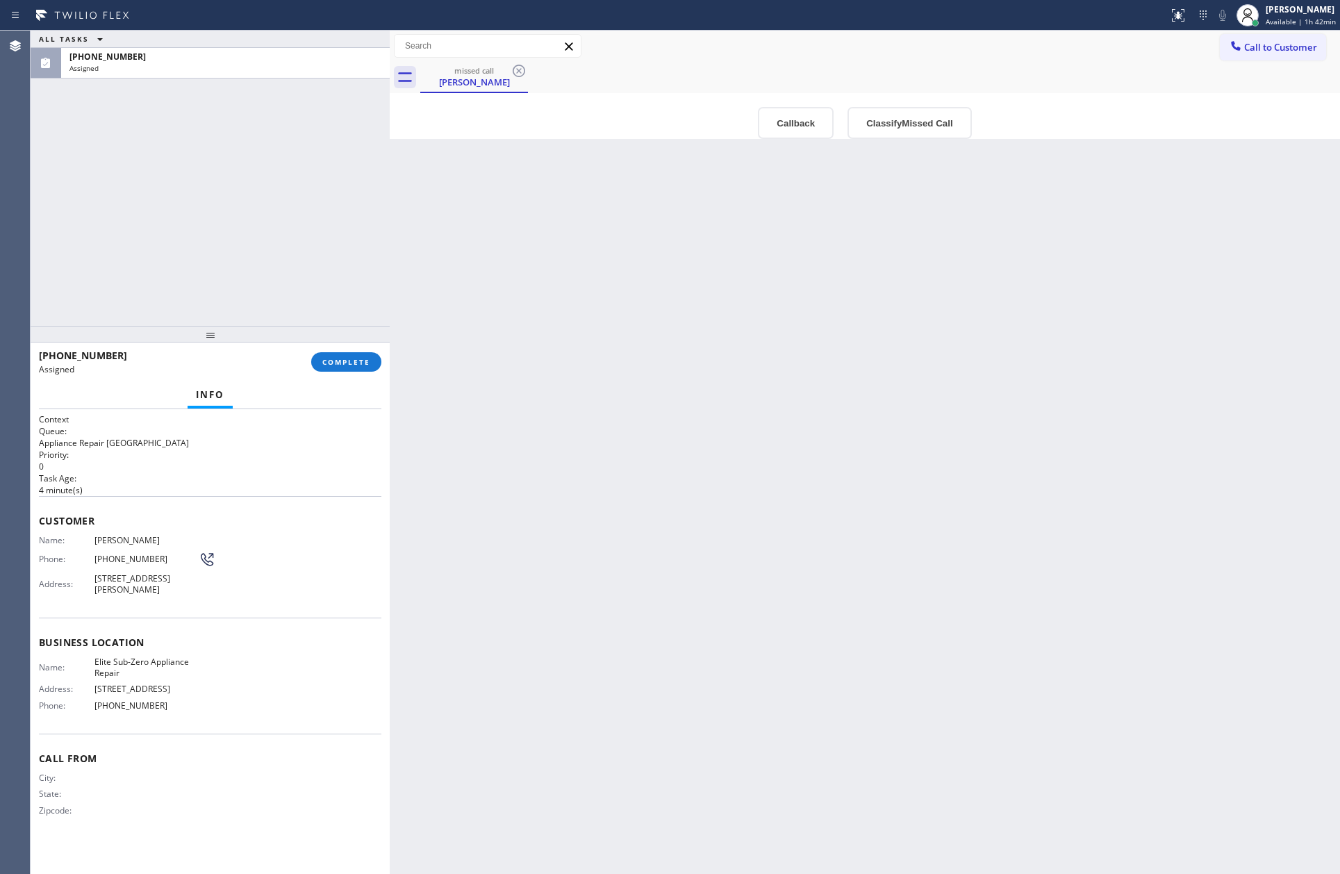
click at [220, 223] on div "ALL TASKS ALL TASKS ACTIVE TASKS TASKS IN WRAP UP [PHONE_NUMBER] Assigned" at bounding box center [210, 178] width 359 height 295
click at [1297, 21] on span "Available | 1h 42min" at bounding box center [1301, 22] width 70 height 10
click at [1249, 109] on button "Break" at bounding box center [1271, 110] width 139 height 18
click at [1095, 409] on div "Back to Dashboard Change Sender ID Customers Technicians Select a contact Outbo…" at bounding box center [865, 453] width 951 height 844
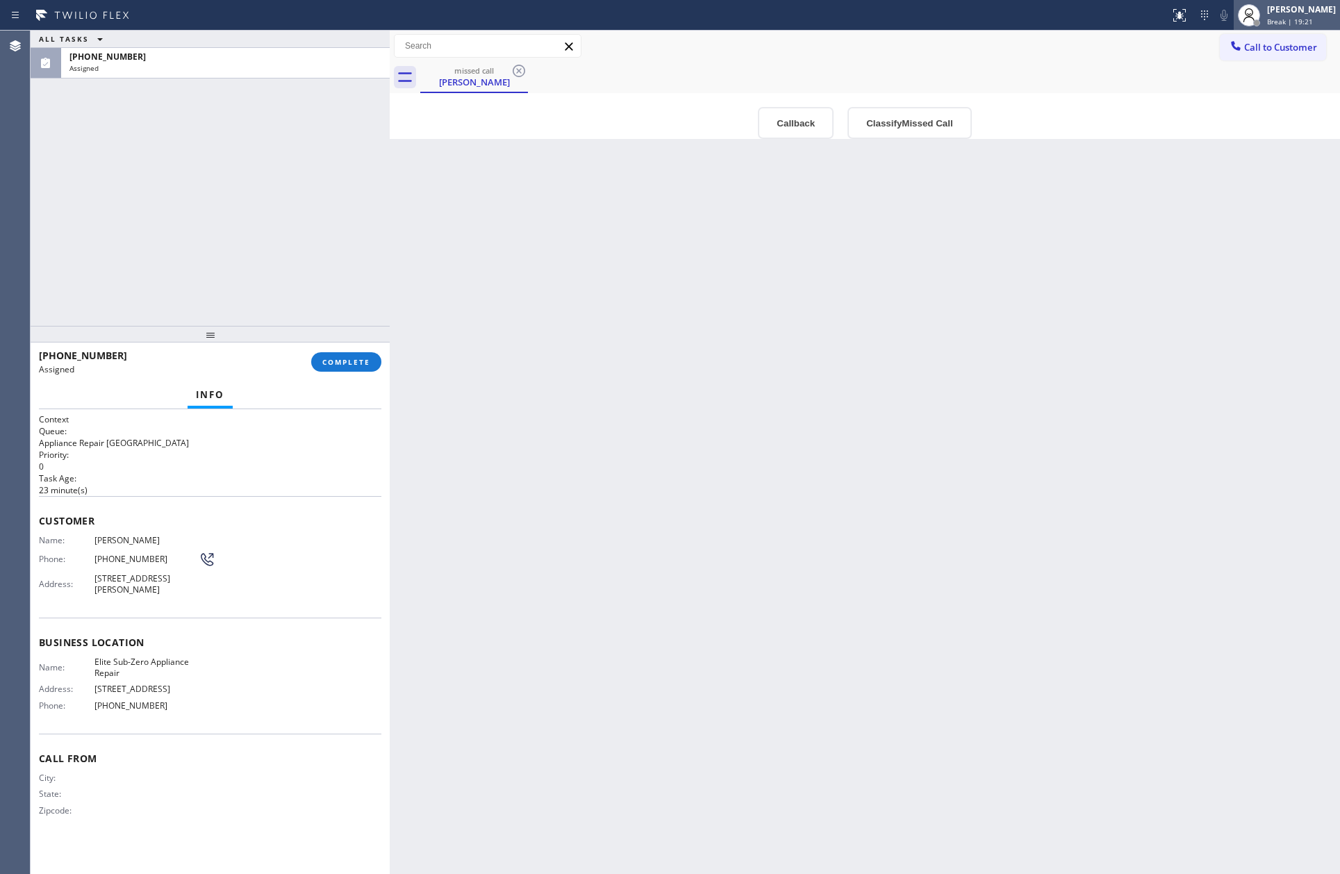
click at [1309, 21] on span "Break | 19:21" at bounding box center [1291, 22] width 46 height 10
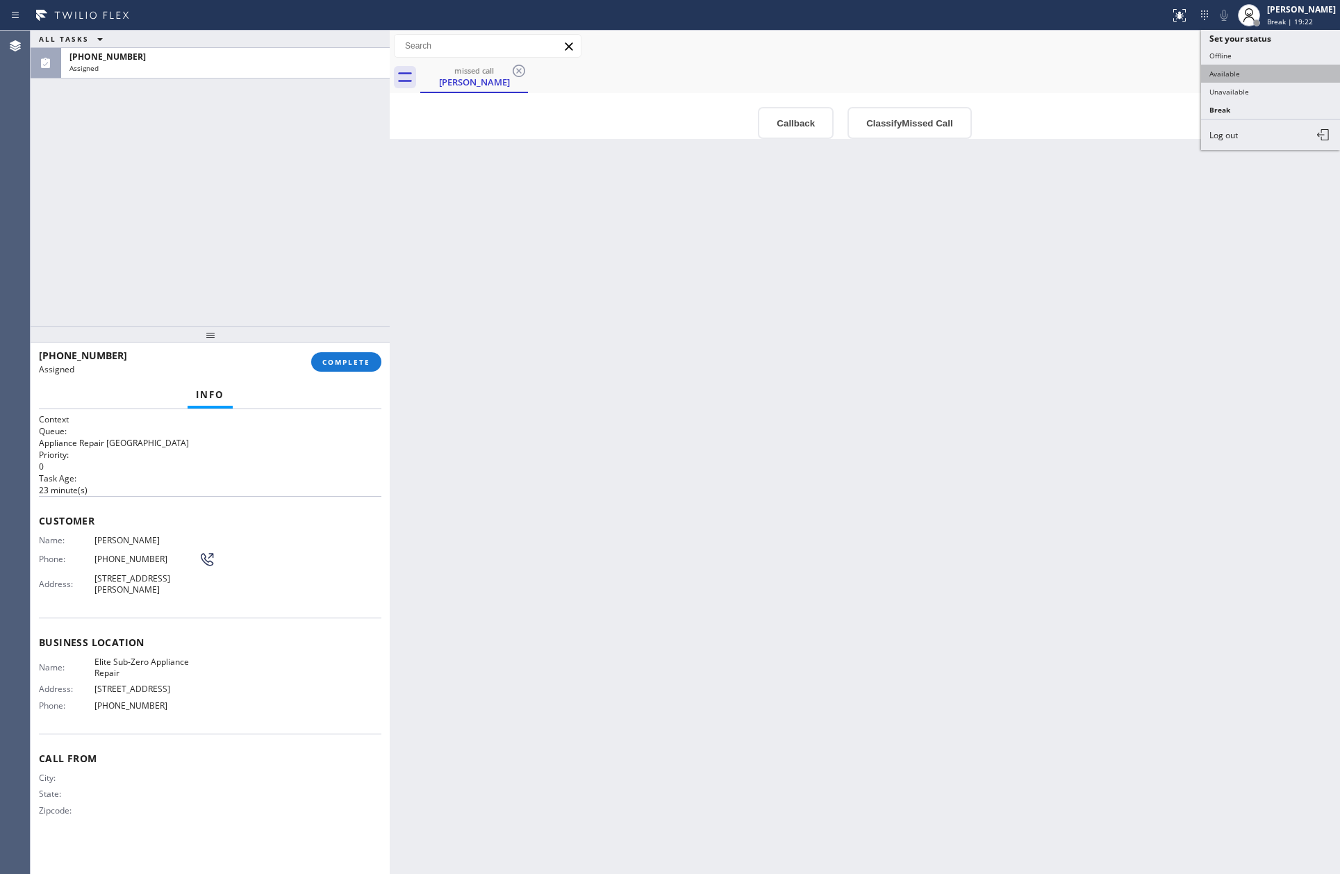
click at [1262, 75] on button "Available" at bounding box center [1271, 74] width 139 height 18
drag, startPoint x: 393, startPoint y: 277, endPoint x: 370, endPoint y: 265, distance: 26.1
click at [390, 277] on div at bounding box center [390, 453] width 0 height 844
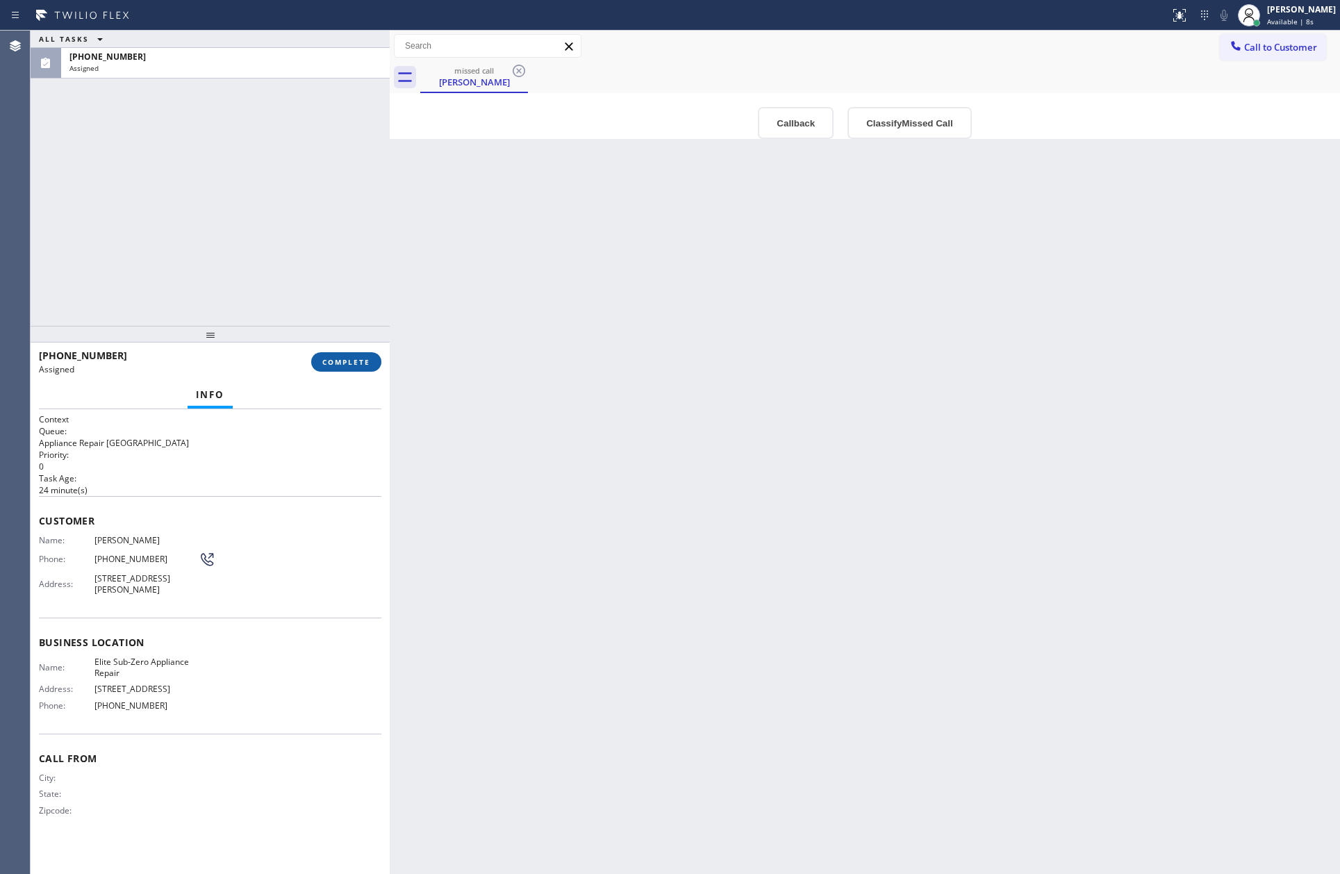
click at [327, 363] on span "COMPLETE" at bounding box center [346, 362] width 48 height 10
click at [286, 246] on div "ALL TASKS ALL TASKS ACTIVE TASKS TASKS IN WRAP UP [PHONE_NUMBER] Assigned" at bounding box center [210, 178] width 359 height 295
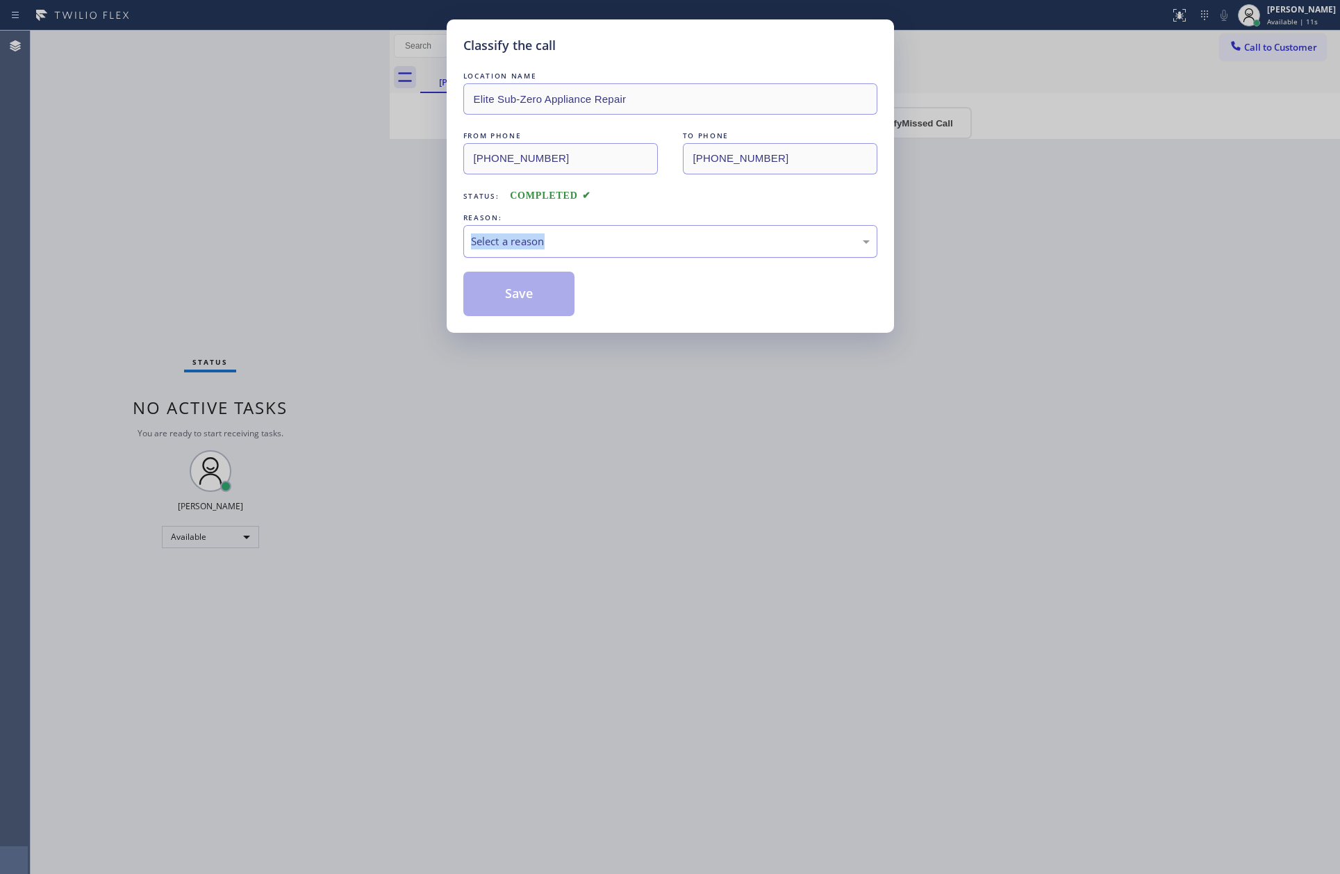
click at [543, 249] on div "Select a reason" at bounding box center [670, 241] width 399 height 16
click at [540, 288] on button "Save" at bounding box center [520, 294] width 112 height 44
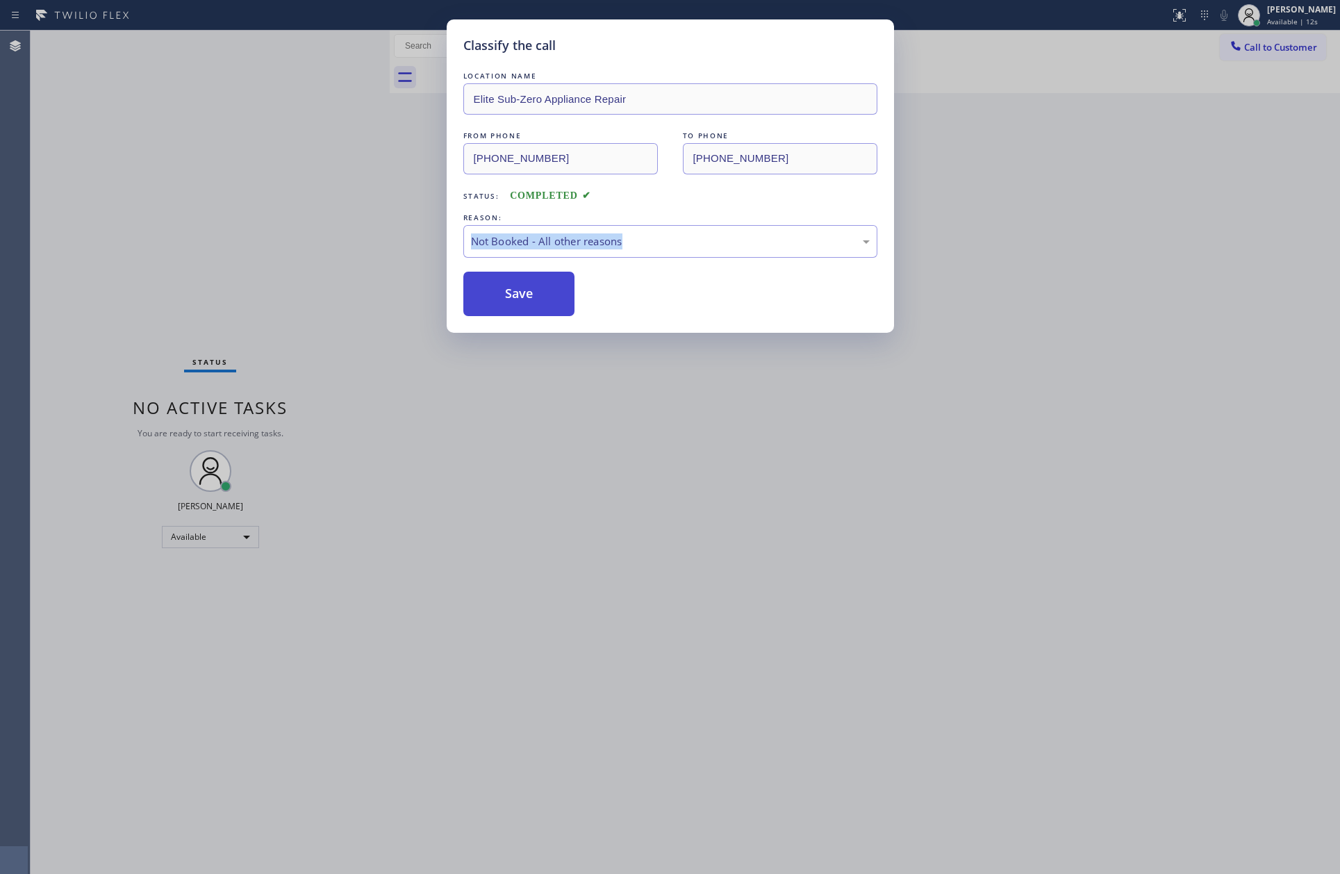
click at [540, 288] on button "Save" at bounding box center [520, 294] width 112 height 44
drag, startPoint x: 540, startPoint y: 288, endPoint x: 561, endPoint y: 300, distance: 24.6
click at [548, 294] on button "Save" at bounding box center [520, 294] width 112 height 44
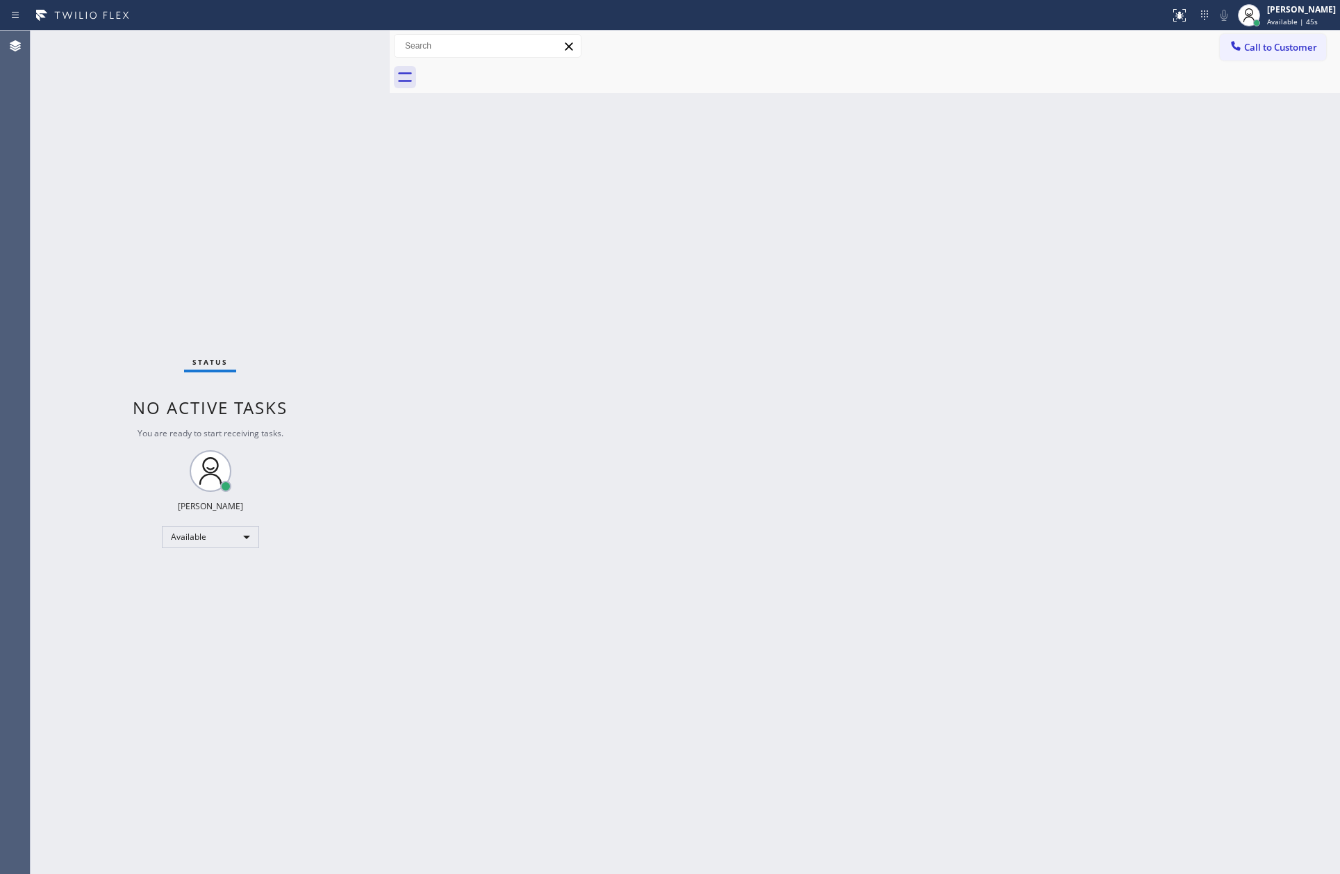
drag, startPoint x: 505, startPoint y: 304, endPoint x: 946, endPoint y: 199, distance: 453.7
click at [530, 297] on div "Back to Dashboard Change Sender ID Customers Technicians Select a contact Outbo…" at bounding box center [865, 453] width 951 height 844
click at [1279, 42] on span "Call to Customer" at bounding box center [1281, 47] width 73 height 13
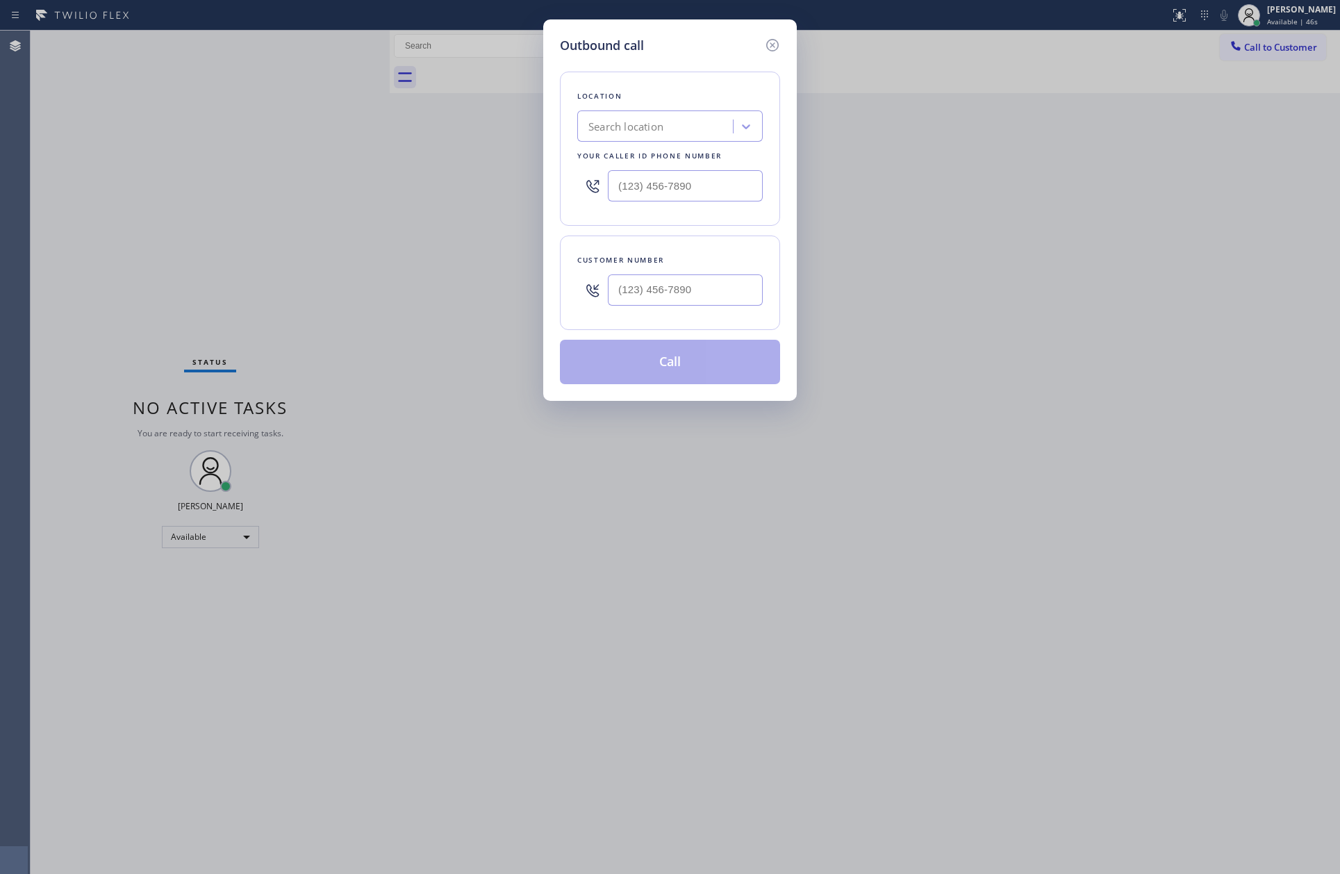
type input "(___) ___-____"
click at [713, 298] on input "(___) ___-____" at bounding box center [685, 289] width 155 height 31
type input "(___) ___-____"
click at [719, 192] on input "(___) ___-____" at bounding box center [685, 185] width 155 height 31
click at [690, 290] on input "(___) ___-____" at bounding box center [685, 289] width 155 height 31
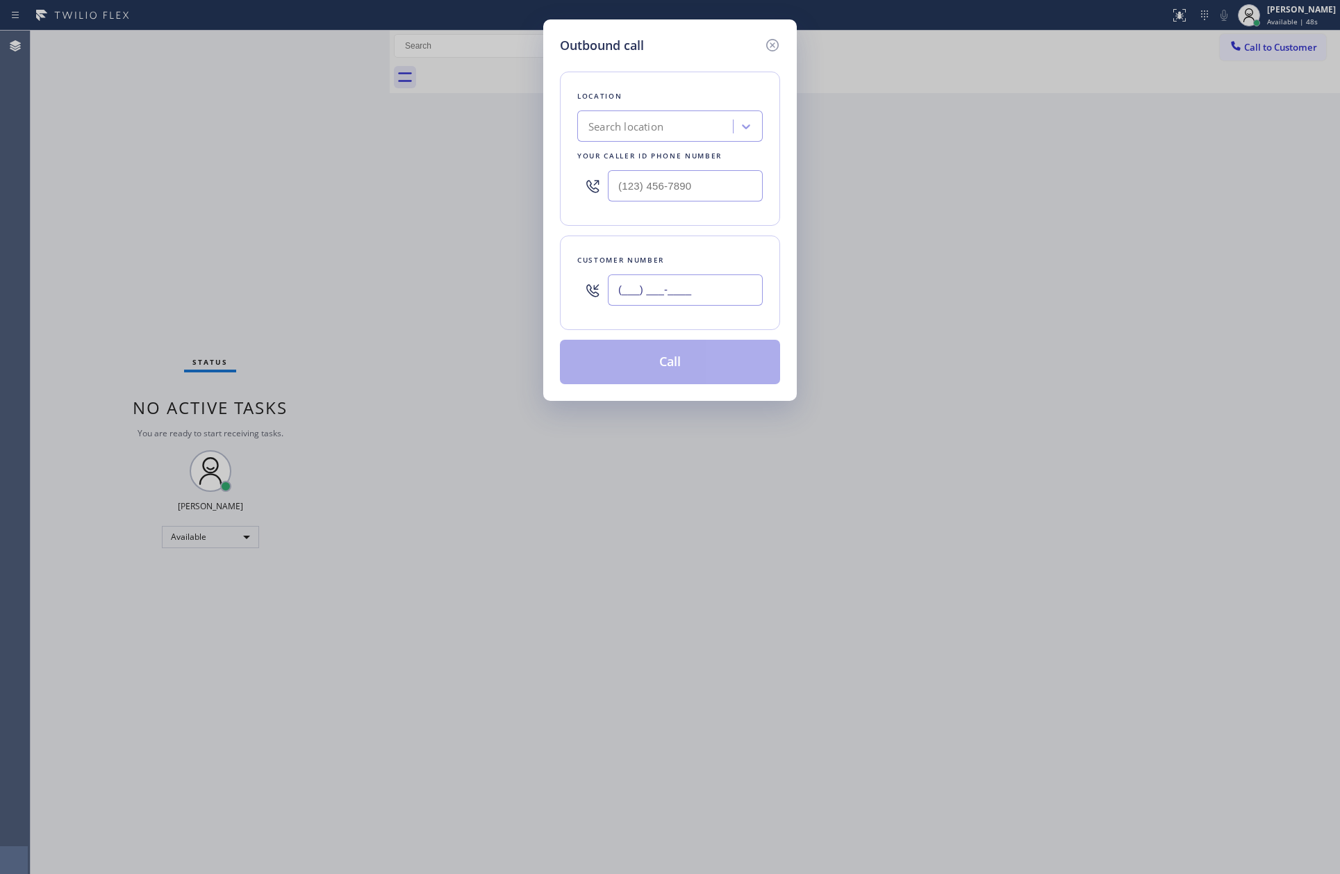
paste input "602) 373-5639"
click at [640, 294] on input "[PHONE_NUMBER]" at bounding box center [685, 289] width 155 height 31
paste input "877-7770"
type input "[PHONE_NUMBER]"
click at [714, 133] on div "Search location" at bounding box center [657, 127] width 151 height 24
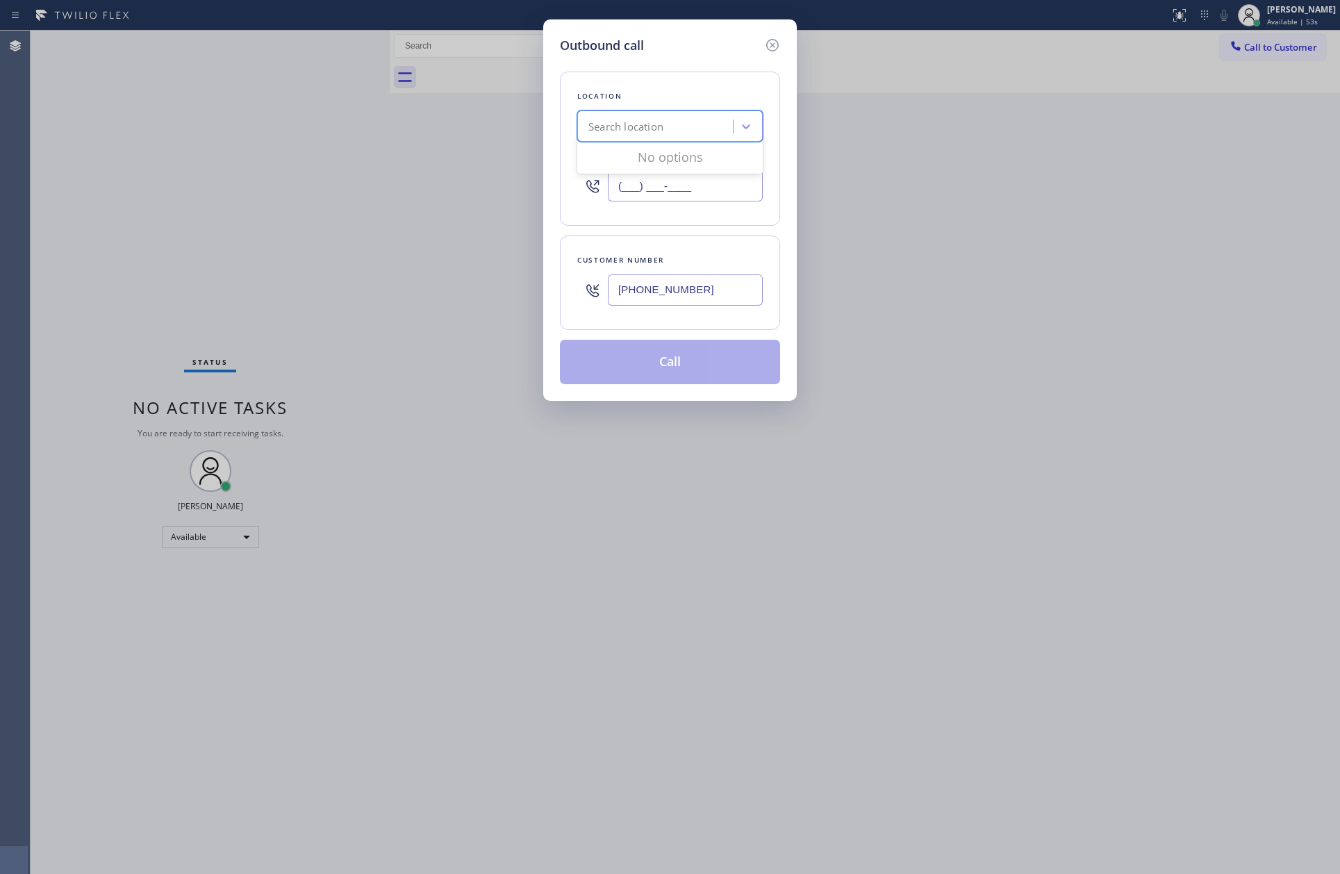
click at [709, 186] on input "(___) ___-____" at bounding box center [685, 185] width 155 height 31
paste input "877) 777-0796"
type input "[PHONE_NUMBER]"
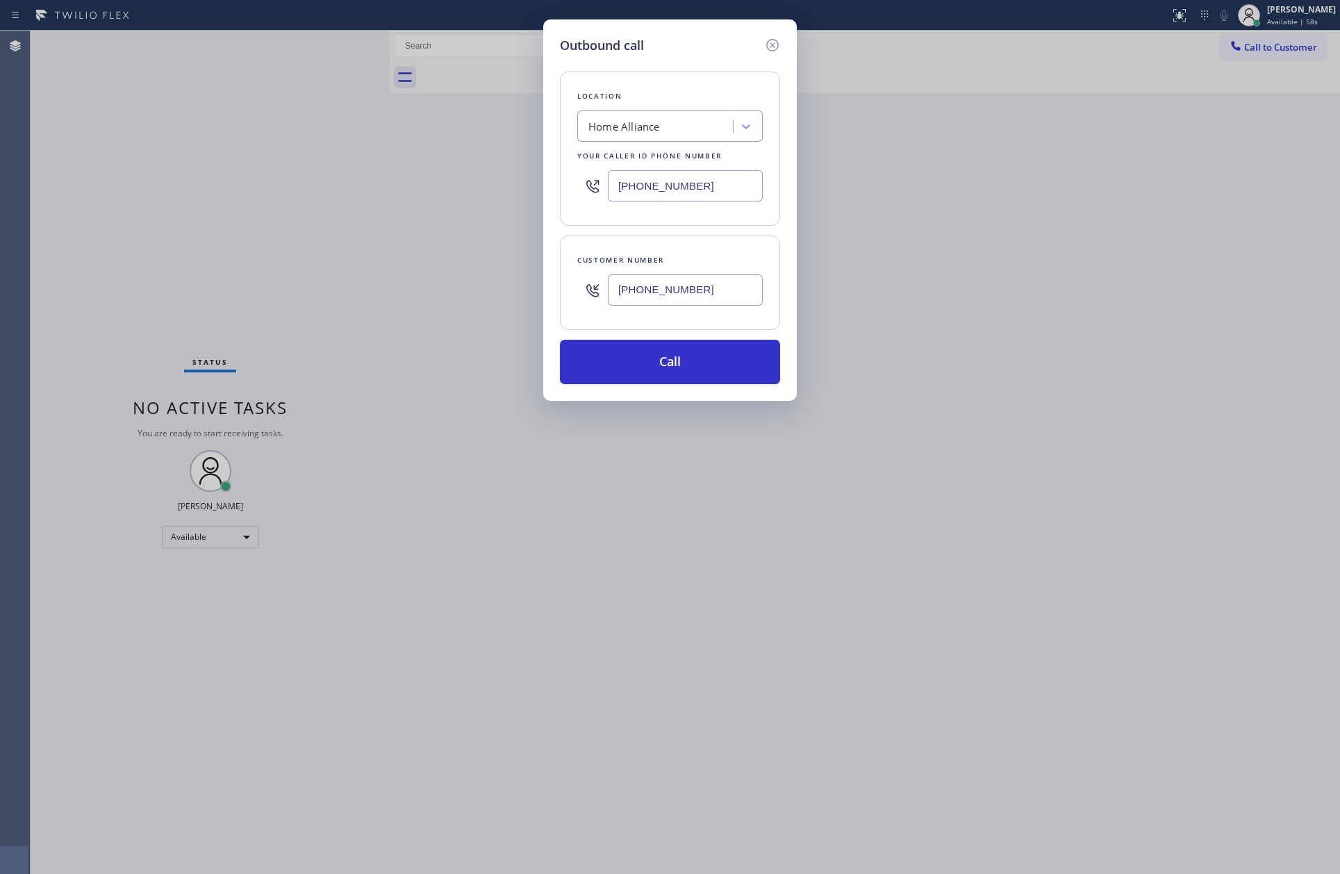
click at [684, 290] on input "[PHONE_NUMBER]" at bounding box center [685, 289] width 155 height 31
paste input "373-5639"
type input "[PHONE_NUMBER]"
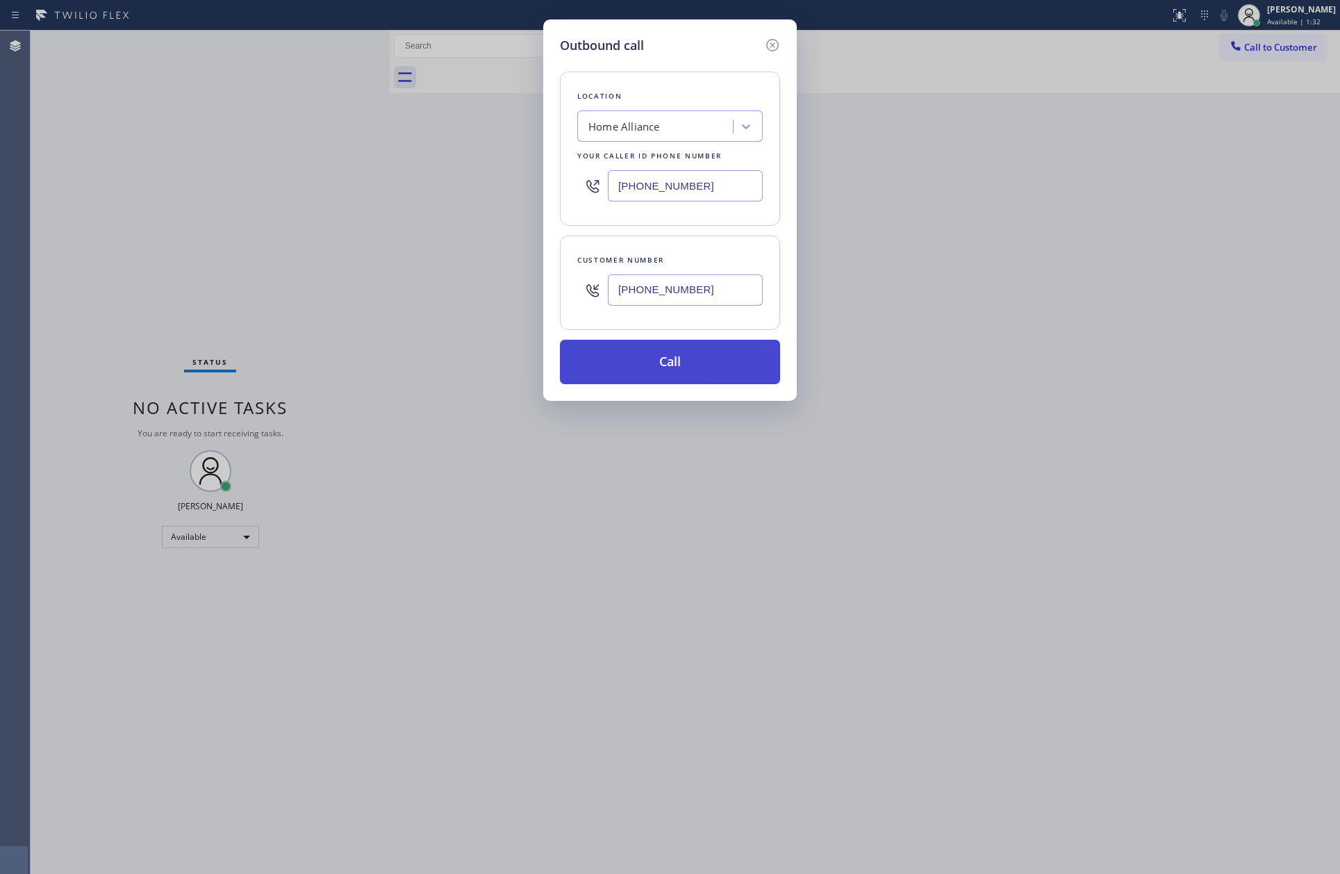
click at [703, 369] on button "Call" at bounding box center [670, 362] width 220 height 44
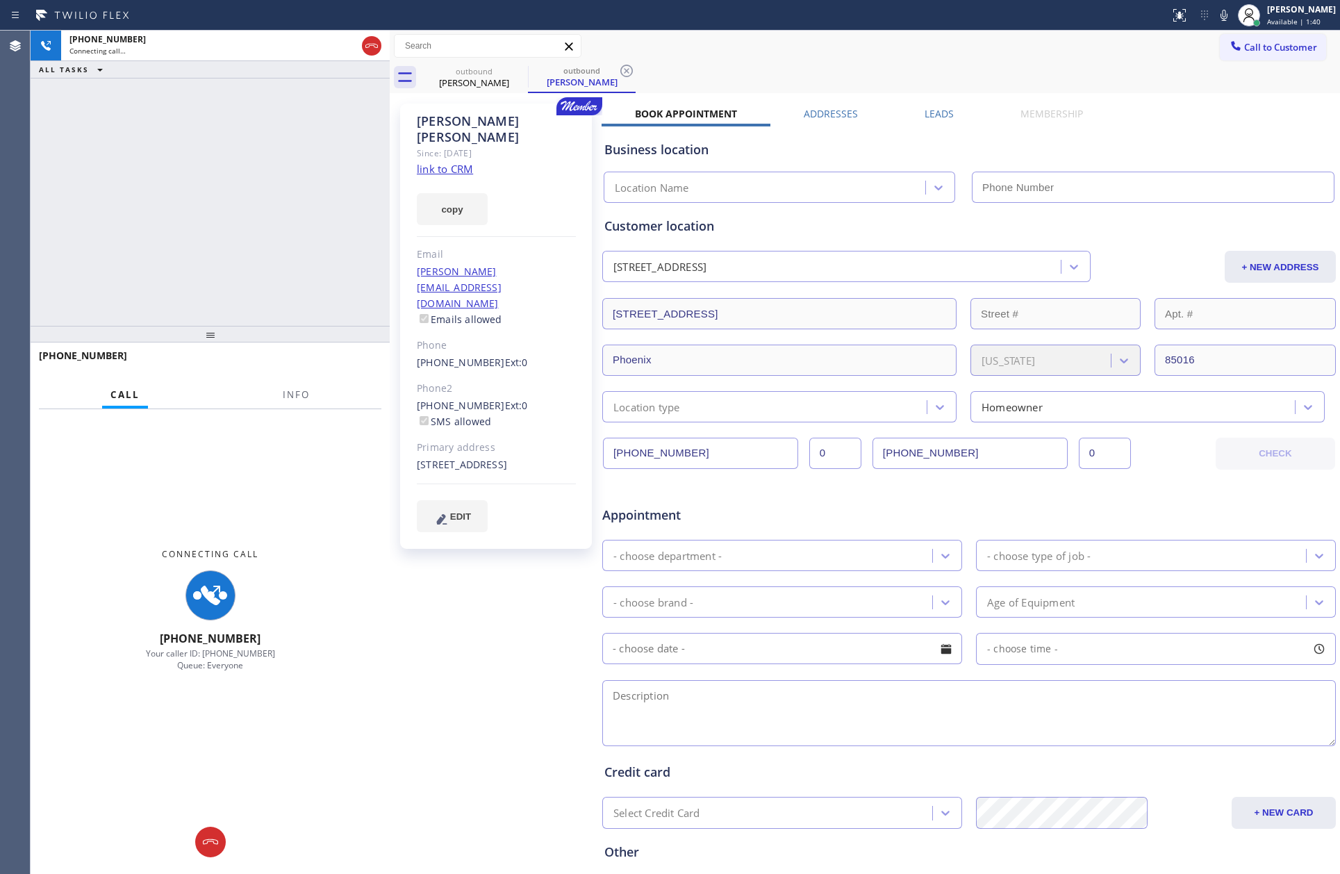
type input "[PHONE_NUMBER]"
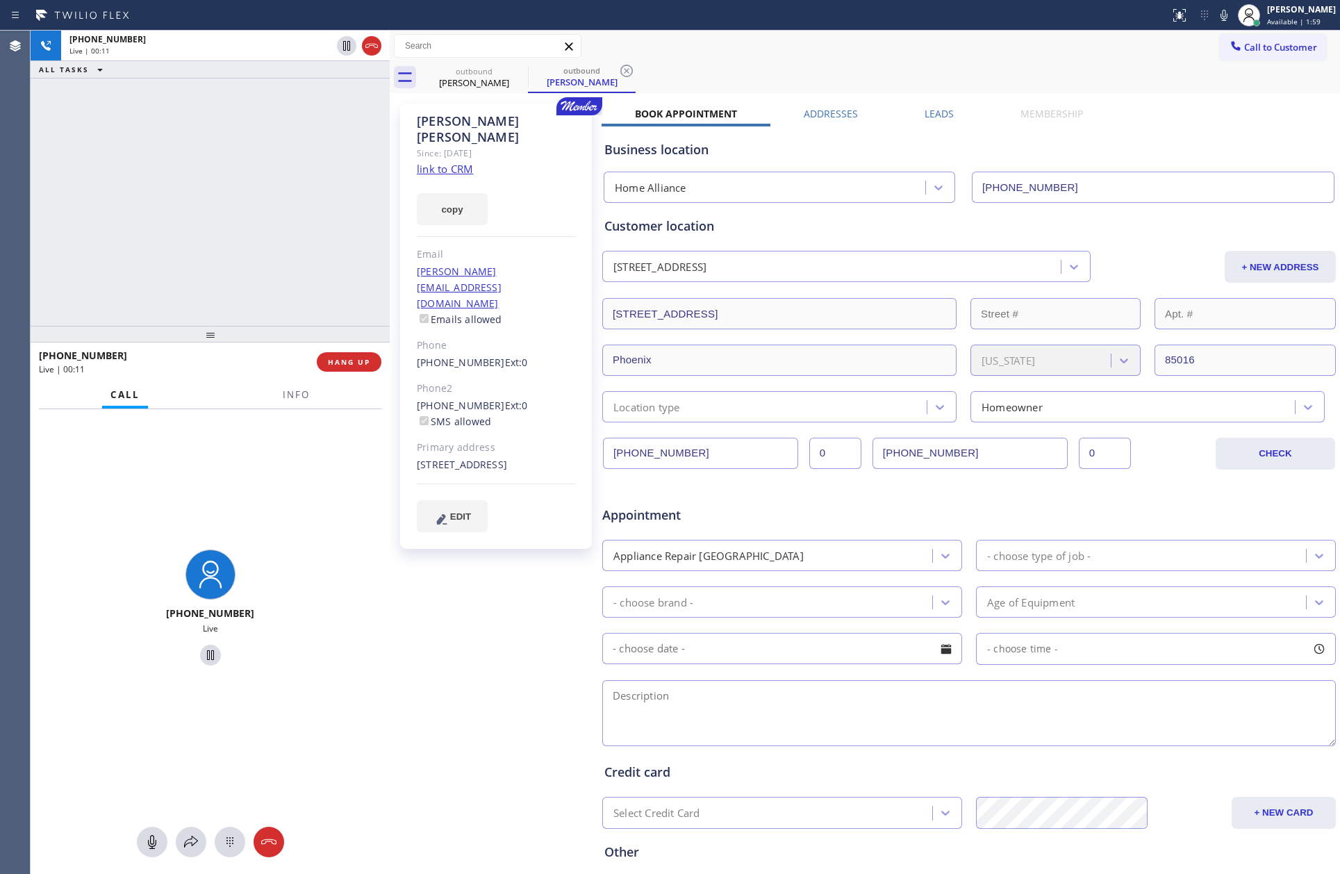
drag, startPoint x: 83, startPoint y: 197, endPoint x: 251, endPoint y: 179, distance: 168.4
click at [83, 197] on div "[PHONE_NUMBER] Live | 00:11 ALL TASKS ALL TASKS ACTIVE TASKS TASKS IN WRAP UP" at bounding box center [210, 178] width 359 height 295
click at [440, 162] on link "link to CRM" at bounding box center [445, 169] width 56 height 14
drag, startPoint x: 319, startPoint y: 251, endPoint x: 331, endPoint y: 134, distance: 117.4
click at [321, 240] on div "[PHONE_NUMBER] Live | 01:33 ALL TASKS ALL TASKS ACTIVE TASKS TASKS IN WRAP UP […" at bounding box center [210, 178] width 359 height 295
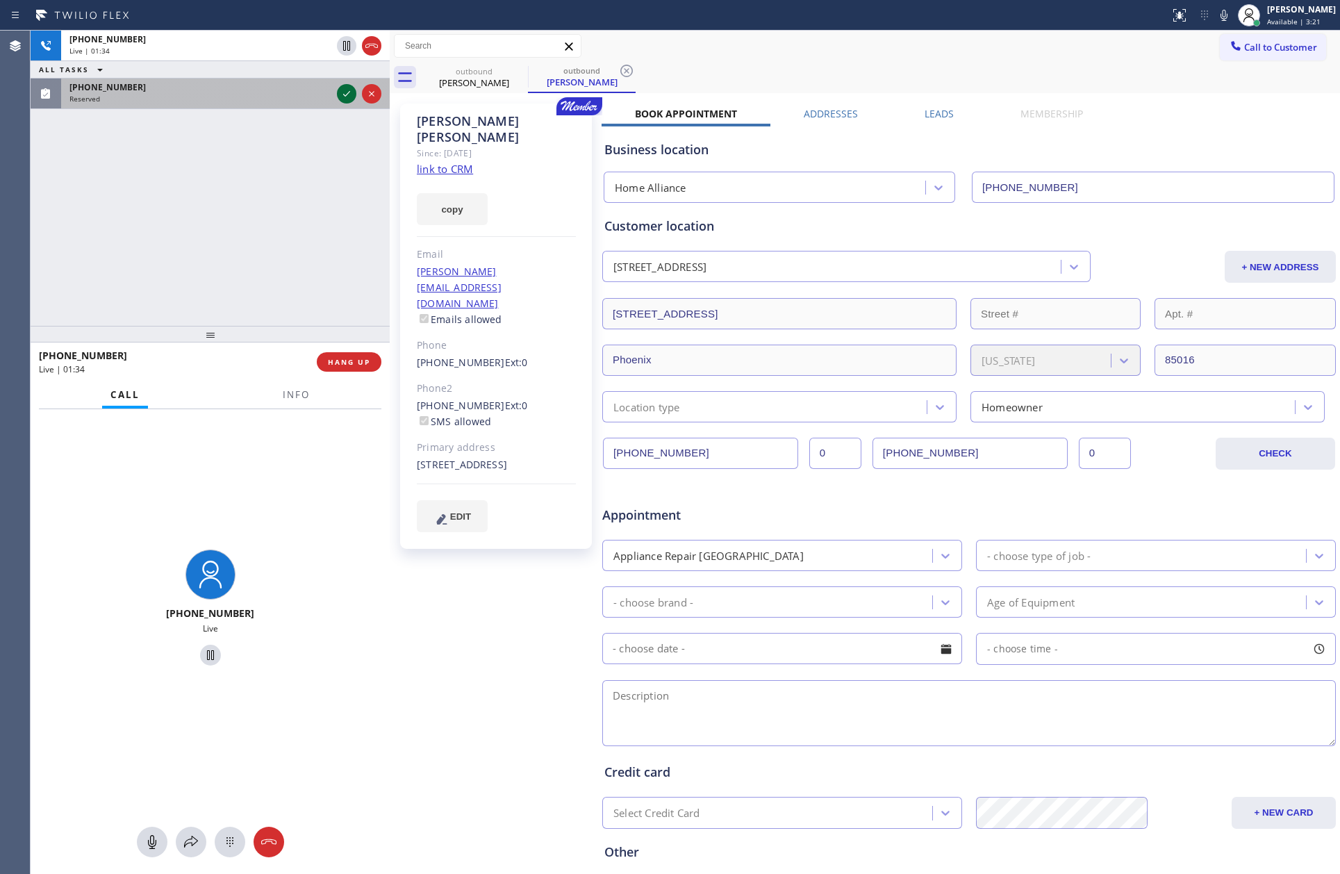
click at [347, 92] on icon at bounding box center [346, 93] width 17 height 17
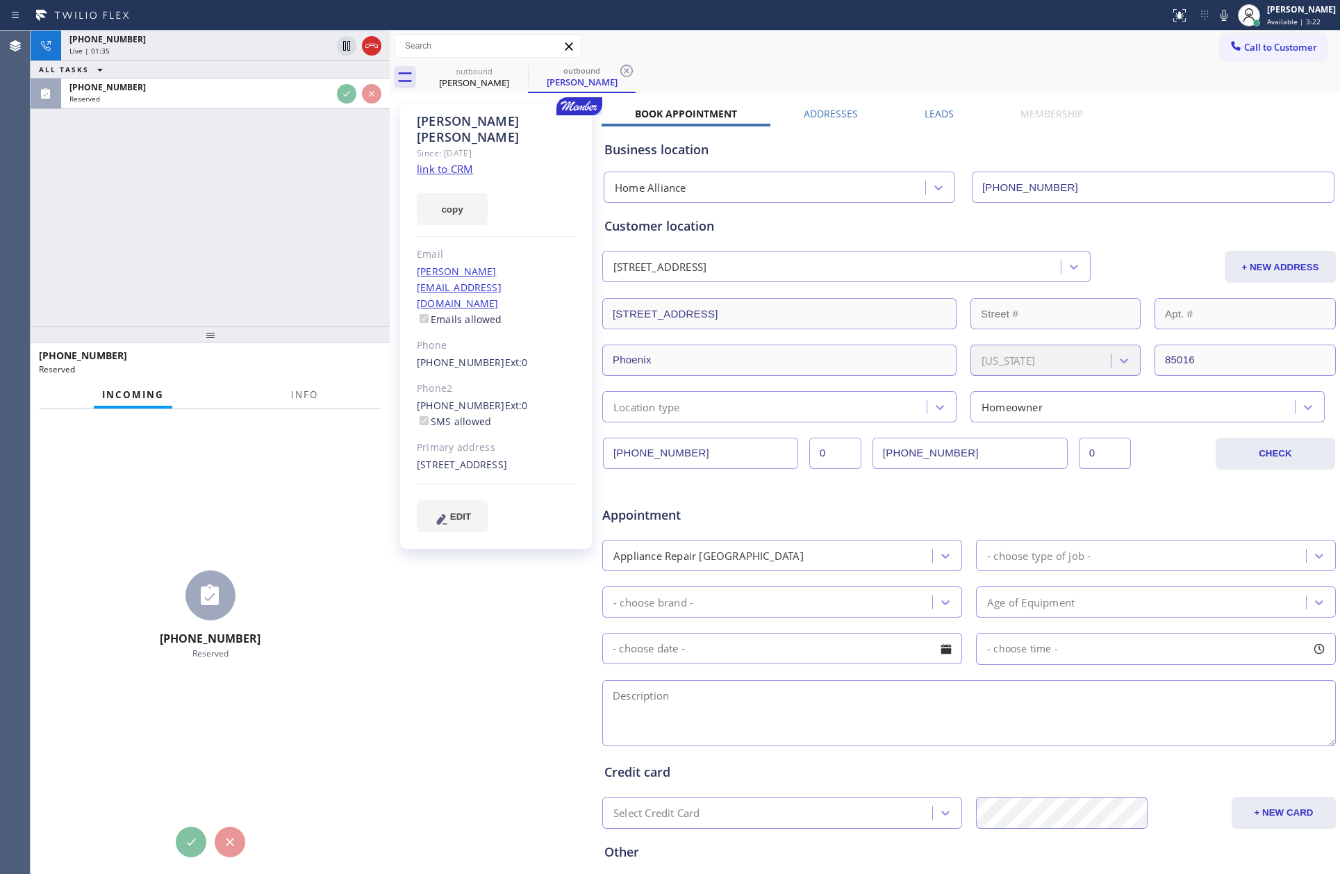
click at [343, 221] on div "[PHONE_NUMBER] Live | 01:35 ALL TASKS ALL TASKS ACTIVE TASKS TASKS IN WRAP UP […" at bounding box center [210, 178] width 359 height 295
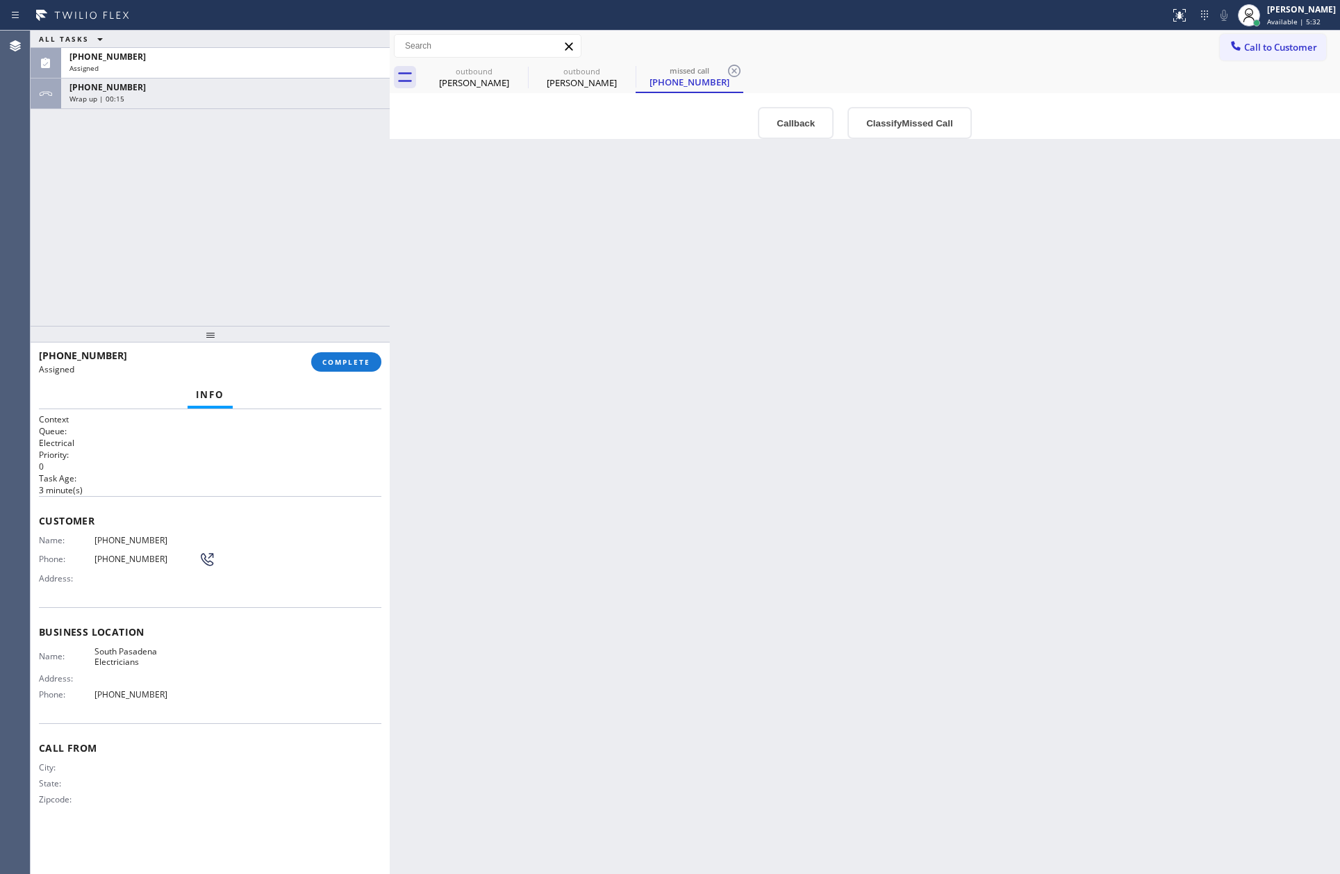
click at [655, 455] on div "Back to Dashboard Change Sender ID Customers Technicians Select a contact Outbo…" at bounding box center [865, 453] width 951 height 844
click at [366, 363] on span "COMPLETE" at bounding box center [346, 362] width 48 height 10
click at [325, 245] on div "ALL TASKS ALL TASKS ACTIVE TASKS TASKS IN WRAP UP [PHONE_NUMBER] Assigned [PHON…" at bounding box center [210, 178] width 359 height 295
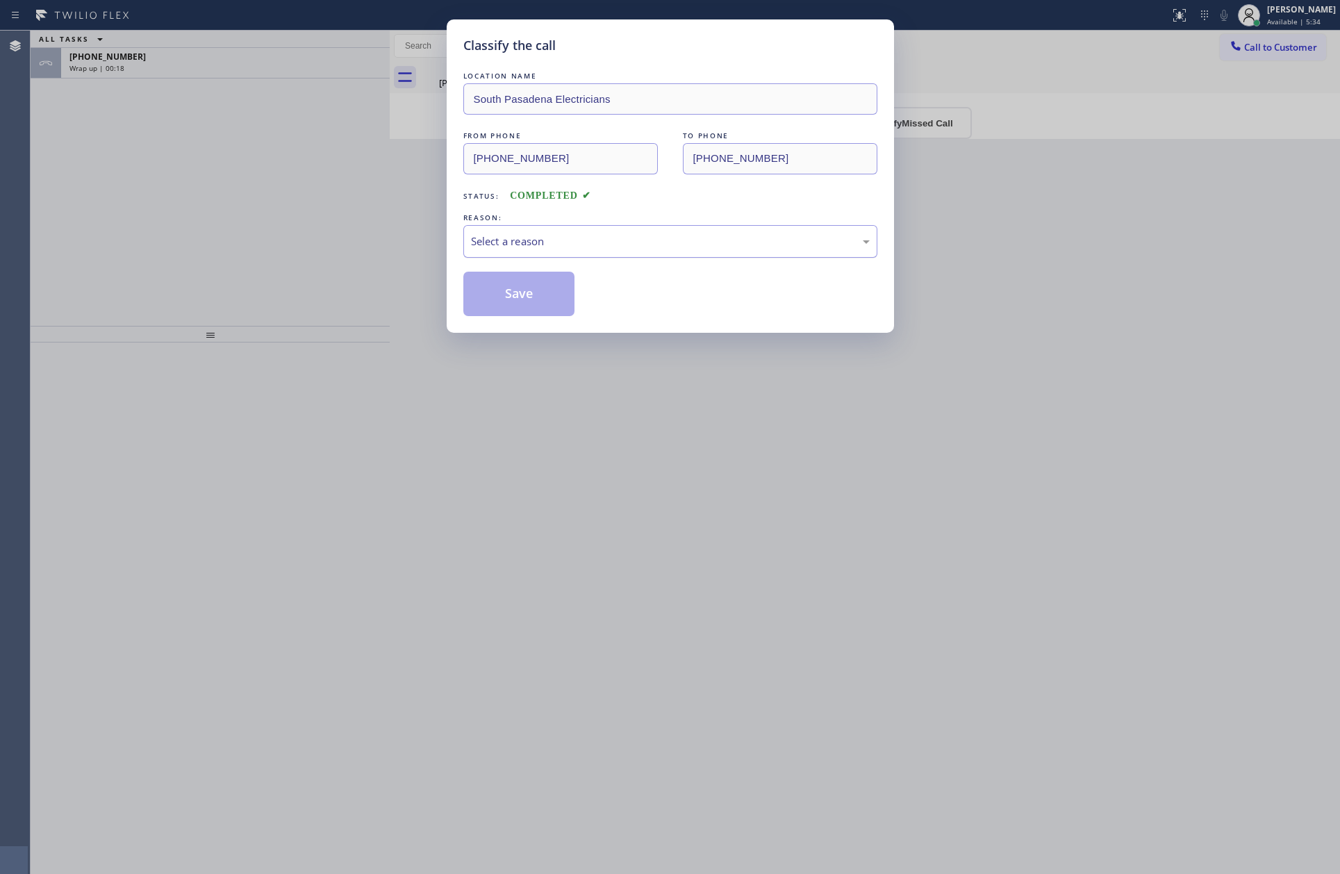
click at [626, 236] on div "Select a reason" at bounding box center [670, 241] width 399 height 16
click at [547, 292] on button "Save" at bounding box center [520, 294] width 112 height 44
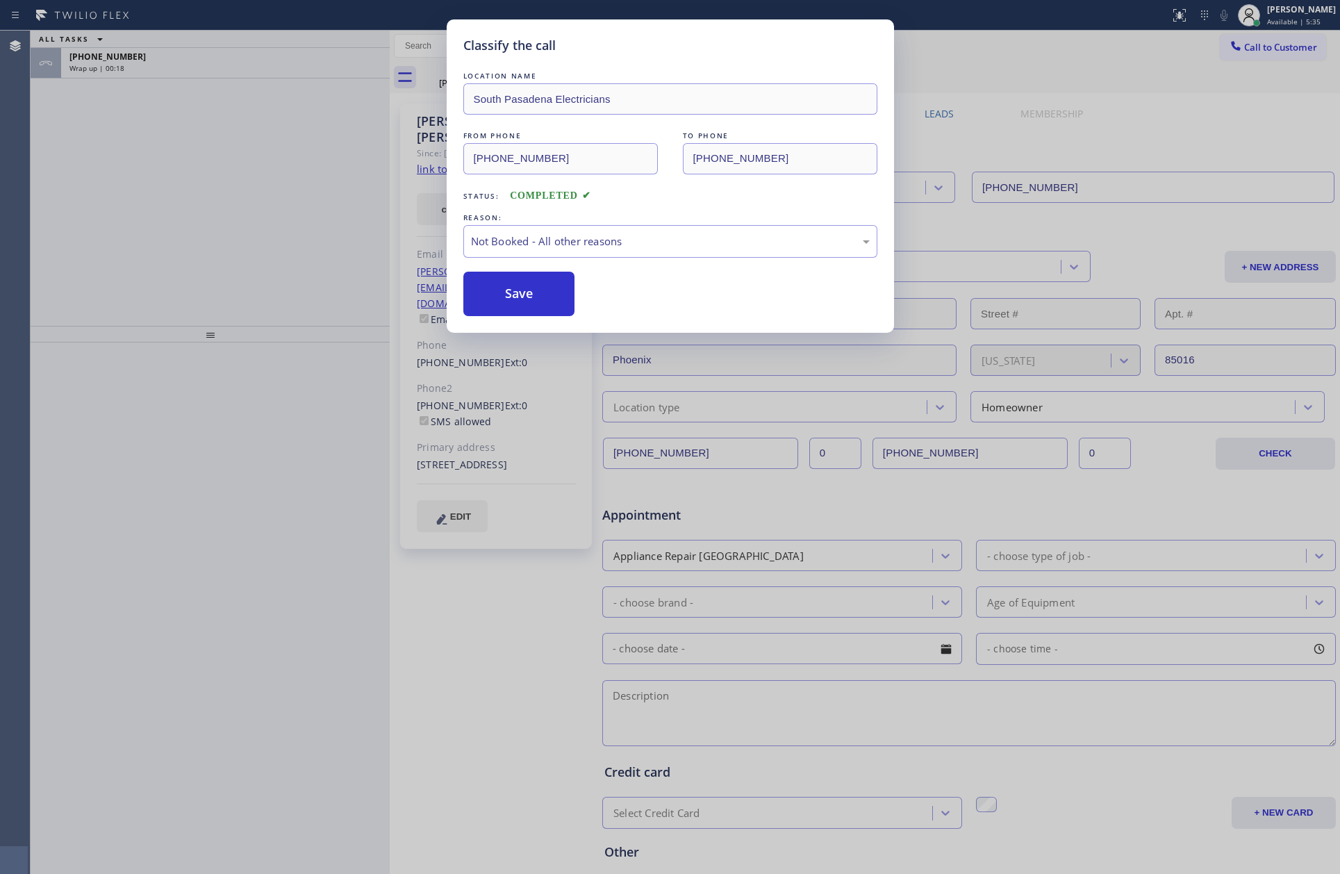
click at [547, 292] on button "Save" at bounding box center [520, 294] width 112 height 44
click at [188, 196] on div "Classify the call LOCATION NAME South Pasadena Electricians FROM PHONE [PHONE_N…" at bounding box center [670, 437] width 1340 height 874
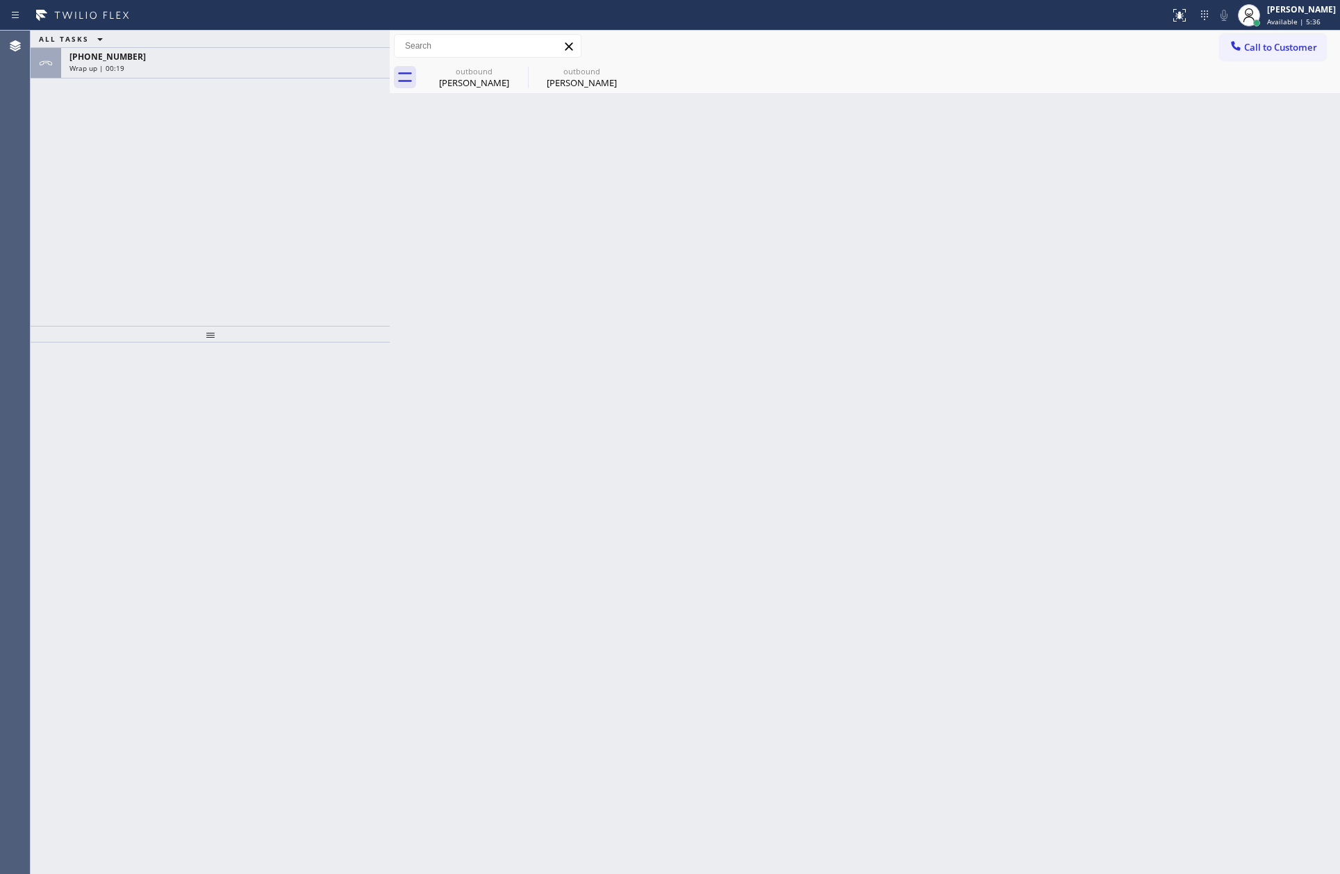
drag, startPoint x: 509, startPoint y: 307, endPoint x: 500, endPoint y: 300, distance: 10.9
click at [509, 305] on div "Back to Dashboard Change Sender ID Customers Technicians Select a contact Outbo…" at bounding box center [865, 453] width 951 height 844
drag, startPoint x: 251, startPoint y: 244, endPoint x: 376, endPoint y: 184, distance: 138.6
click at [330, 203] on div "ALL TASKS ALL TASKS ACTIVE TASKS TASKS IN WRAP UP [PHONE_NUMBER] Wrap up | 00:20" at bounding box center [210, 178] width 359 height 295
drag, startPoint x: 171, startPoint y: 247, endPoint x: 211, endPoint y: 295, distance: 62.2
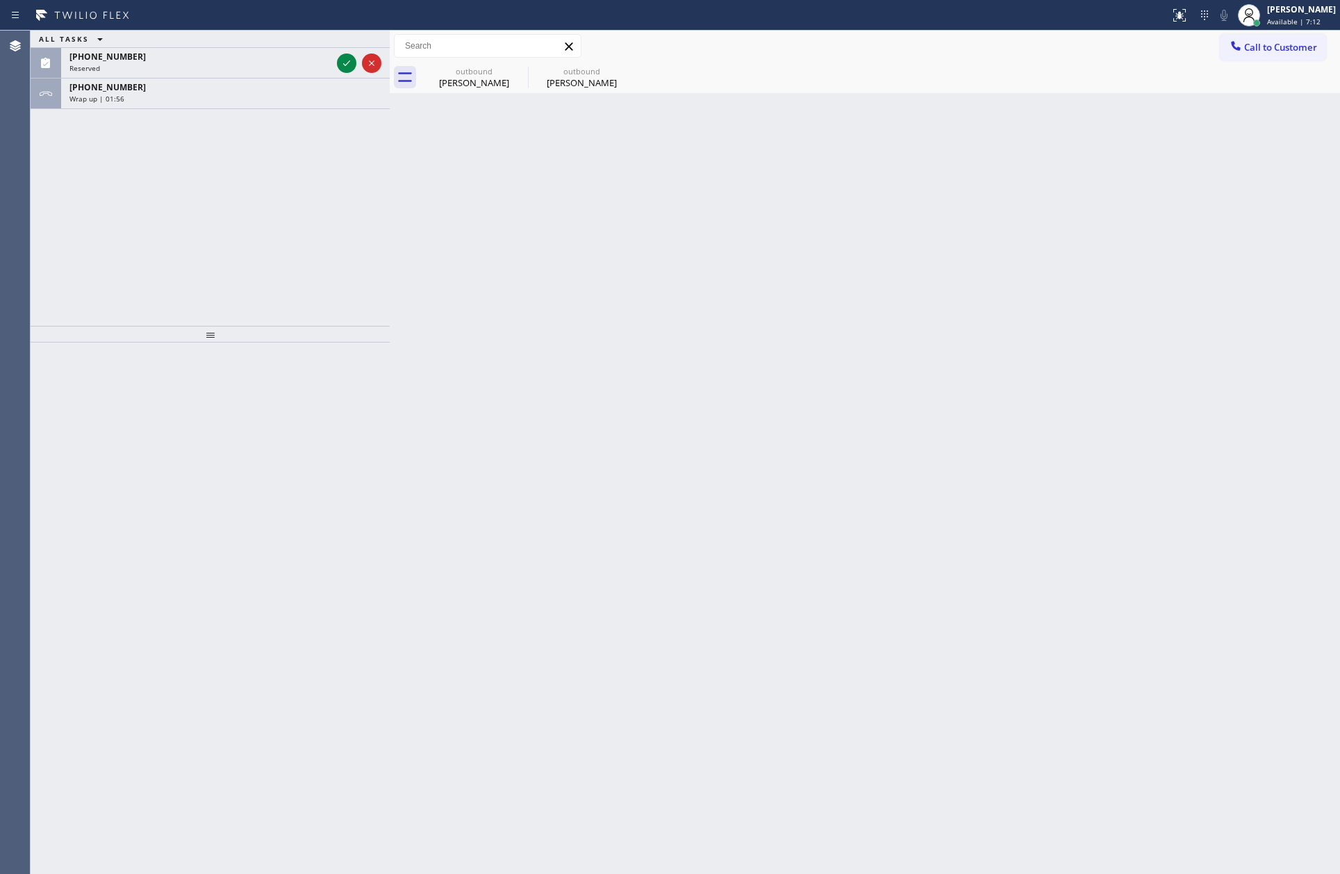
click at [174, 255] on div "ALL TASKS ALL TASKS ACTIVE TASKS TASKS IN WRAP UP [PHONE_NUMBER] Reserved [PHON…" at bounding box center [210, 178] width 359 height 295
click at [238, 72] on div "Reserved" at bounding box center [200, 68] width 262 height 10
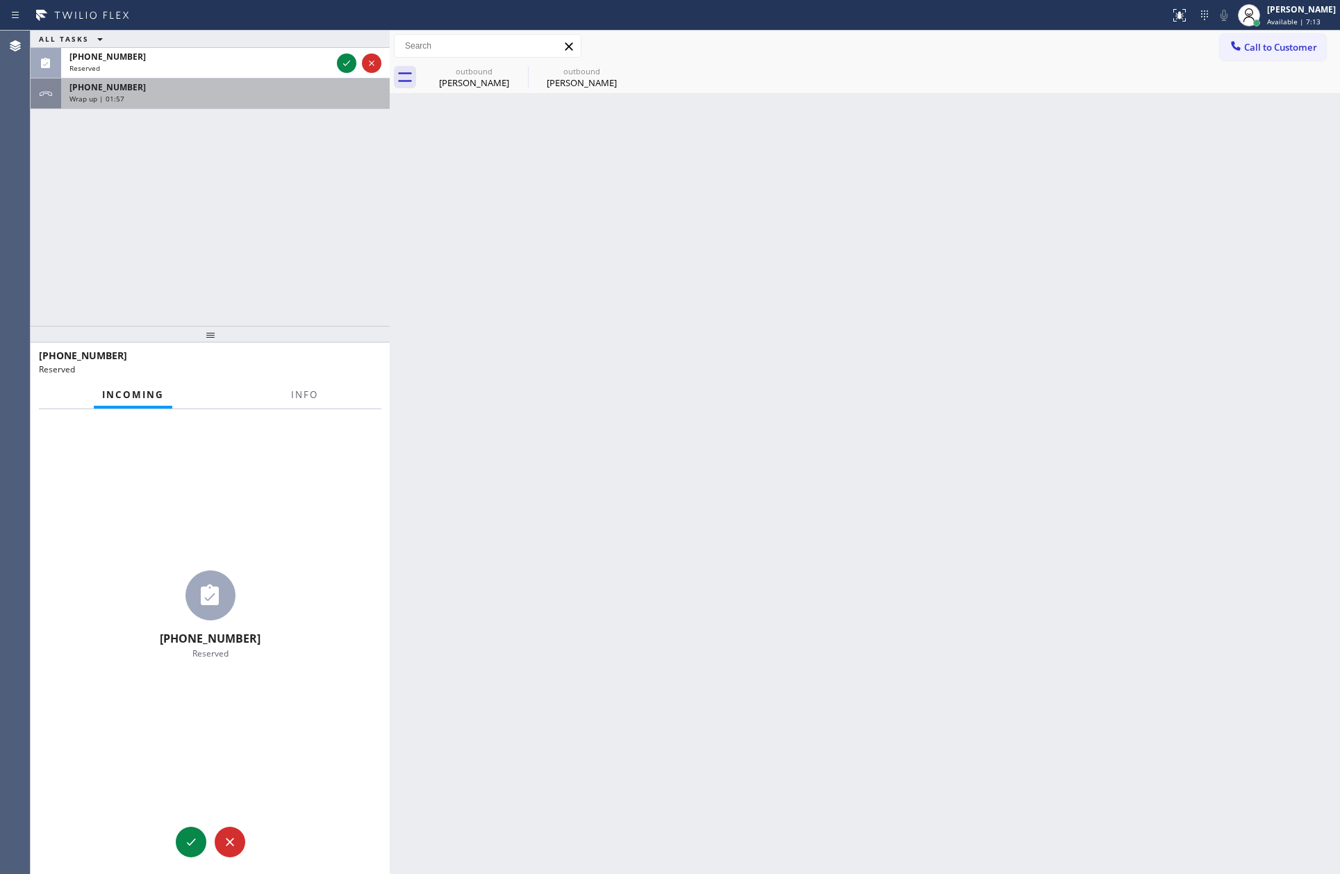
click at [232, 88] on div "[PHONE_NUMBER]" at bounding box center [225, 87] width 312 height 12
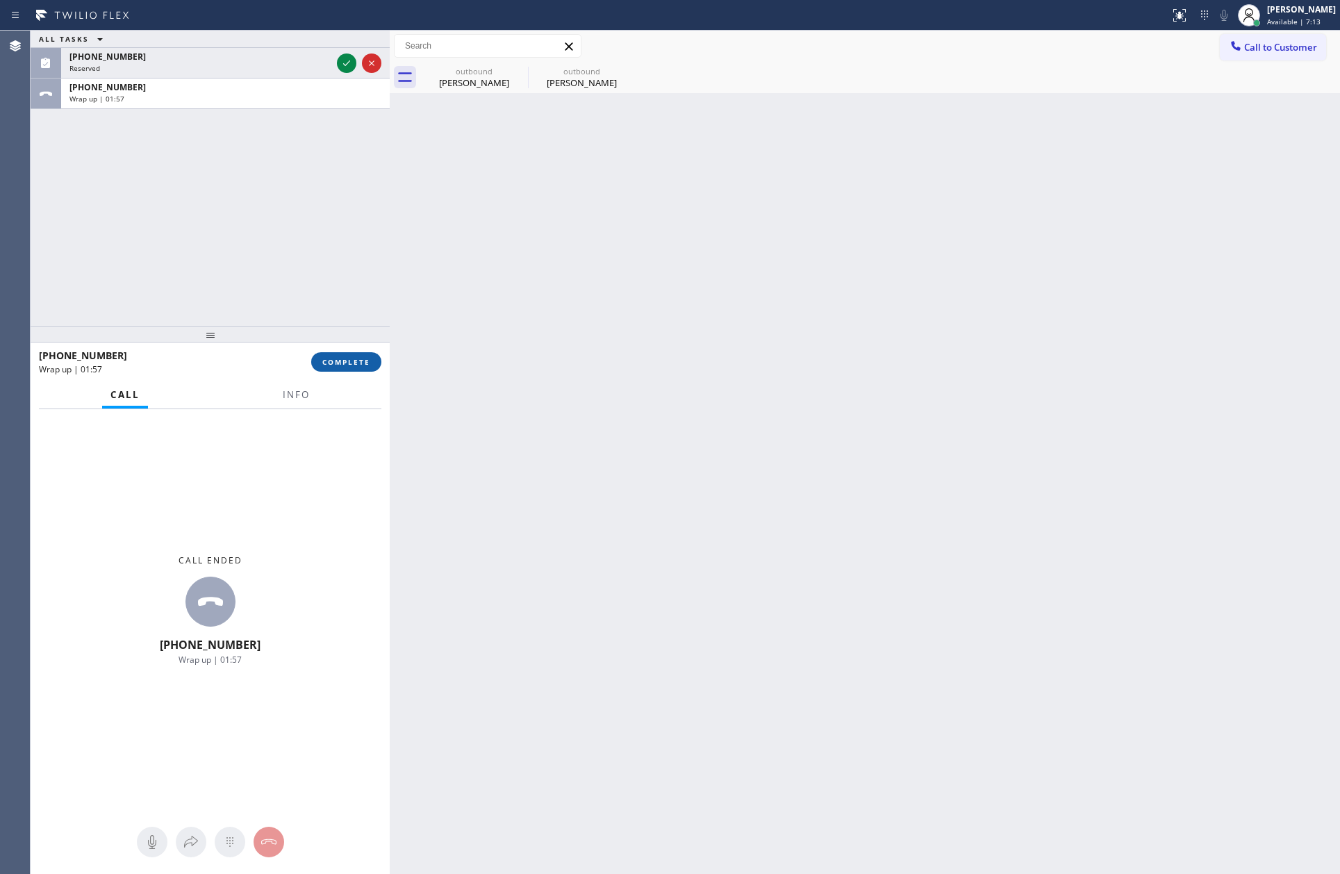
drag, startPoint x: 329, startPoint y: 368, endPoint x: 336, endPoint y: 359, distance: 11.0
click at [332, 367] on button "COMPLETE" at bounding box center [346, 361] width 70 height 19
click at [332, 202] on div "ALL TASKS ALL TASKS ACTIVE TASKS TASKS IN WRAP UP [PHONE_NUMBER] Reserved [PHON…" at bounding box center [210, 178] width 359 height 295
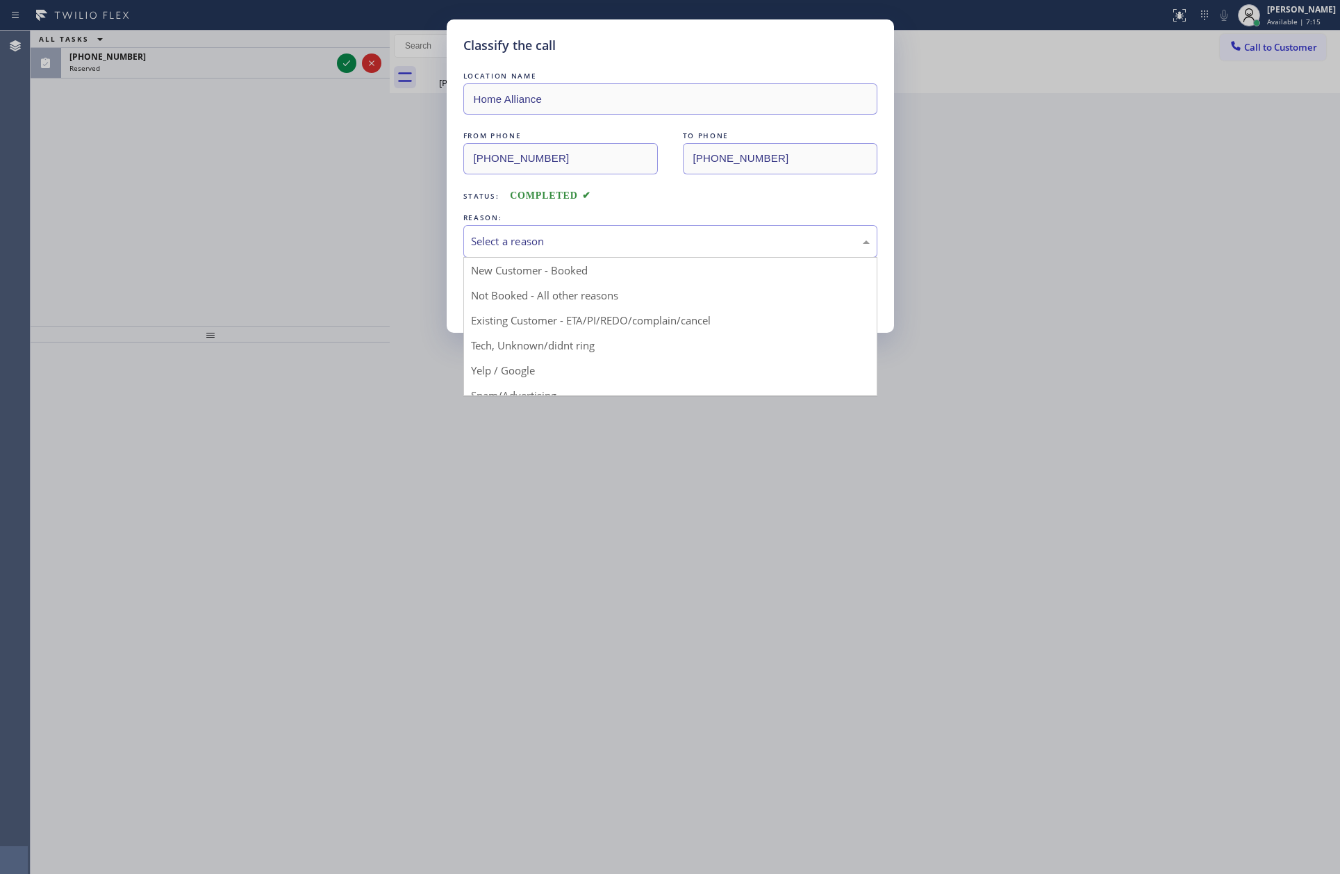
drag, startPoint x: 572, startPoint y: 233, endPoint x: 559, endPoint y: 261, distance: 29.8
click at [570, 233] on div "Select a reason" at bounding box center [671, 241] width 414 height 33
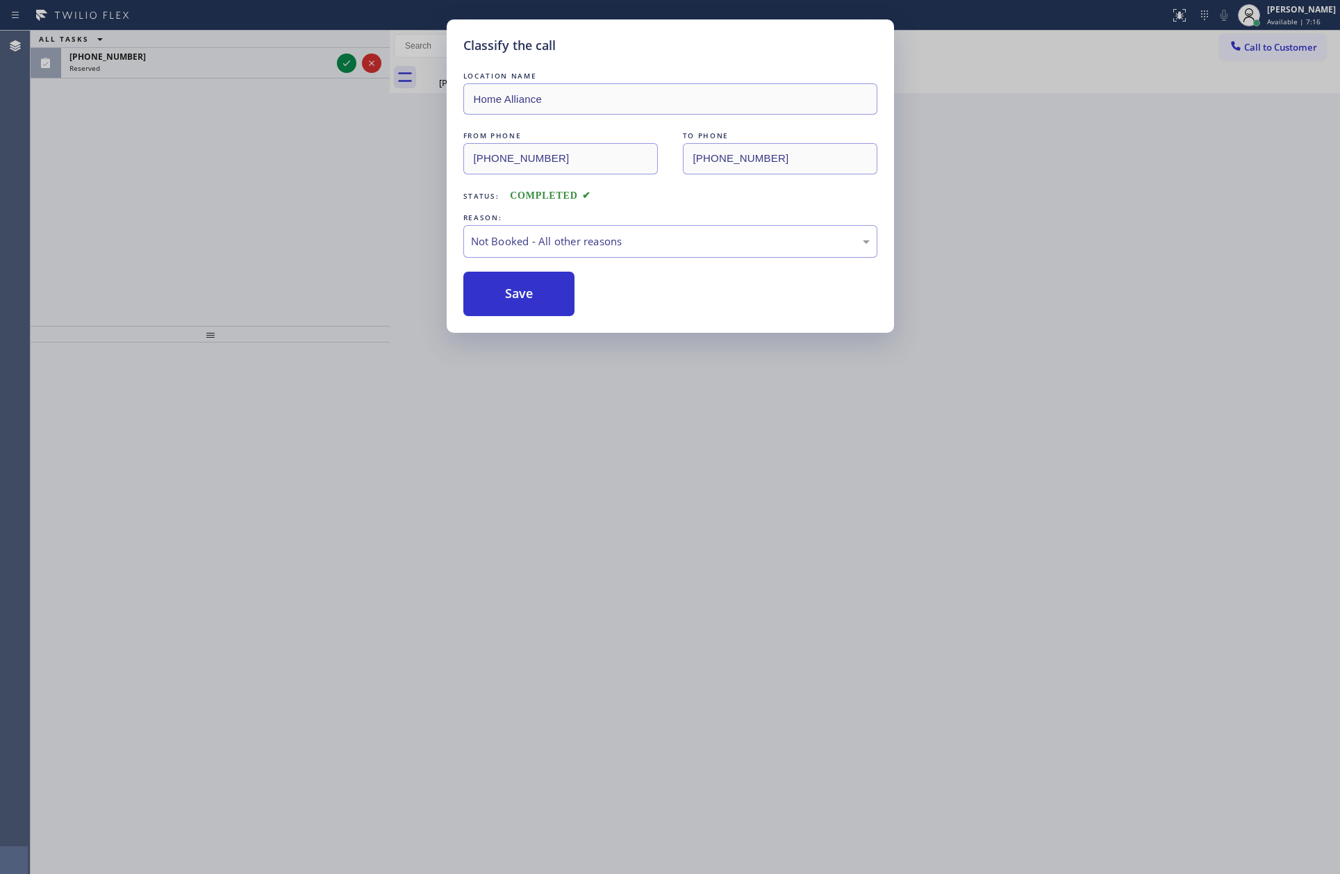
click at [555, 293] on button "Save" at bounding box center [520, 294] width 112 height 44
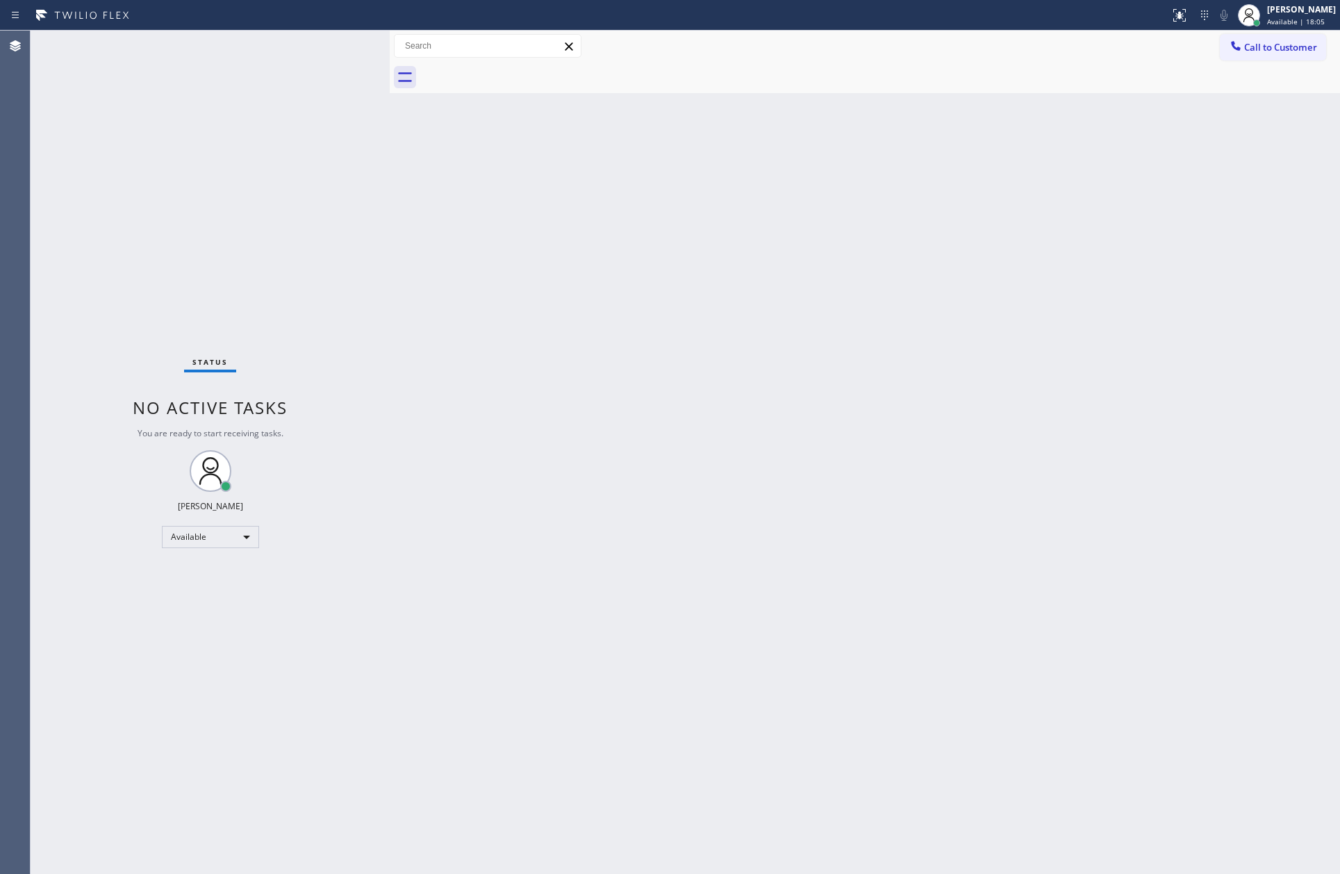
click at [1053, 388] on div "Back to Dashboard Change Sender ID Customers Technicians Select a contact Outbo…" at bounding box center [865, 453] width 951 height 844
click at [1003, 273] on div "Back to Dashboard Change Sender ID Customers Technicians Select a contact Outbo…" at bounding box center [865, 453] width 951 height 844
click at [524, 252] on div "Back to Dashboard Change Sender ID Customers Technicians Select a contact Outbo…" at bounding box center [865, 453] width 951 height 844
click at [526, 248] on div "Back to Dashboard Change Sender ID Customers Technicians Select a contact Outbo…" at bounding box center [865, 453] width 951 height 844
drag, startPoint x: 547, startPoint y: 550, endPoint x: 561, endPoint y: 547, distance: 14.3
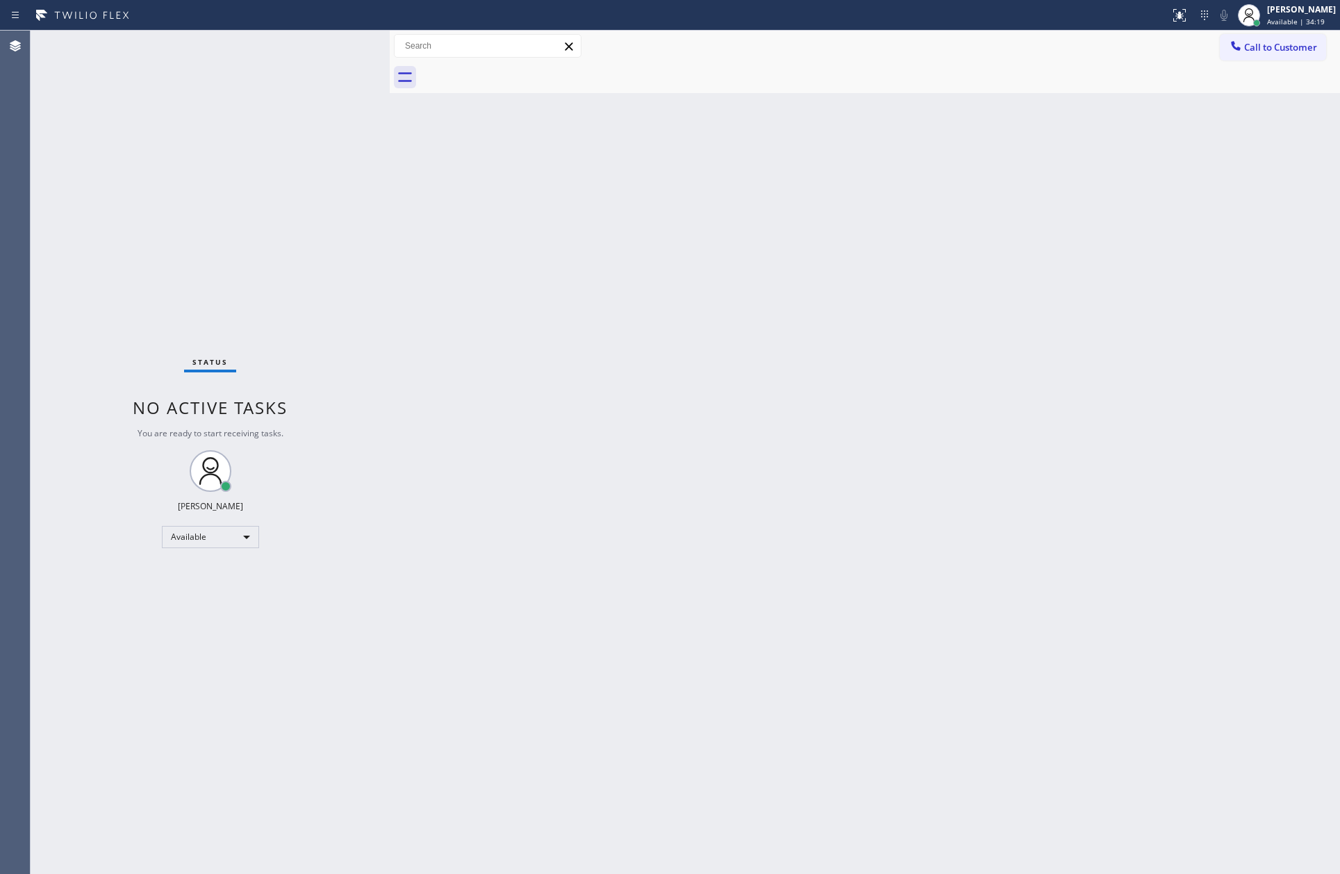
click at [557, 550] on div "Back to Dashboard Change Sender ID Customers Technicians Select a contact Outbo…" at bounding box center [865, 453] width 951 height 844
click at [178, 536] on div "Available" at bounding box center [210, 537] width 97 height 22
click at [224, 612] on li "Break" at bounding box center [209, 608] width 94 height 17
